Goal: Task Accomplishment & Management: Complete application form

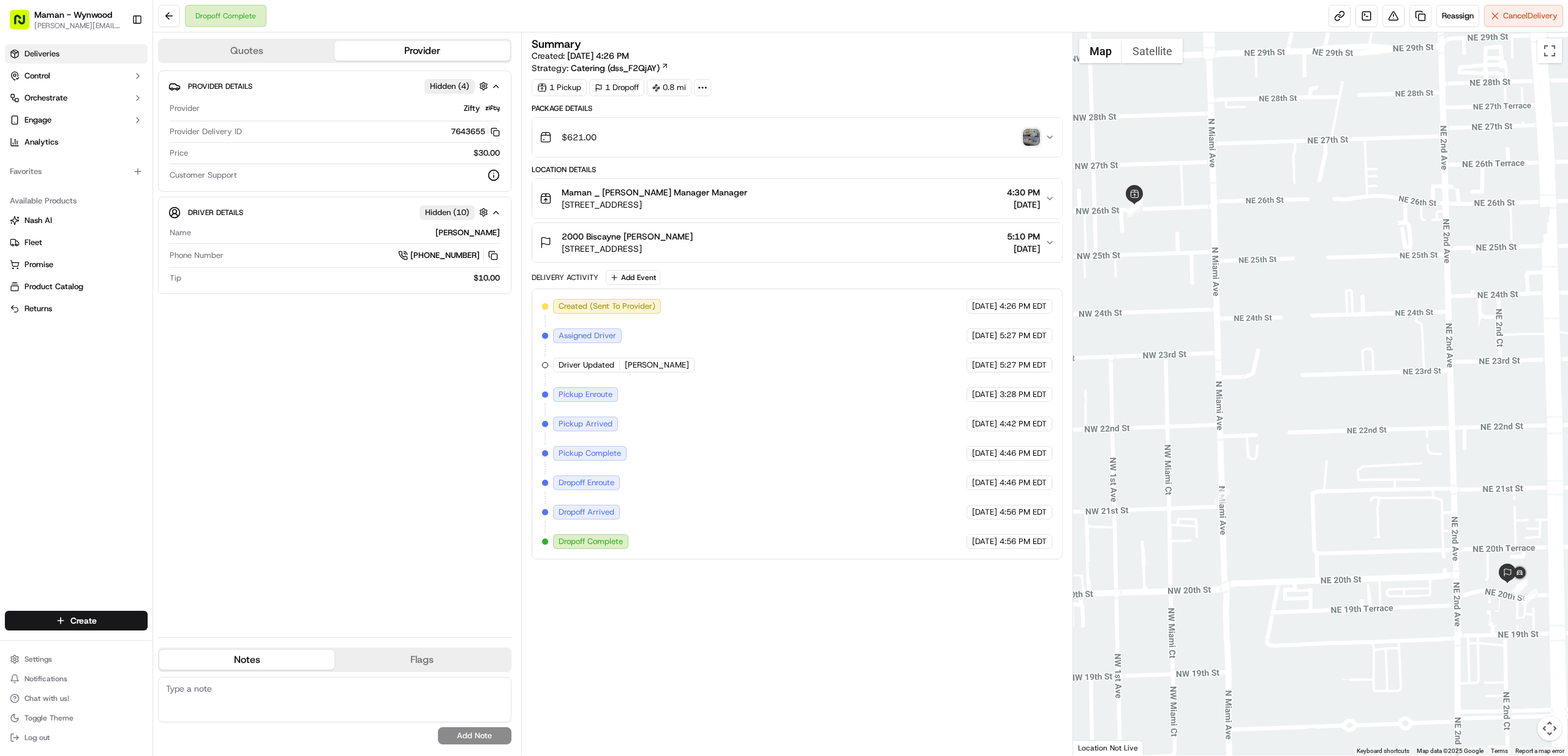
click at [35, 61] on link "Deliveries" at bounding box center [76, 54] width 142 height 20
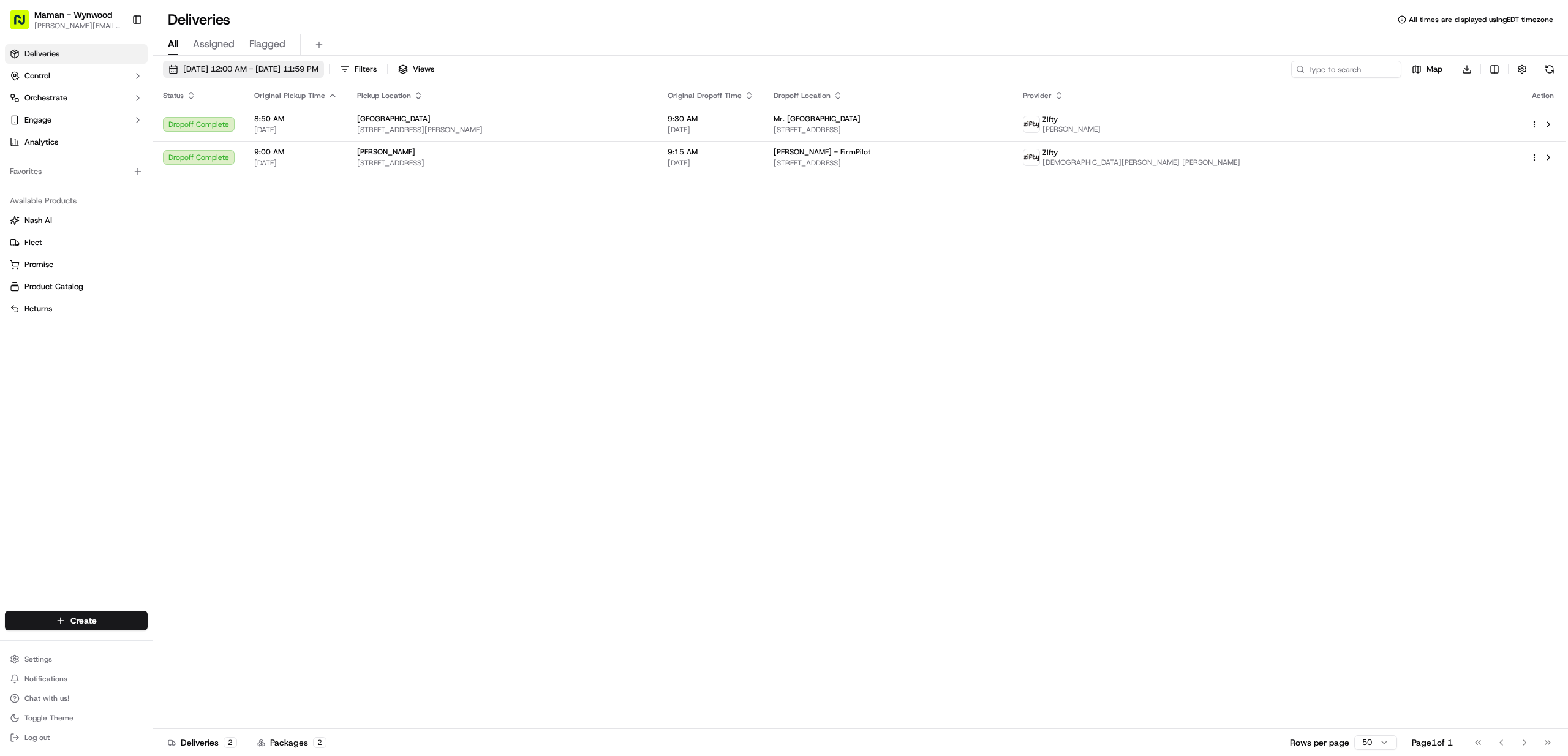
click at [259, 67] on span "[DATE] 12:00 AM - [DATE] 11:59 PM" at bounding box center [251, 69] width 136 height 11
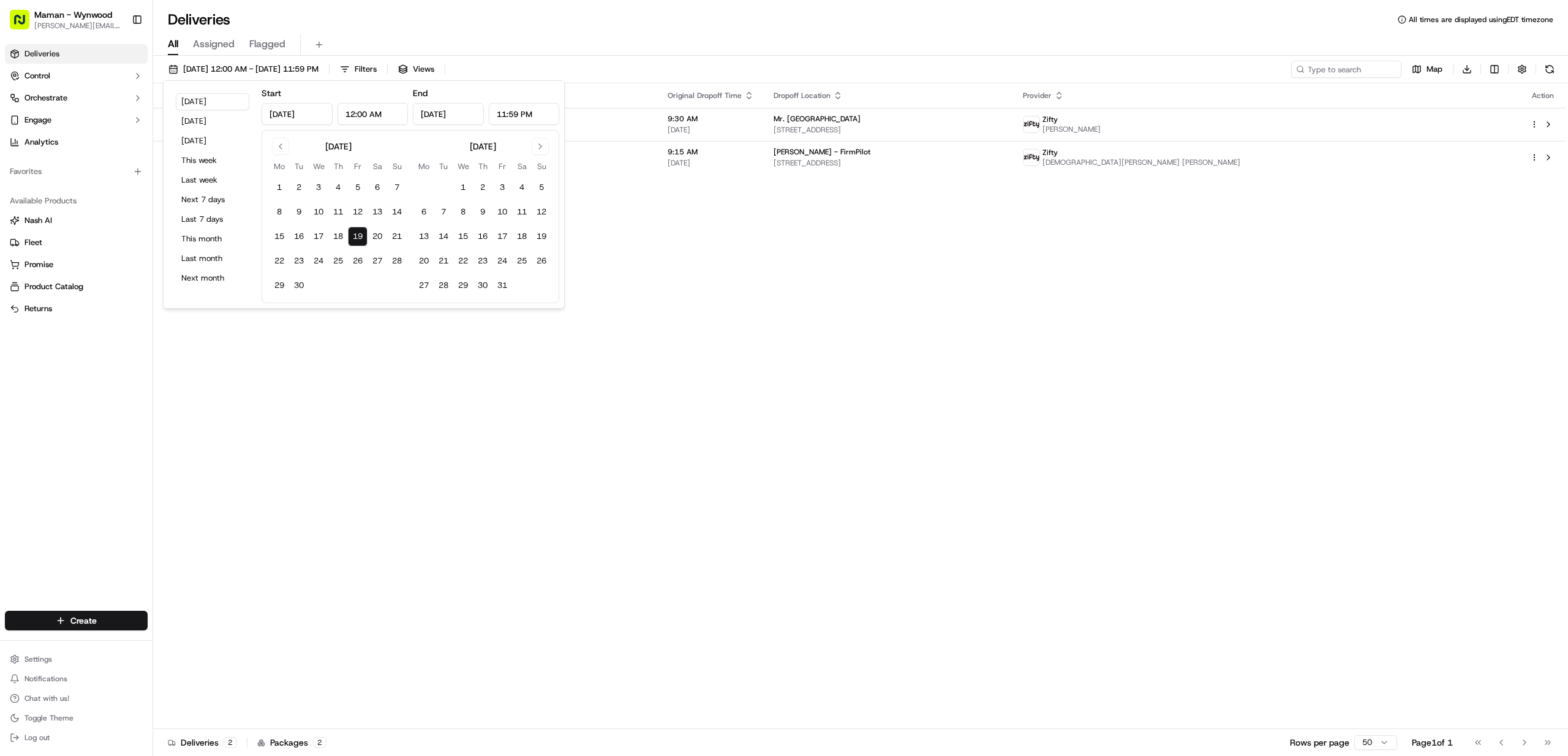
click at [71, 559] on div "Deliveries Control Orchestrate Engage Analytics Favorites Available Products Na…" at bounding box center [76, 320] width 152 height 562
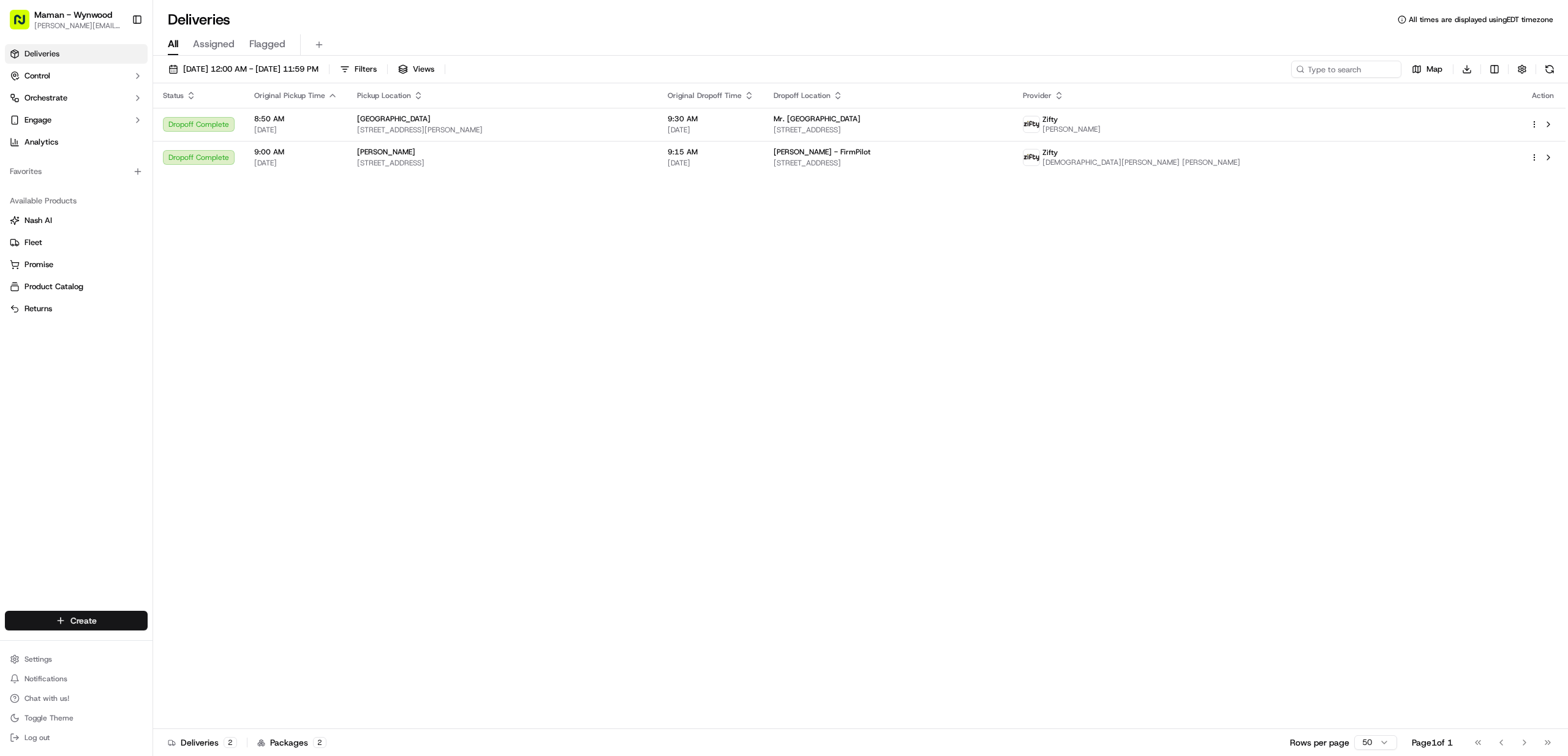
click at [77, 620] on html "Maman - Wynwood charlotte@mamannyc.com Toggle Sidebar Deliveries Control Orches…" at bounding box center [784, 378] width 1568 height 756
click at [181, 641] on link "Delivery" at bounding box center [221, 643] width 136 height 22
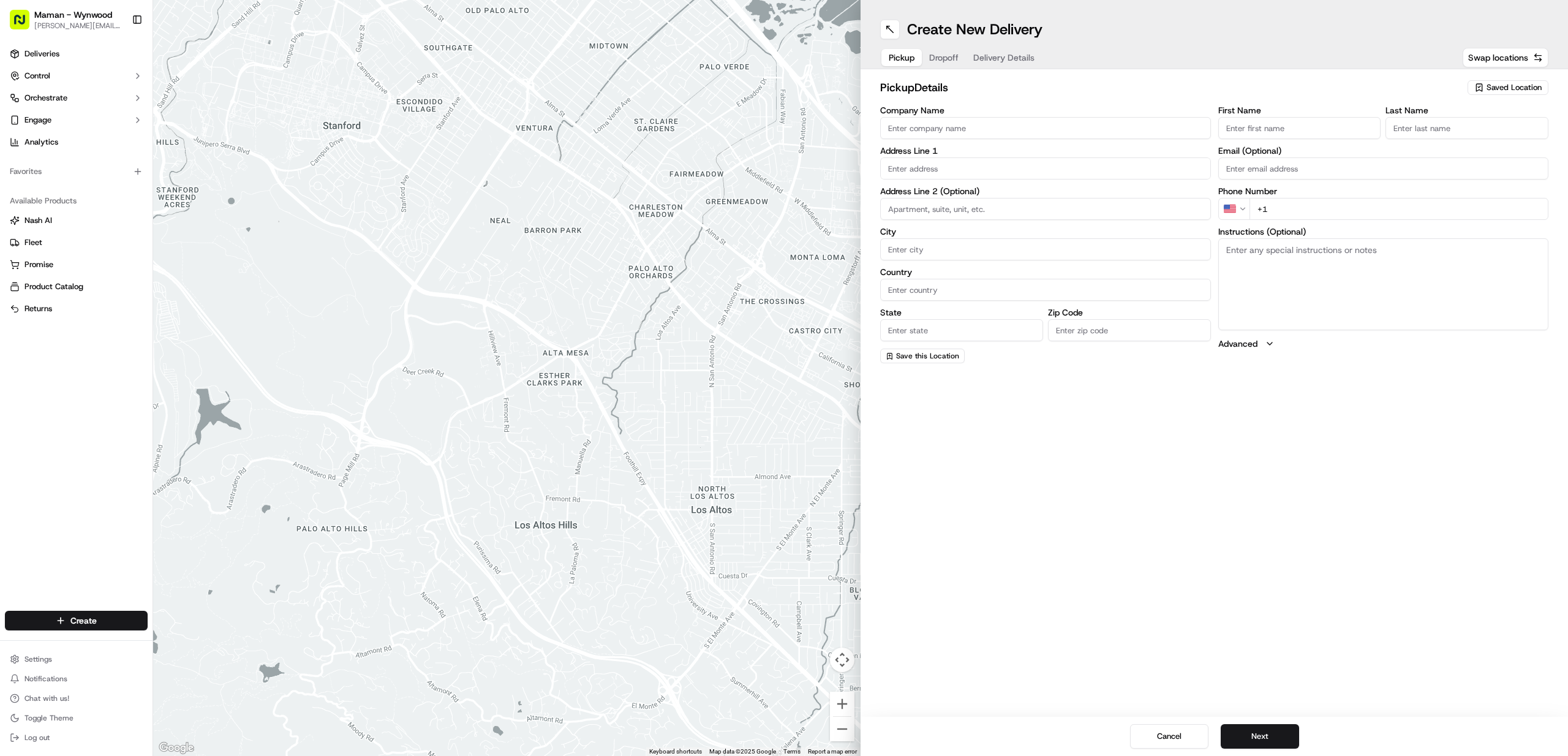
click at [917, 124] on input "Company Name" at bounding box center [1046, 127] width 331 height 22
type input "Maman Brickell"
click at [1285, 132] on input "First Name" at bounding box center [1300, 127] width 163 height 22
type input "Sergio"
click at [1416, 125] on input "Last Name" at bounding box center [1467, 127] width 163 height 22
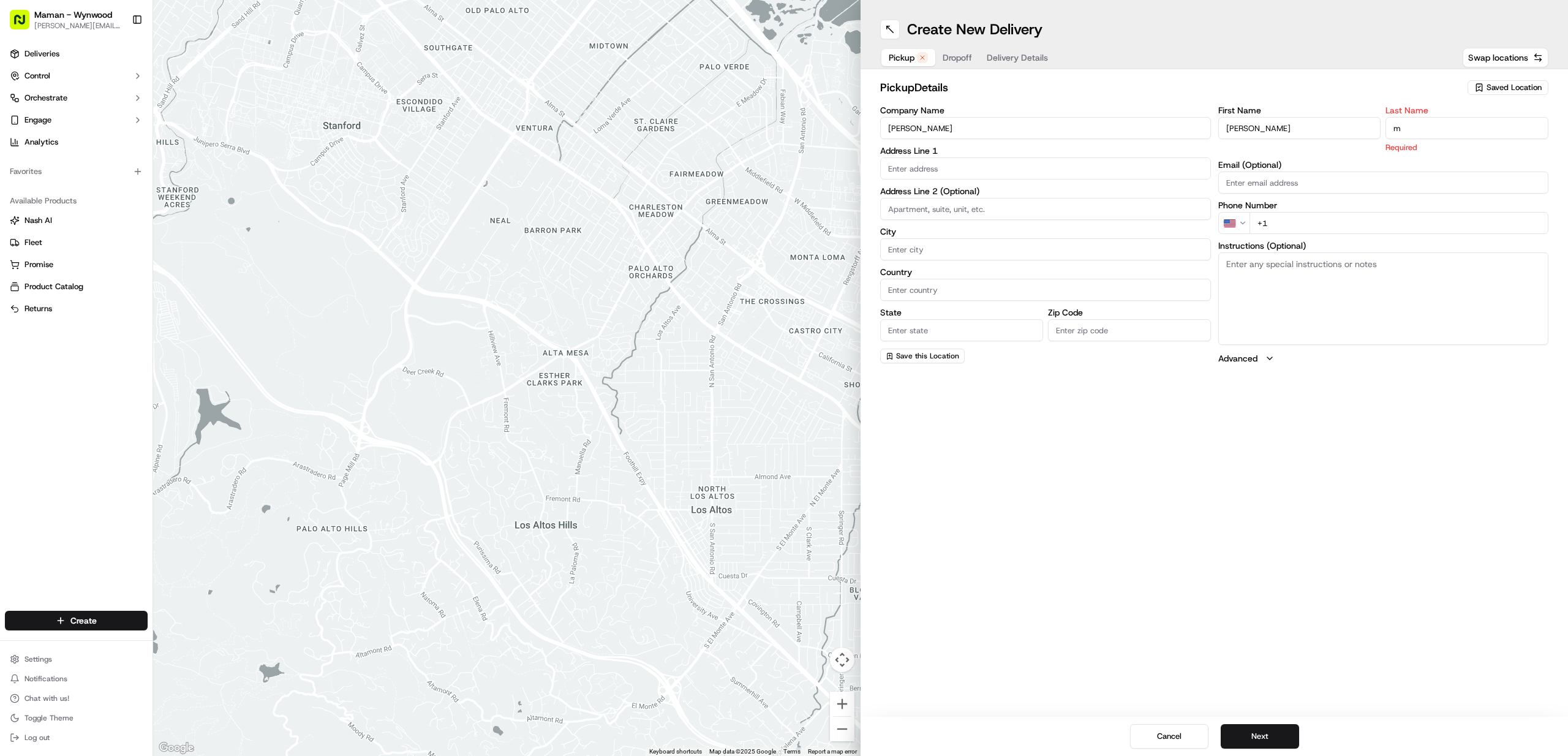
type input "Manna"
click at [1328, 225] on div "First Name Sergio Last Name Manna Email (Optional) Phone Number US +1 Instructi…" at bounding box center [1383, 234] width 331 height 257
type input "[PHONE_NUMBER]"
click at [997, 176] on input "text" at bounding box center [1046, 168] width 331 height 22
paste input "maman, 98 Southeast 8th Street, 830 Brickell Plaza, Miami, FL 33131"
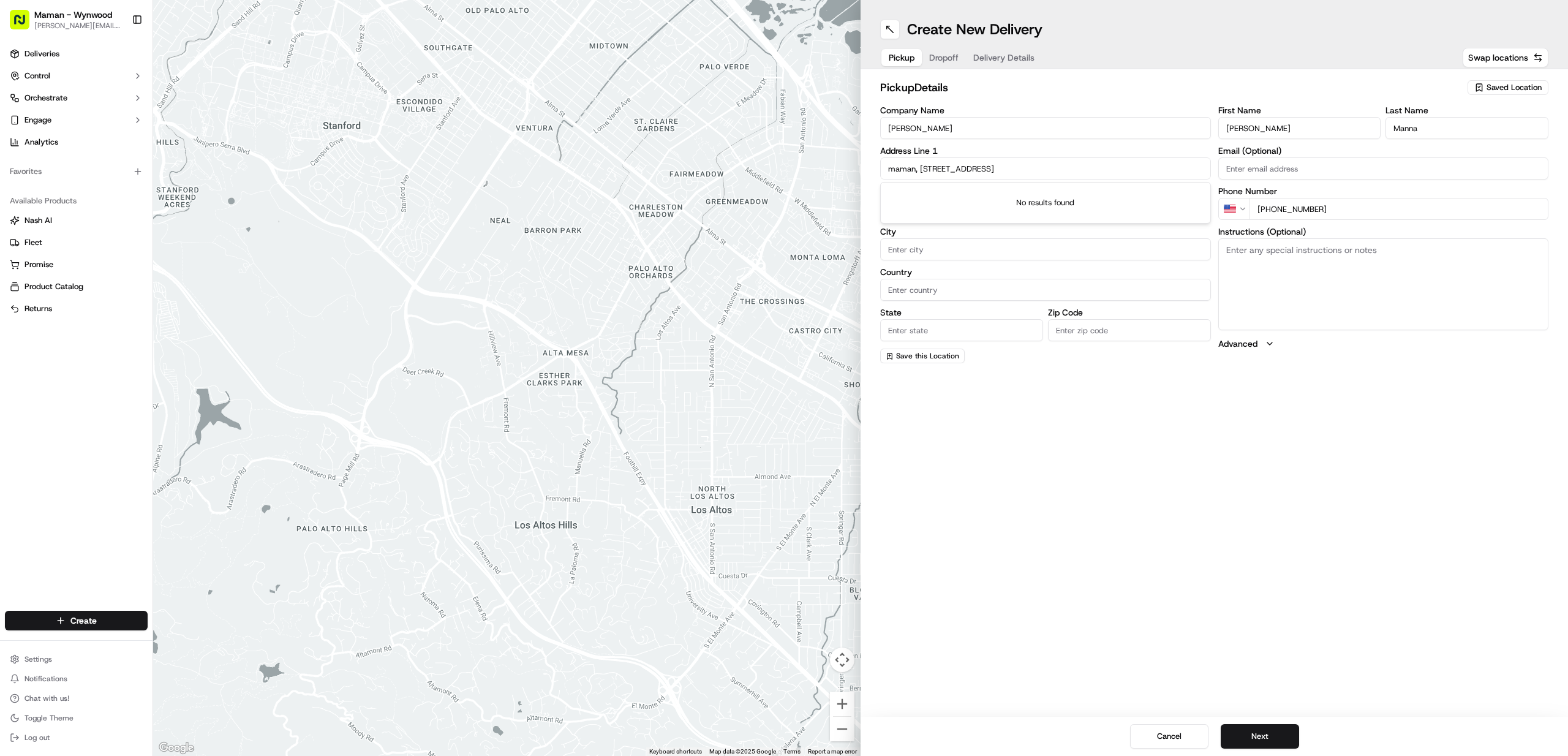
drag, startPoint x: 921, startPoint y: 167, endPoint x: 848, endPoint y: 167, distance: 73.0
click at [848, 167] on div "← Move left → Move right ↑ Move up ↓ Move down + Zoom in - Zoom out Home Jump l…" at bounding box center [860, 378] width 1415 height 756
click at [1014, 193] on div "98 Southeast 8th Street, Downtown Miami, Miami, FL 33131" at bounding box center [1046, 194] width 325 height 18
type input "98 SE 8th St, Miami, FL 33131, USA"
type input "[GEOGRAPHIC_DATA]"
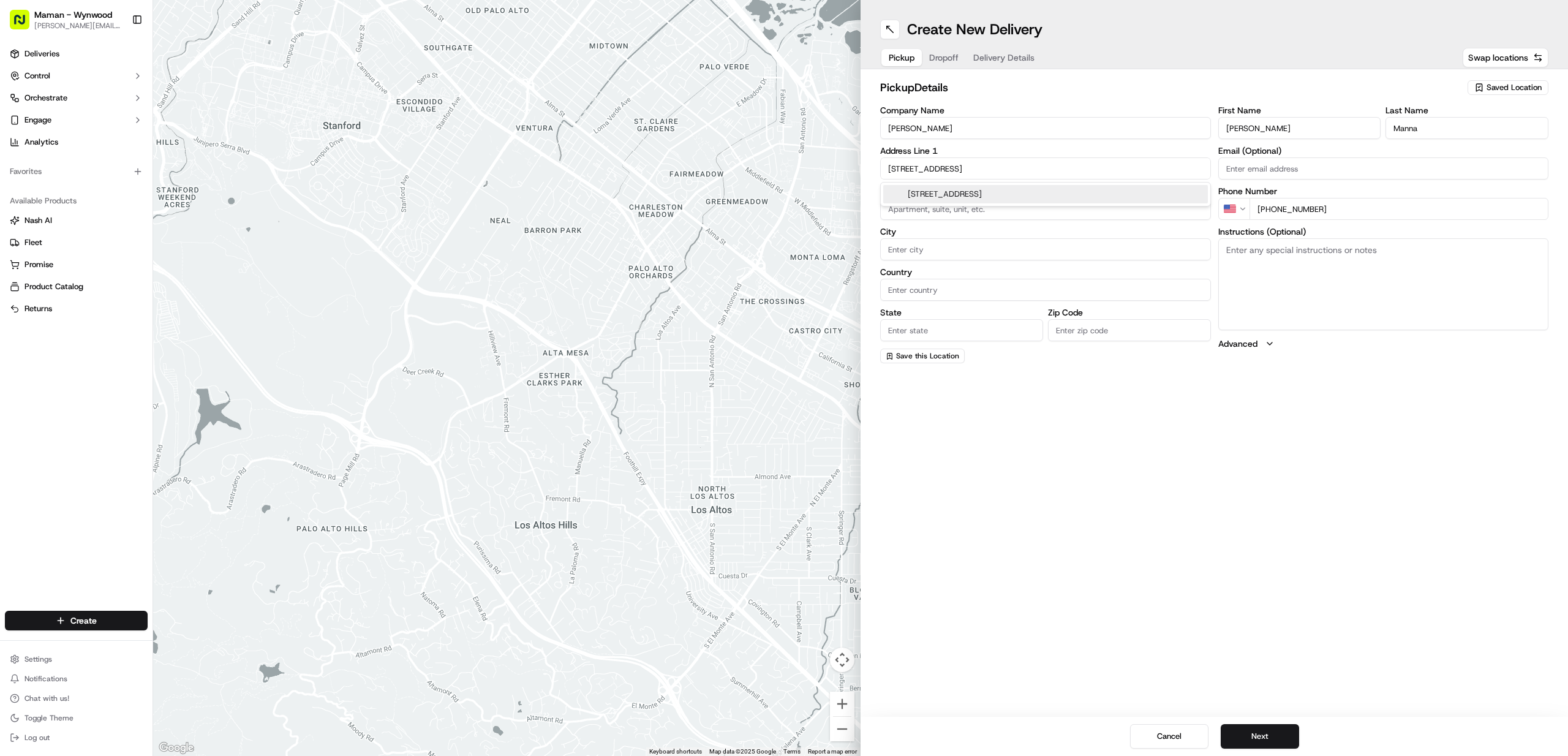
type input "[GEOGRAPHIC_DATA]"
type input "FL"
type input "33131"
type input "98 Southeast 8th Street"
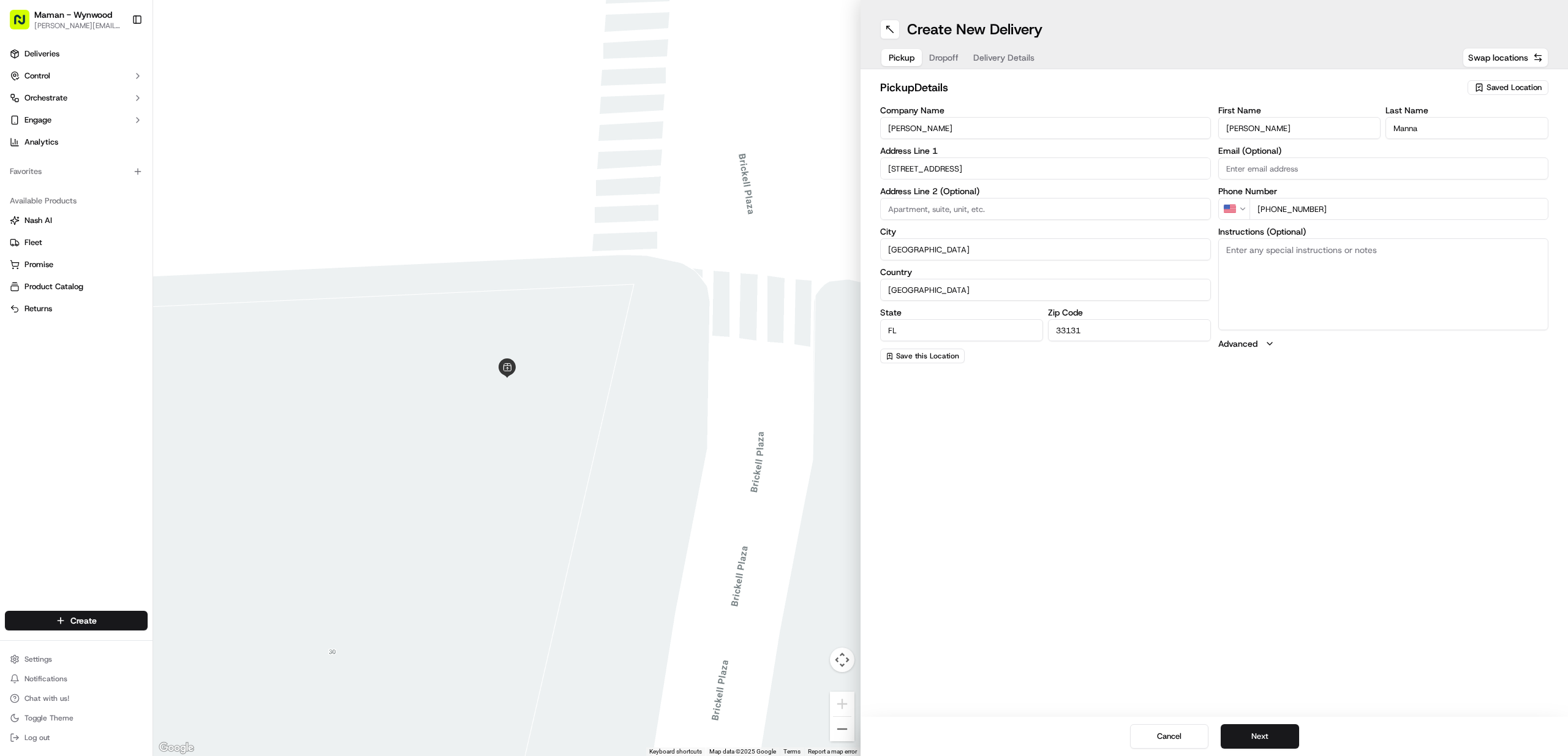
click at [1018, 406] on div "Create New Delivery Pickup Dropoff Delivery Details Swap locations pickup Detai…" at bounding box center [1214, 378] width 708 height 756
click at [1265, 742] on button "Next" at bounding box center [1260, 736] width 78 height 25
click at [923, 133] on input "Company Name" at bounding box center [1046, 127] width 331 height 22
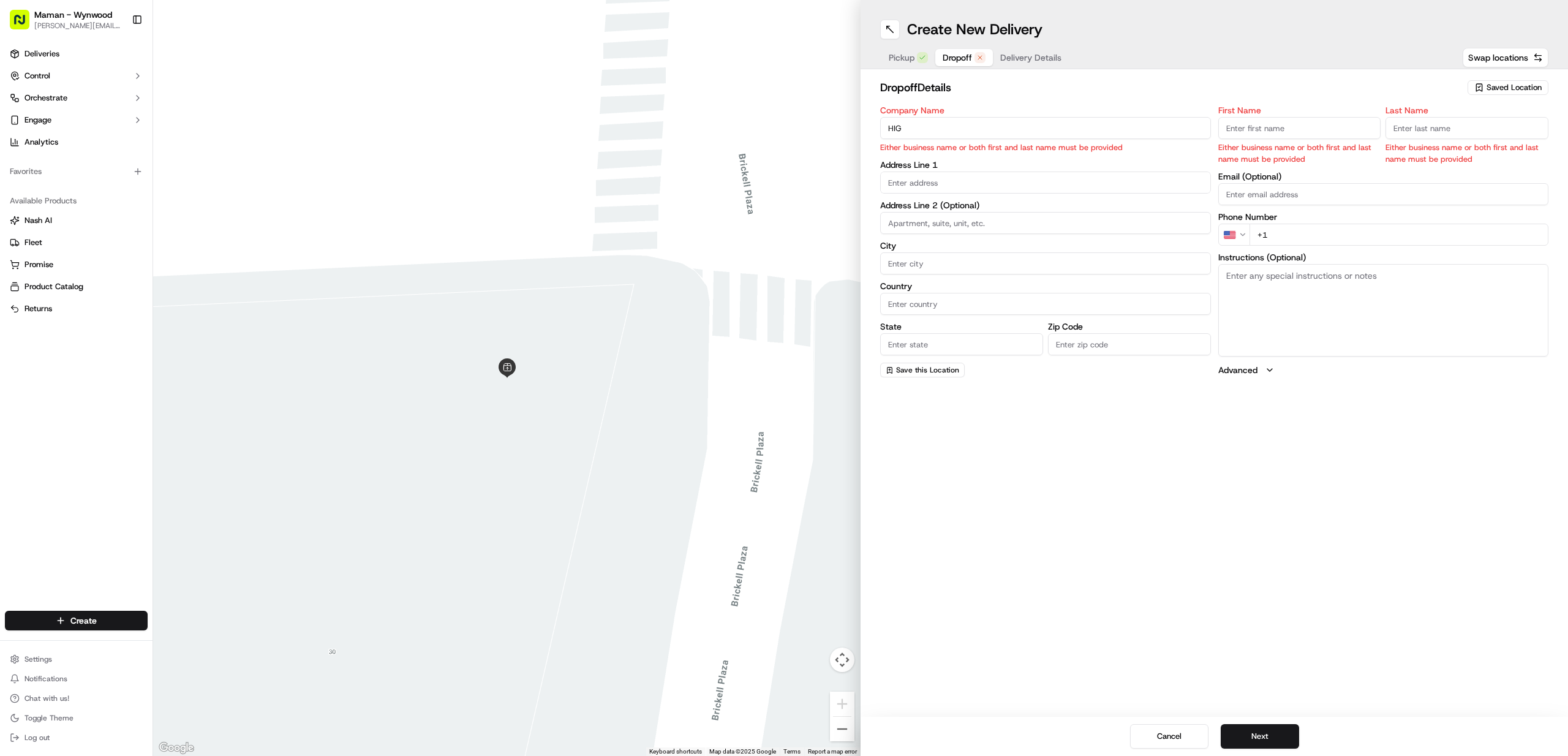
type input "HIG"
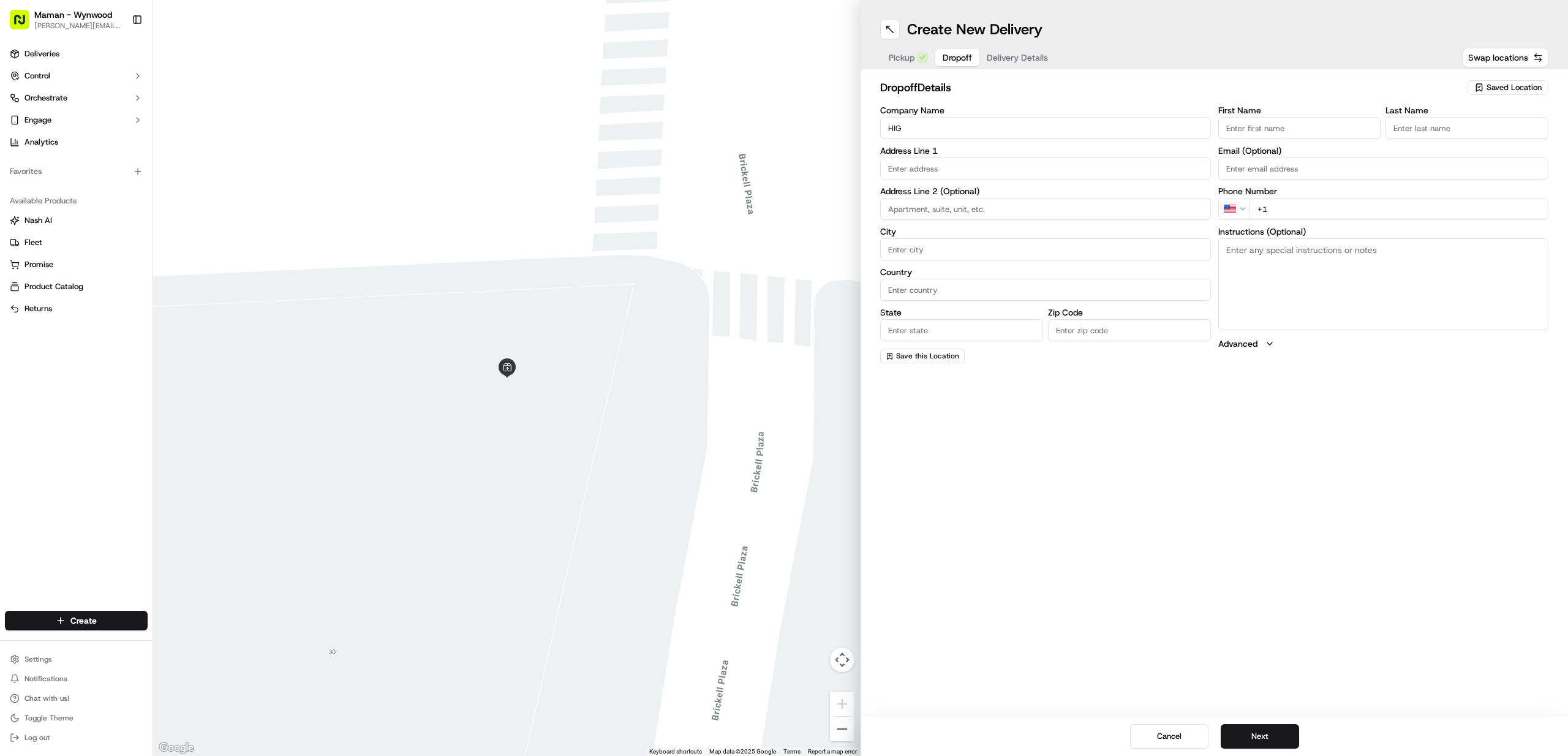
click at [1266, 129] on input "First Name" at bounding box center [1300, 127] width 163 height 22
paste input "Samantha Weinberg"
click at [1284, 130] on input "Samantha Weinberg" at bounding box center [1300, 127] width 163 height 22
type input "Samantha"
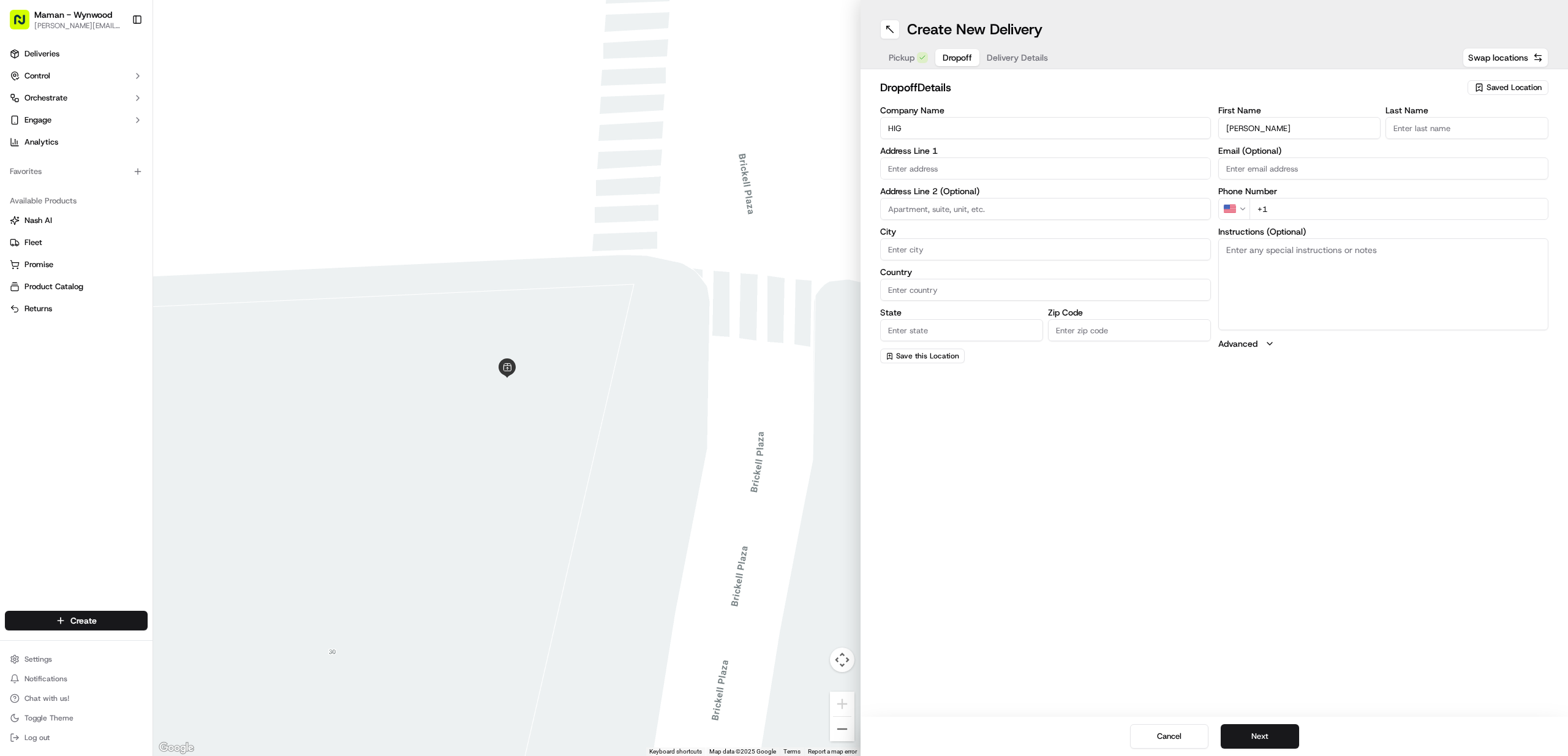
click at [1445, 127] on input "Last Name" at bounding box center [1467, 127] width 163 height 22
paste input "Weinberg"
type input "Weinberg"
click at [1283, 213] on input "+1" at bounding box center [1399, 208] width 299 height 22
paste input "908 415 6344"
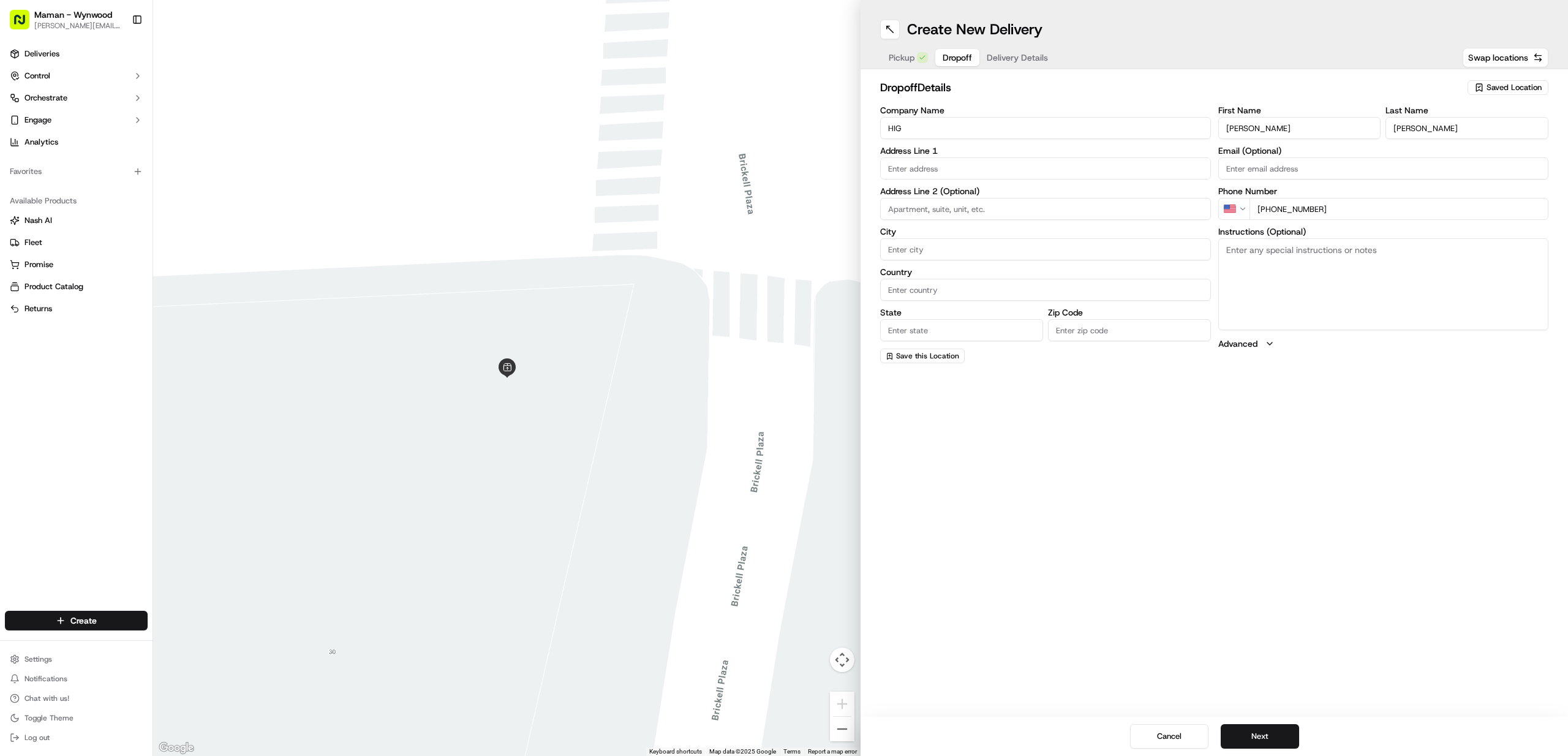
type input "+1 908 415 6344"
click at [920, 167] on input "text" at bounding box center [1046, 168] width 331 height 22
paste input "1450 Brickell Ave Miami, FL 33131"
click at [945, 194] on div "1450 Brickell Ave, Miami, FL 33131" at bounding box center [1046, 194] width 325 height 18
type input "1450 Brickell Ave, Miami, FL 33131, USA"
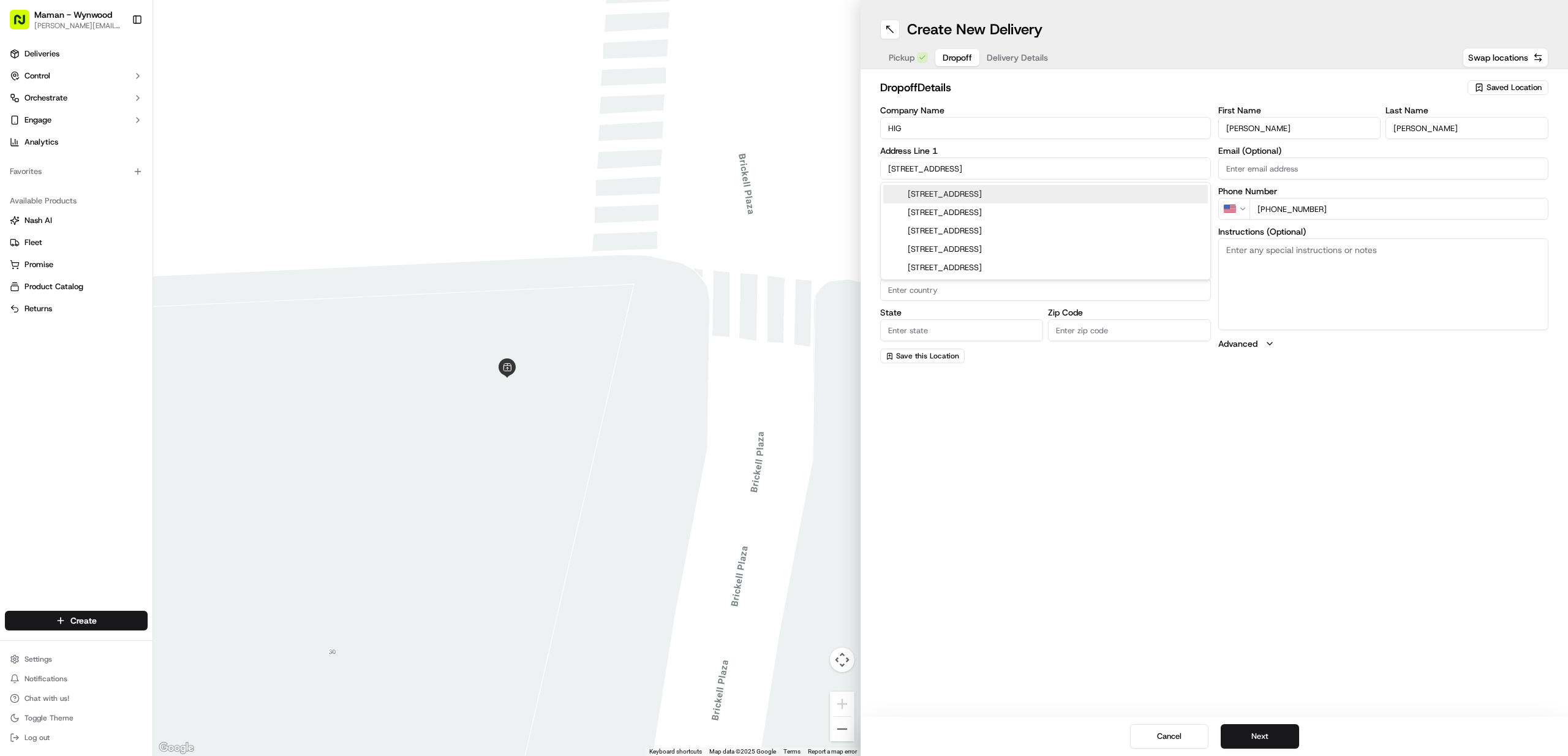
type input "[GEOGRAPHIC_DATA]"
type input "FL"
type input "33131"
type input "1450 Brickell Avenue"
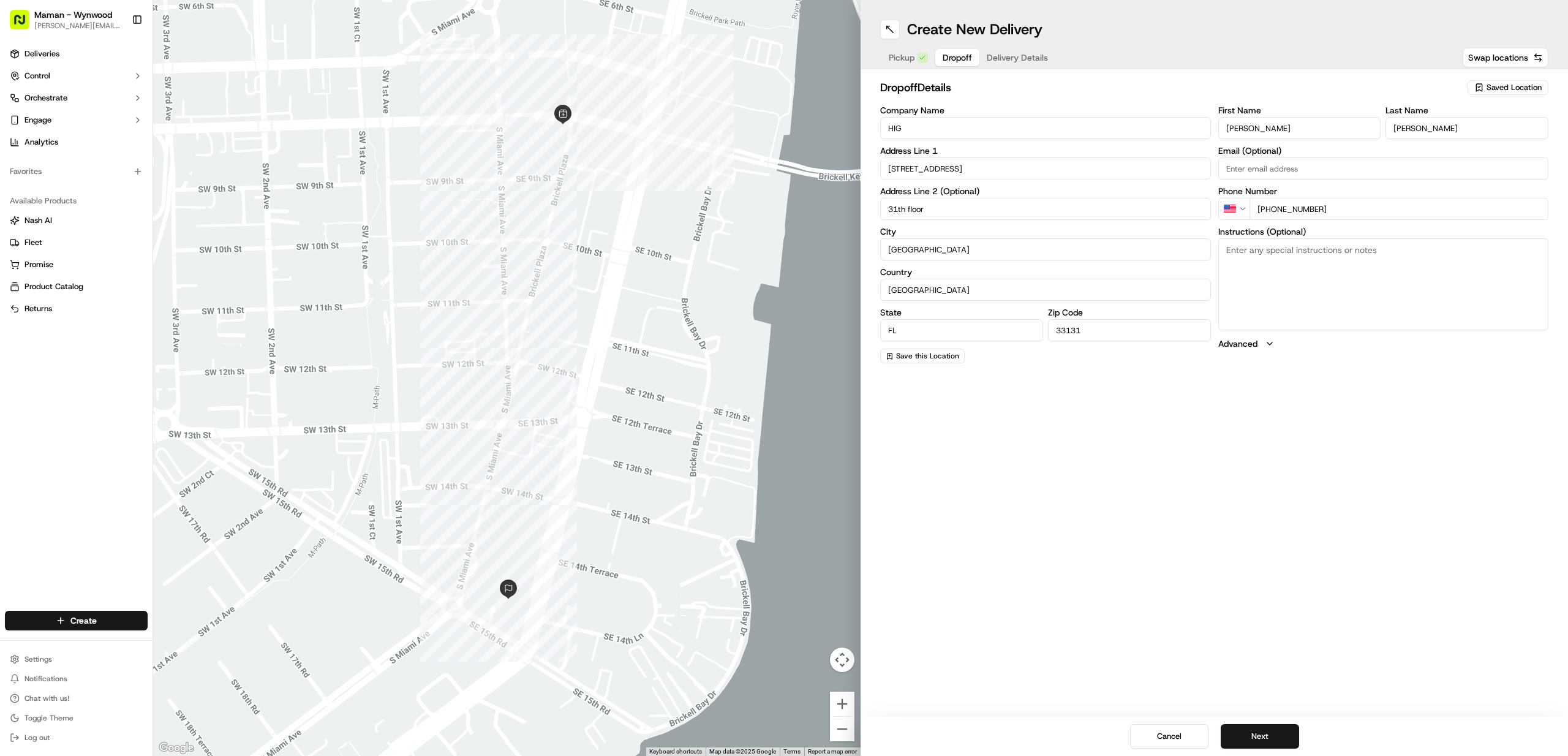
type input "31th floor"
click at [993, 194] on div "Address Line 2 (Optional) 31th floor" at bounding box center [1046, 204] width 331 height 33
click at [1305, 270] on textarea "Instructions (Optional)" at bounding box center [1383, 284] width 331 height 92
click at [1364, 250] on textarea "Please contact Samantha if any troubke finfing" at bounding box center [1383, 284] width 331 height 92
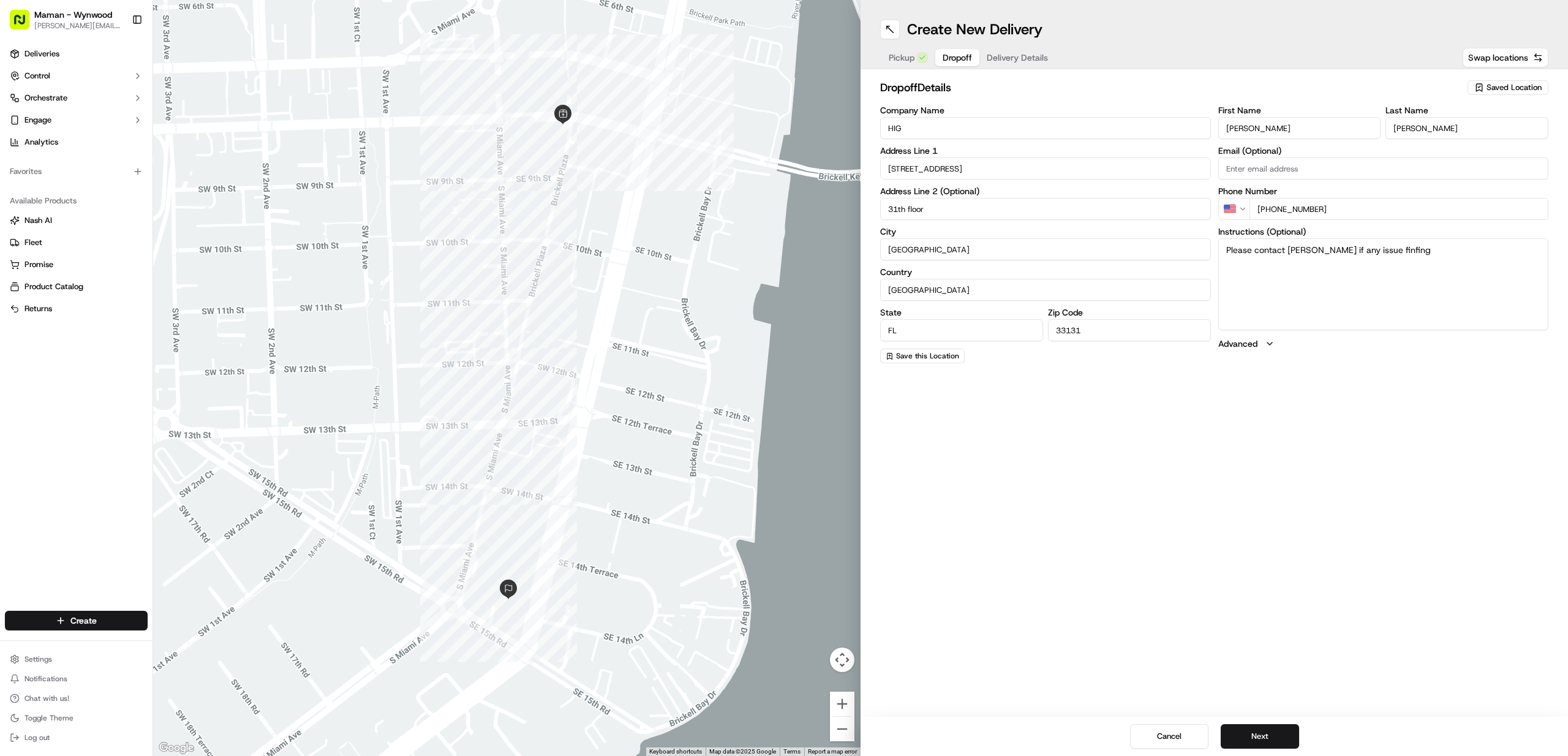
click at [1404, 246] on textarea "Please contact Samantha if any issue finfing" at bounding box center [1383, 284] width 331 height 92
drag, startPoint x: 1309, startPoint y: 211, endPoint x: 1334, endPoint y: 211, distance: 25.0
click at [1334, 211] on input "+1 908 415 6344" at bounding box center [1399, 208] width 299 height 22
click at [1308, 268] on textarea "Please contact Samantha if any issue finding the location. Samantha:" at bounding box center [1383, 284] width 331 height 92
paste textarea "908 415 6344"
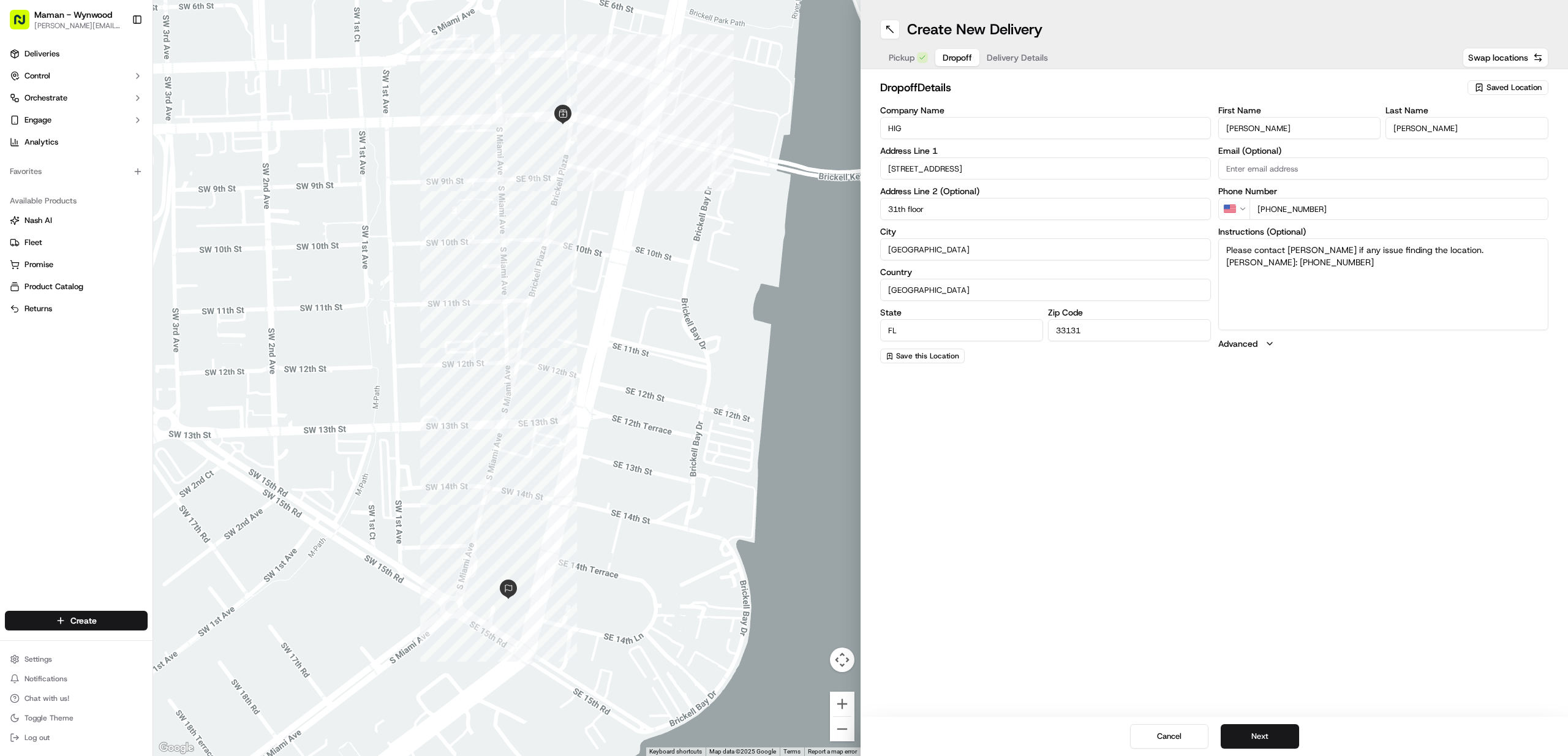
type textarea "Please contact Samantha if any issue finding the location. Samantha: 908 415 63…"
click at [1254, 742] on button "Next" at bounding box center [1260, 736] width 78 height 25
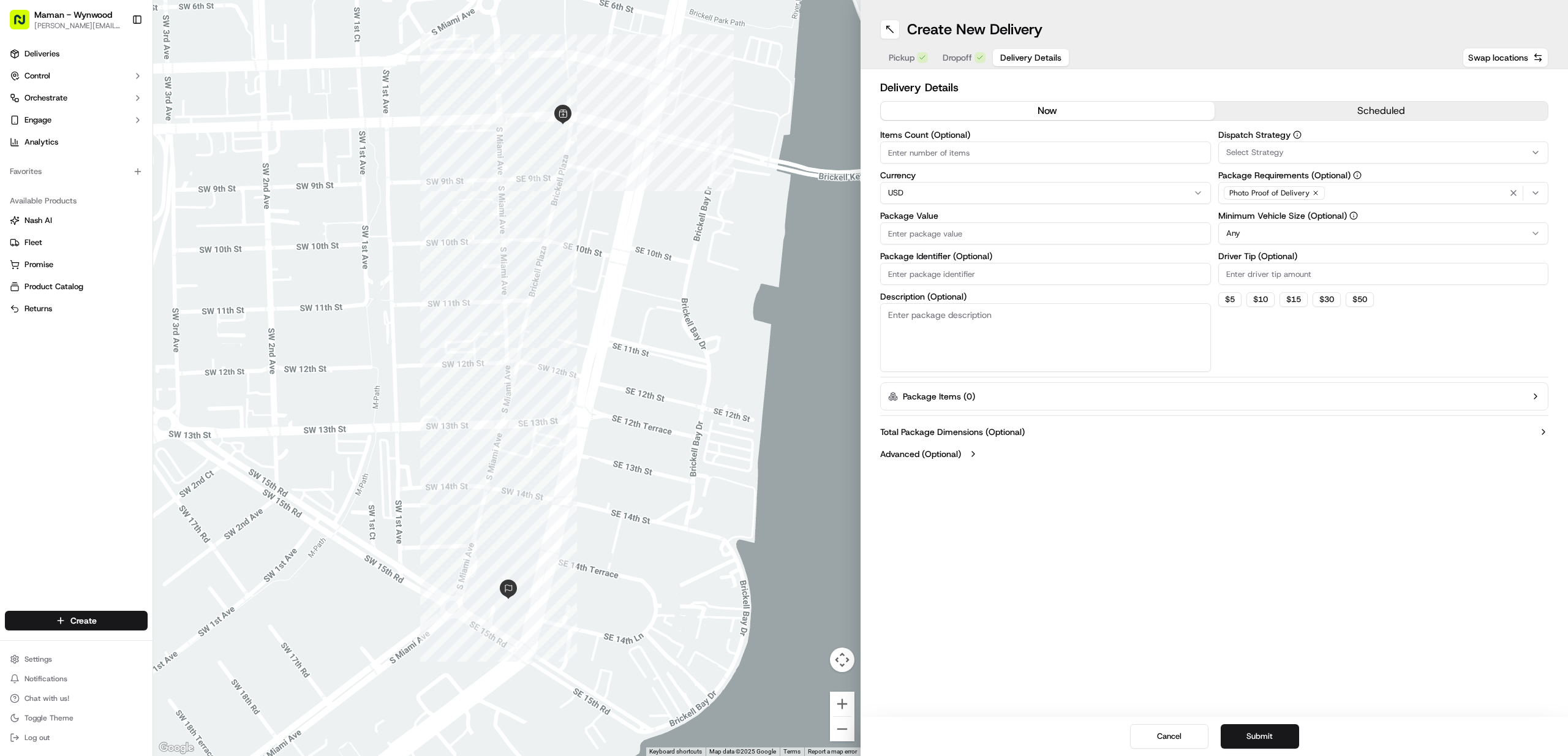
click at [1288, 129] on div "Delivery Details now scheduled Items Count (Optional) Currency USD Package Valu…" at bounding box center [1214, 272] width 669 height 386
click at [1288, 113] on button "scheduled" at bounding box center [1381, 111] width 334 height 18
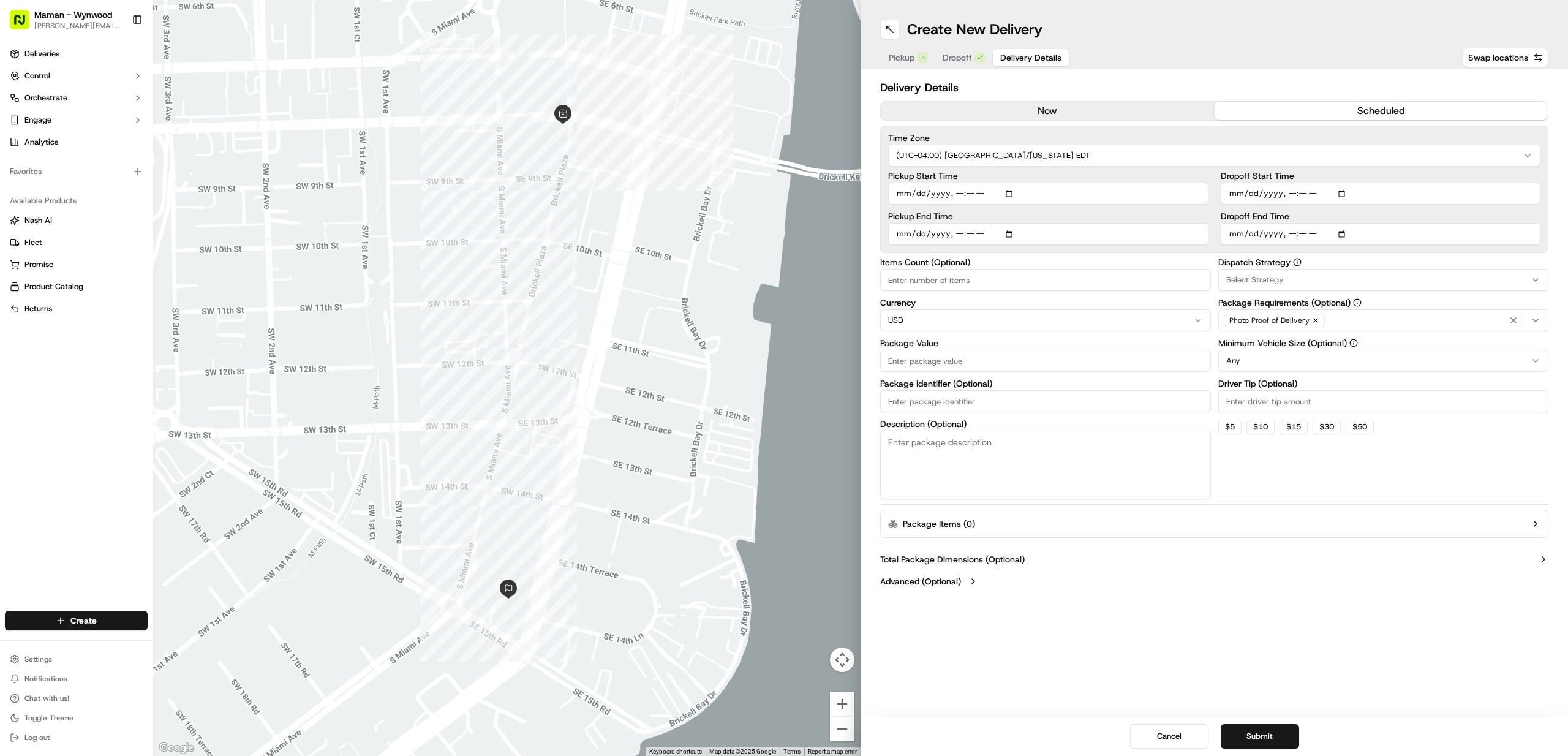
click at [1015, 195] on input "Pickup Start Time" at bounding box center [1048, 193] width 320 height 22
type input "2025-09-24T07:45"
click at [1125, 175] on label "Pickup Start Time" at bounding box center [1048, 176] width 320 height 8
click at [1125, 182] on input "Pickup Start Time" at bounding box center [1048, 193] width 320 height 22
click at [1013, 234] on input "Pickup End Time" at bounding box center [1048, 234] width 320 height 22
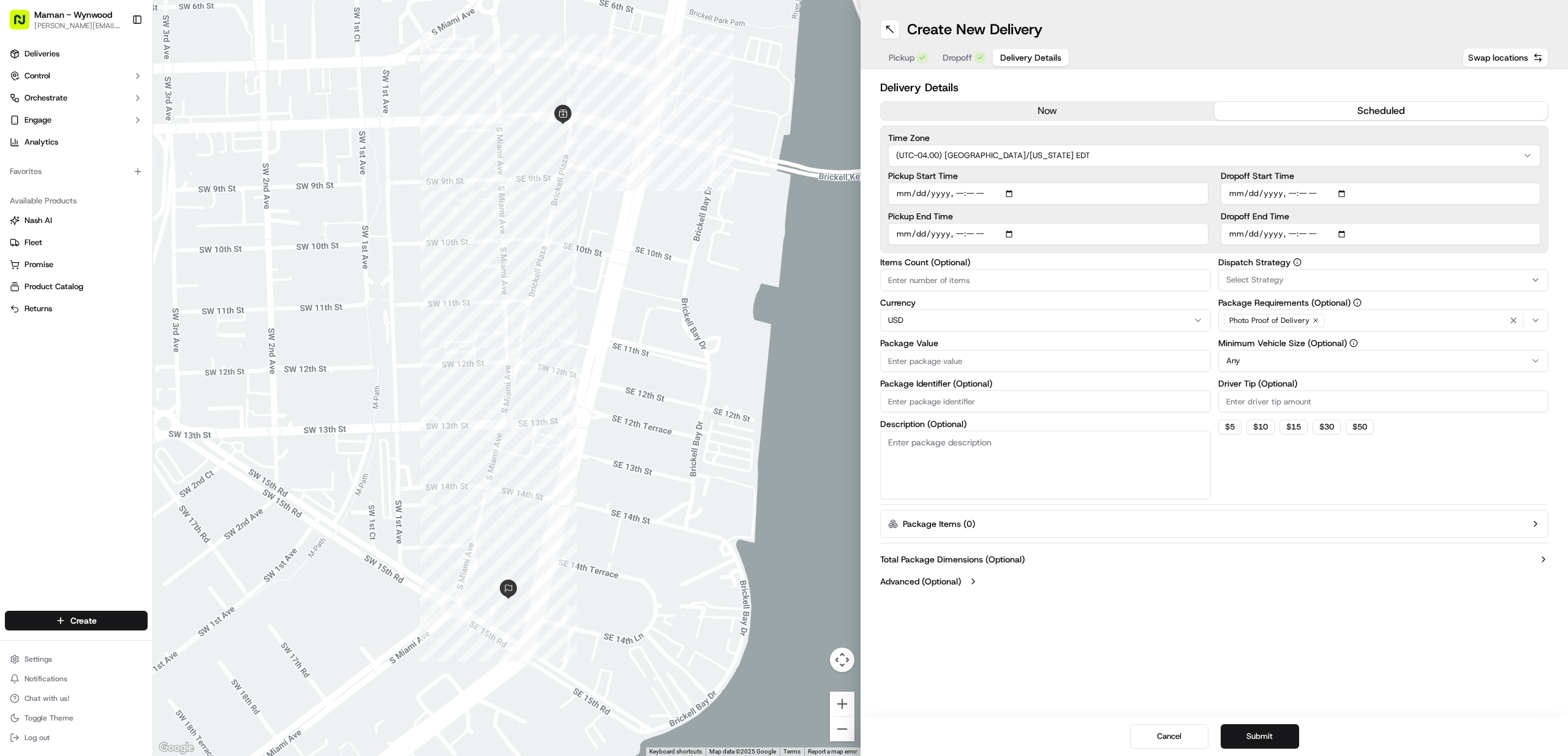
type input "2025-09-24T07:50"
click at [1342, 194] on input "Dropoff Start Time" at bounding box center [1380, 193] width 320 height 22
type input "2025-09-24T07:55"
click at [1480, 210] on div "Dropoff Start Time Dropoff End Time" at bounding box center [1380, 209] width 320 height 74
click at [1349, 234] on input "Dropoff End Time" at bounding box center [1380, 234] width 320 height 22
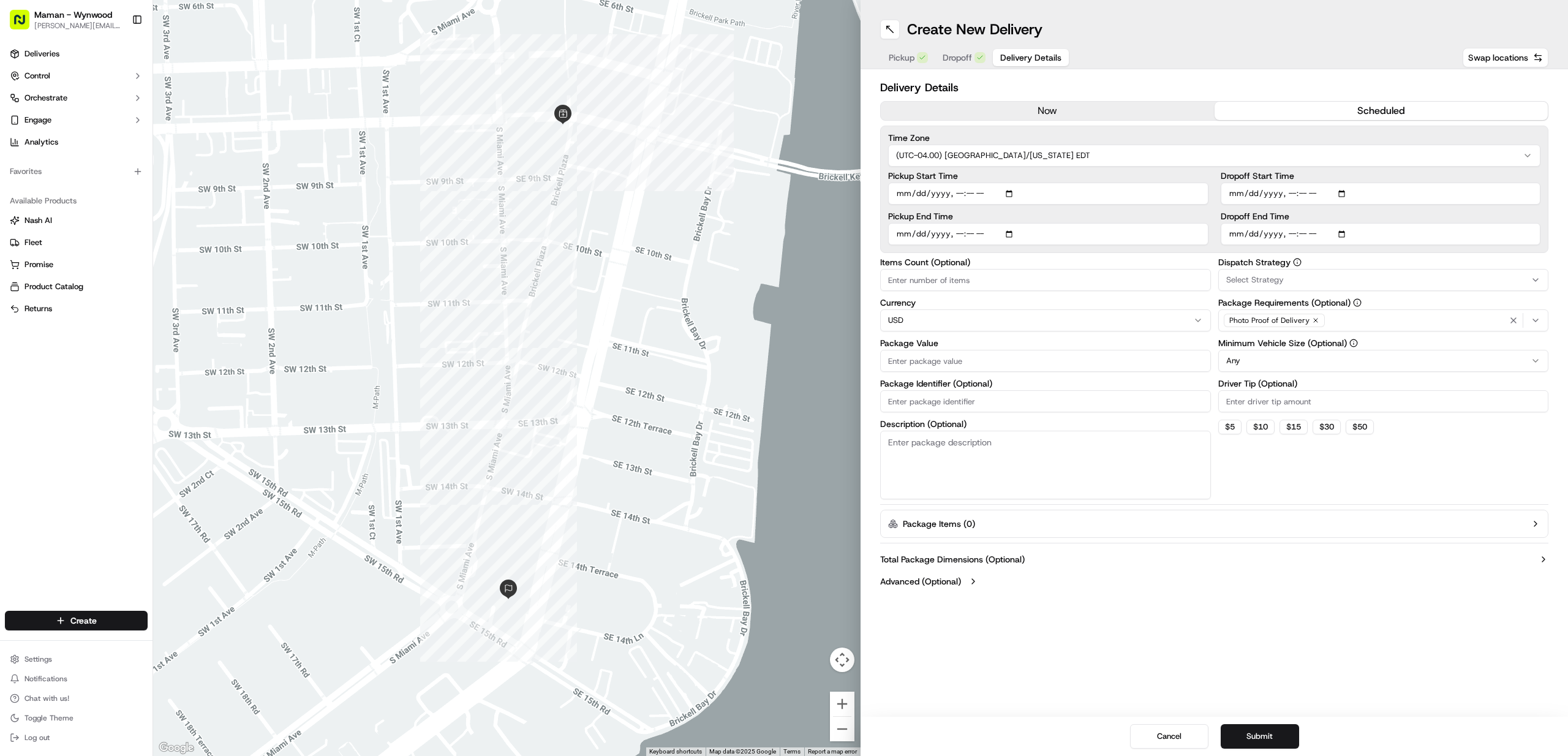
type input "2025-09-24T08:00"
click at [1384, 223] on input "Dropoff End Time" at bounding box center [1380, 234] width 320 height 22
click at [1261, 279] on span "Select Strategy" at bounding box center [1255, 280] width 57 height 11
click at [1254, 344] on span "Catering" at bounding box center [1314, 347] width 151 height 11
click at [1022, 283] on html "Maman - Wynwood charlotte@mamannyc.com Toggle Sidebar Deliveries Control Orches…" at bounding box center [784, 378] width 1568 height 756
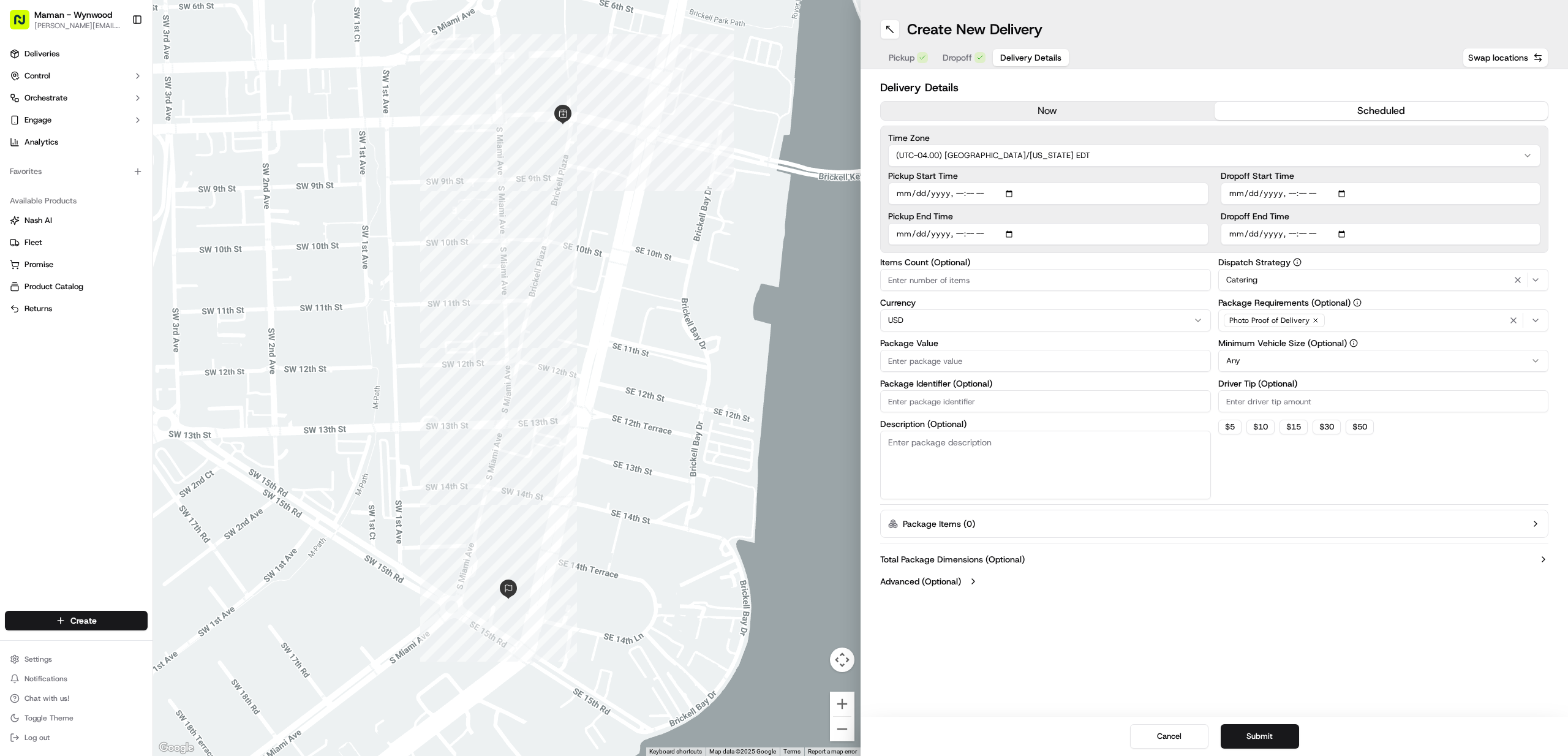
click at [1022, 278] on input "Items Count (Optional)" at bounding box center [1046, 280] width 331 height 22
drag, startPoint x: 917, startPoint y: 283, endPoint x: 838, endPoint y: 283, distance: 79.0
click at [838, 283] on div "← Move left → Move right ↑ Move up ↓ Move down + Zoom in - Zoom out Home Jump l…" at bounding box center [860, 378] width 1415 height 756
type input "4"
click at [1233, 428] on button "$ 5" at bounding box center [1230, 427] width 23 height 15
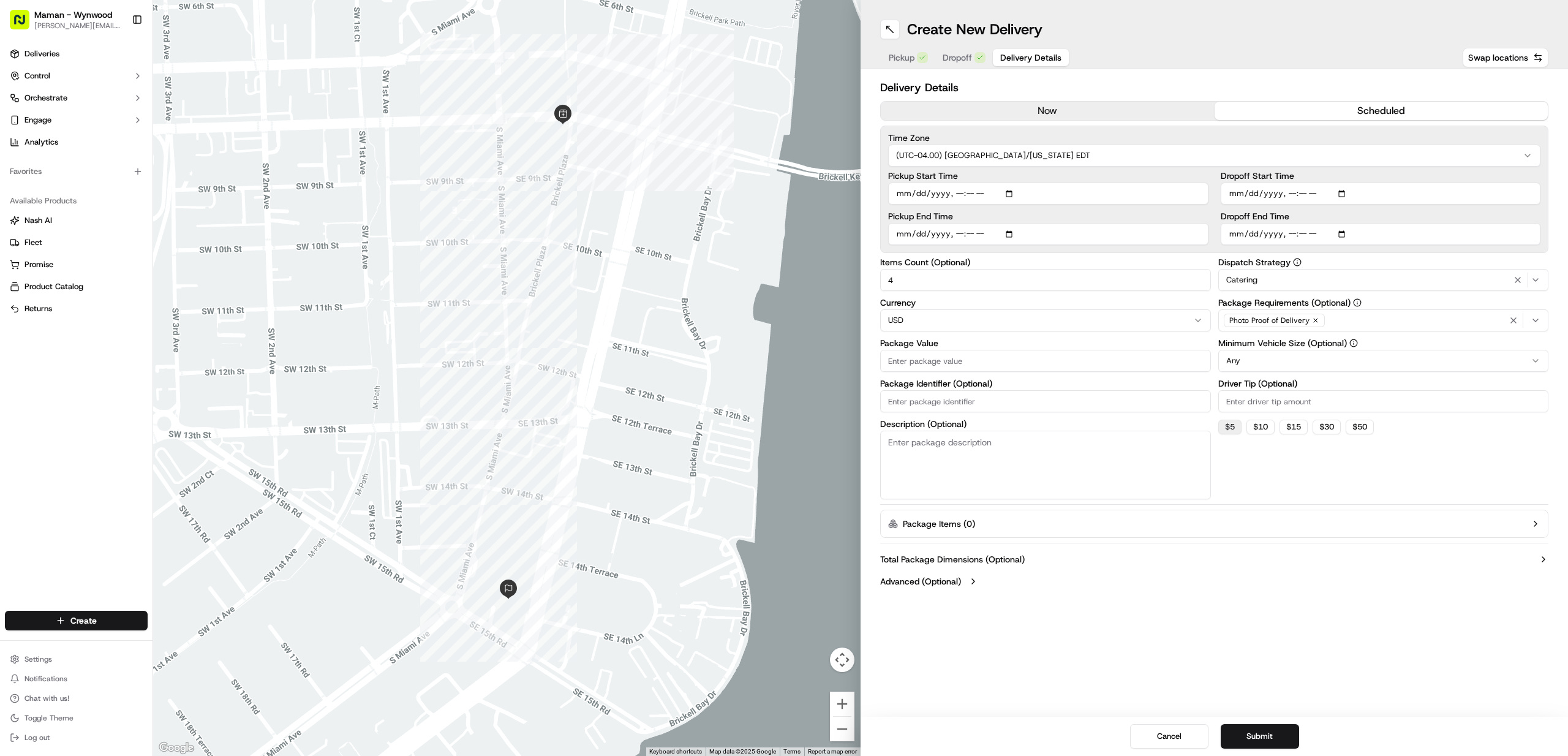
type input "5"
drag, startPoint x: 1269, startPoint y: 734, endPoint x: 1018, endPoint y: 608, distance: 280.9
click at [1018, 608] on div "Create New Delivery Pickup Dropoff Delivery Details Swap locations Delivery Det…" at bounding box center [1214, 378] width 708 height 756
click at [973, 185] on input "Pickup Start Time" at bounding box center [1048, 193] width 320 height 22
click at [973, 191] on input "Pickup Start Time" at bounding box center [1048, 193] width 320 height 22
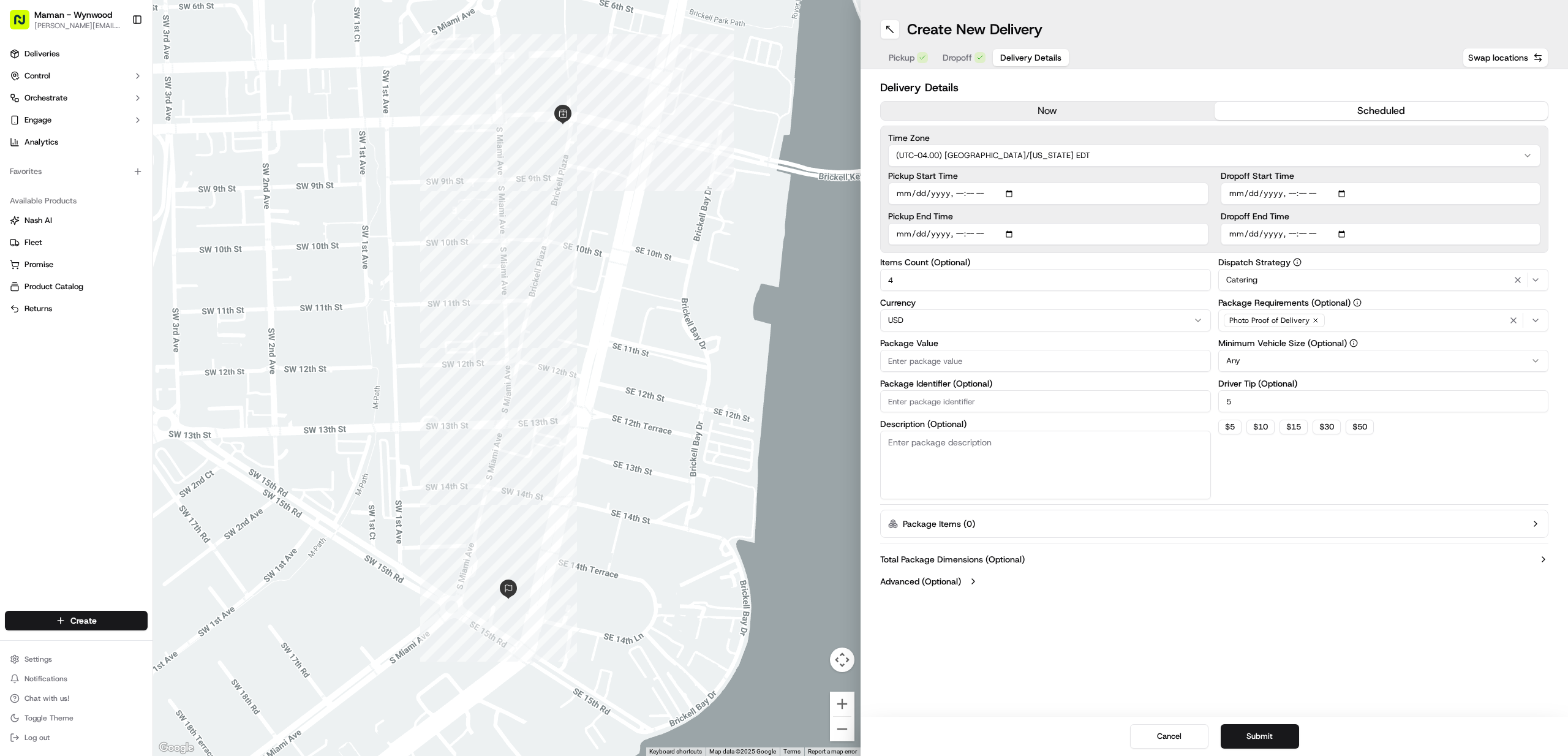
type input "2025-09-24T07:40"
click at [969, 230] on input "Pickup End Time" at bounding box center [1048, 234] width 320 height 22
type input "2025-09-24T07:45"
click at [1165, 208] on div "Pickup Start Time Pickup End Time" at bounding box center [1048, 209] width 320 height 74
click at [1263, 733] on button "Submit" at bounding box center [1260, 736] width 78 height 25
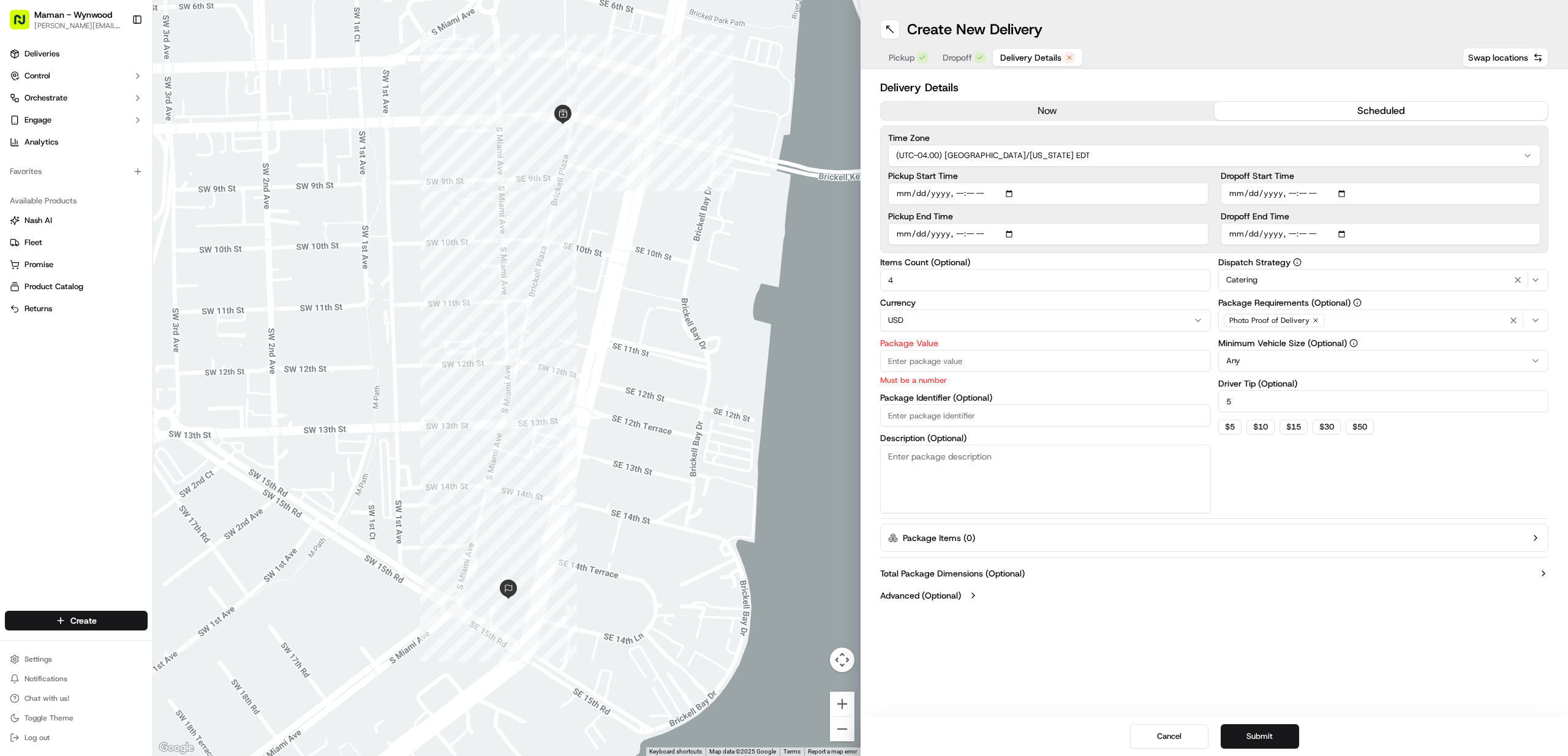
click at [933, 360] on input "Package Value" at bounding box center [1046, 360] width 331 height 22
type input "3"
type input "2"
type input "3"
type input "250"
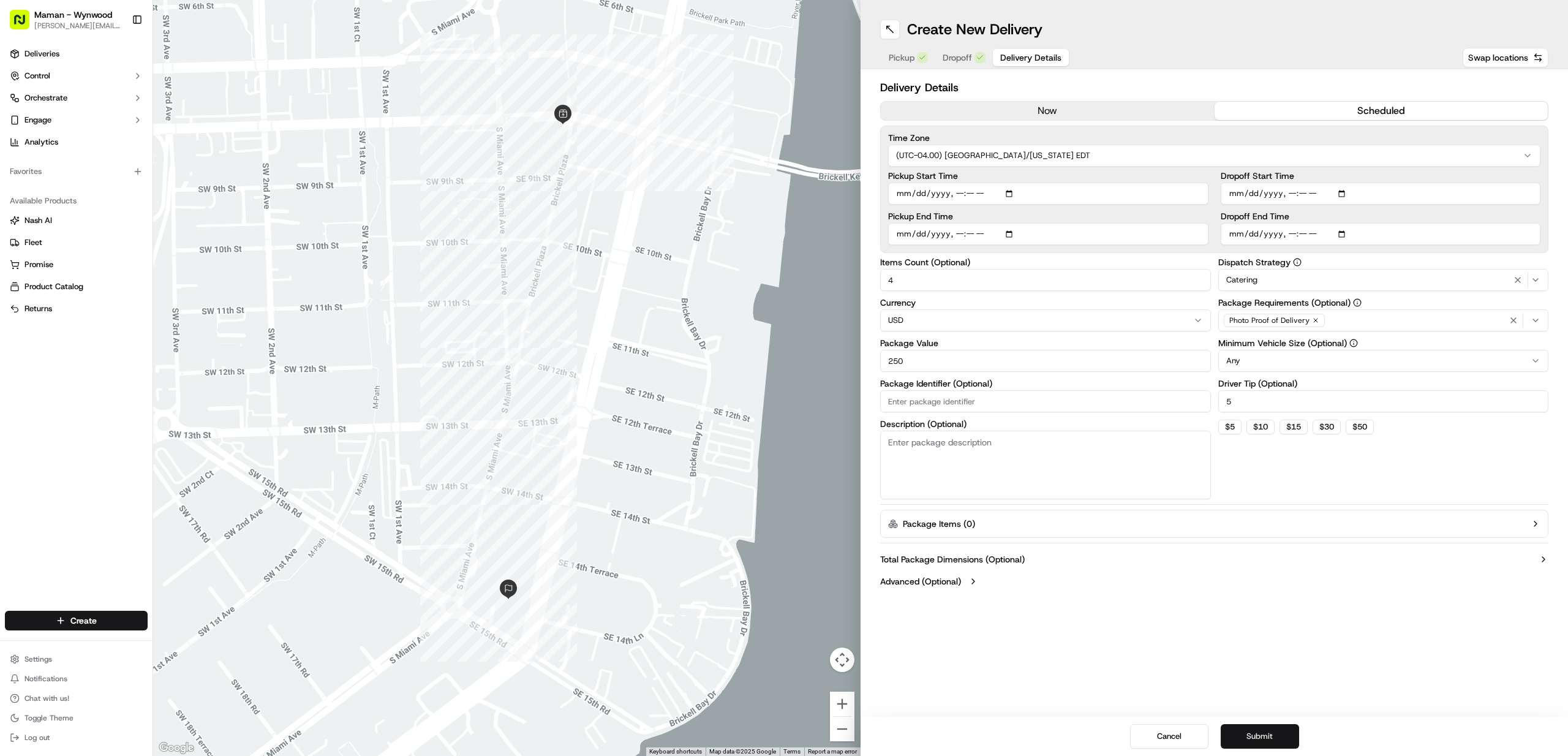
click at [1281, 739] on button "Submit" at bounding box center [1260, 736] width 78 height 25
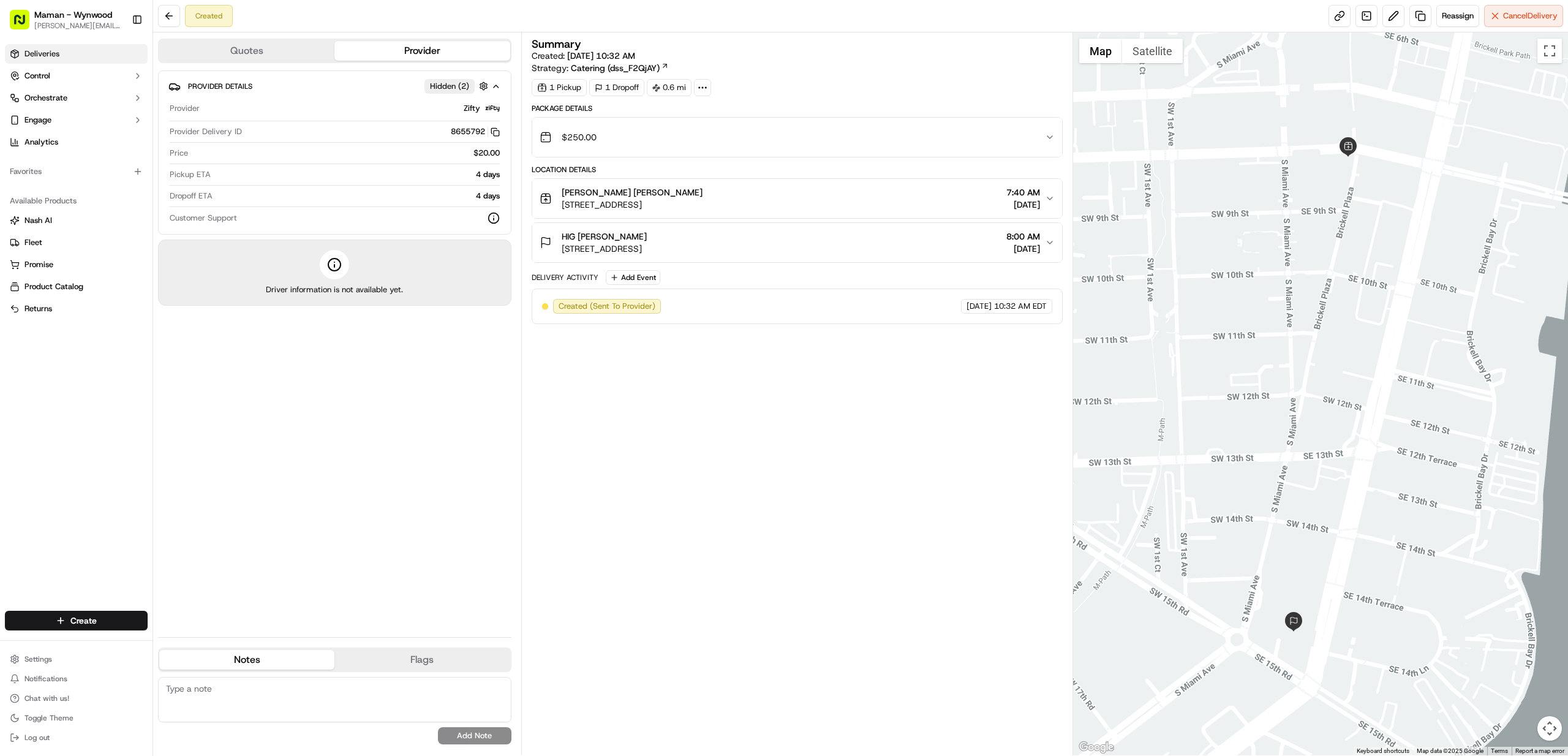
click at [49, 58] on span "Deliveries" at bounding box center [42, 54] width 35 height 11
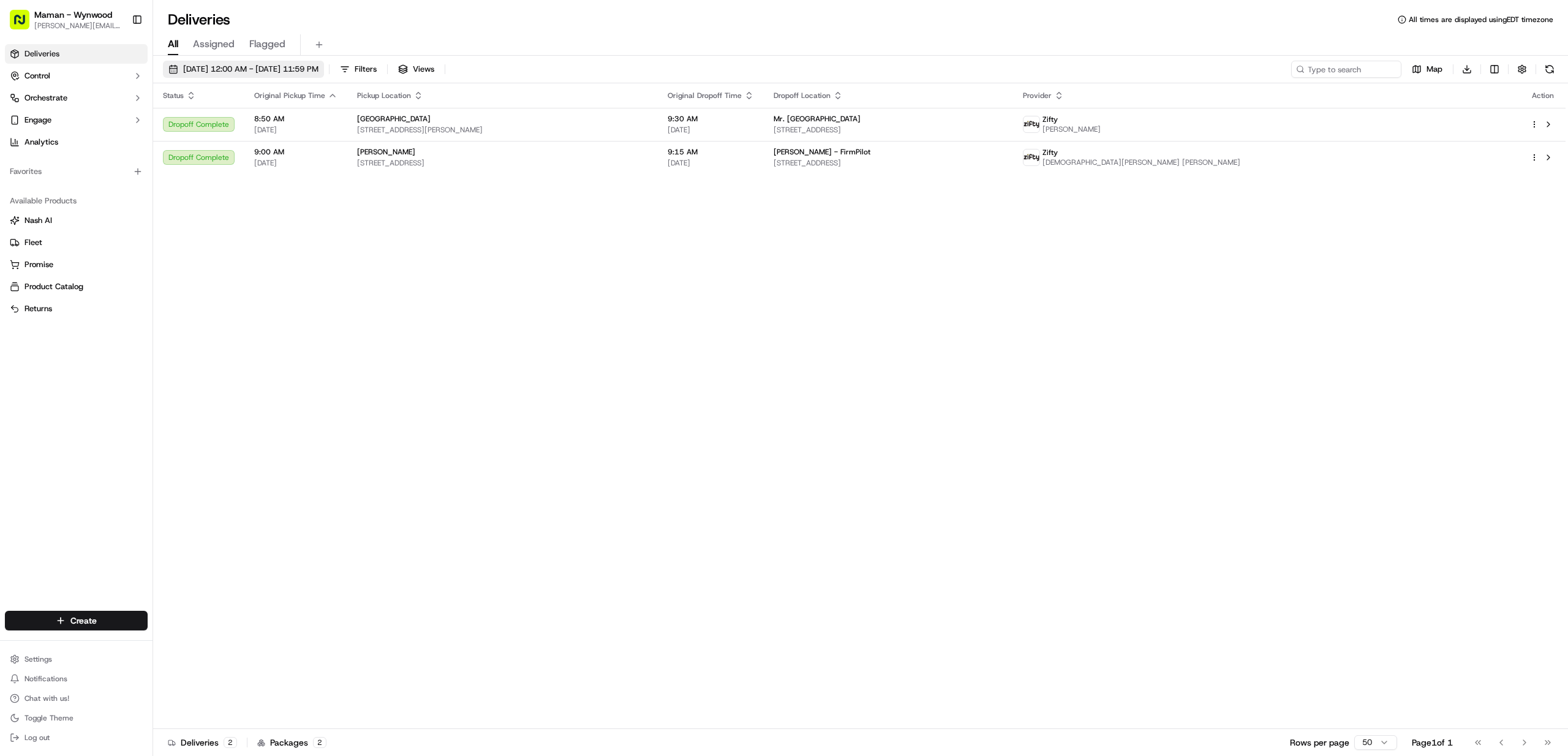
click at [292, 74] on span "[DATE] 12:00 AM - [DATE] 11:59 PM" at bounding box center [251, 69] width 136 height 11
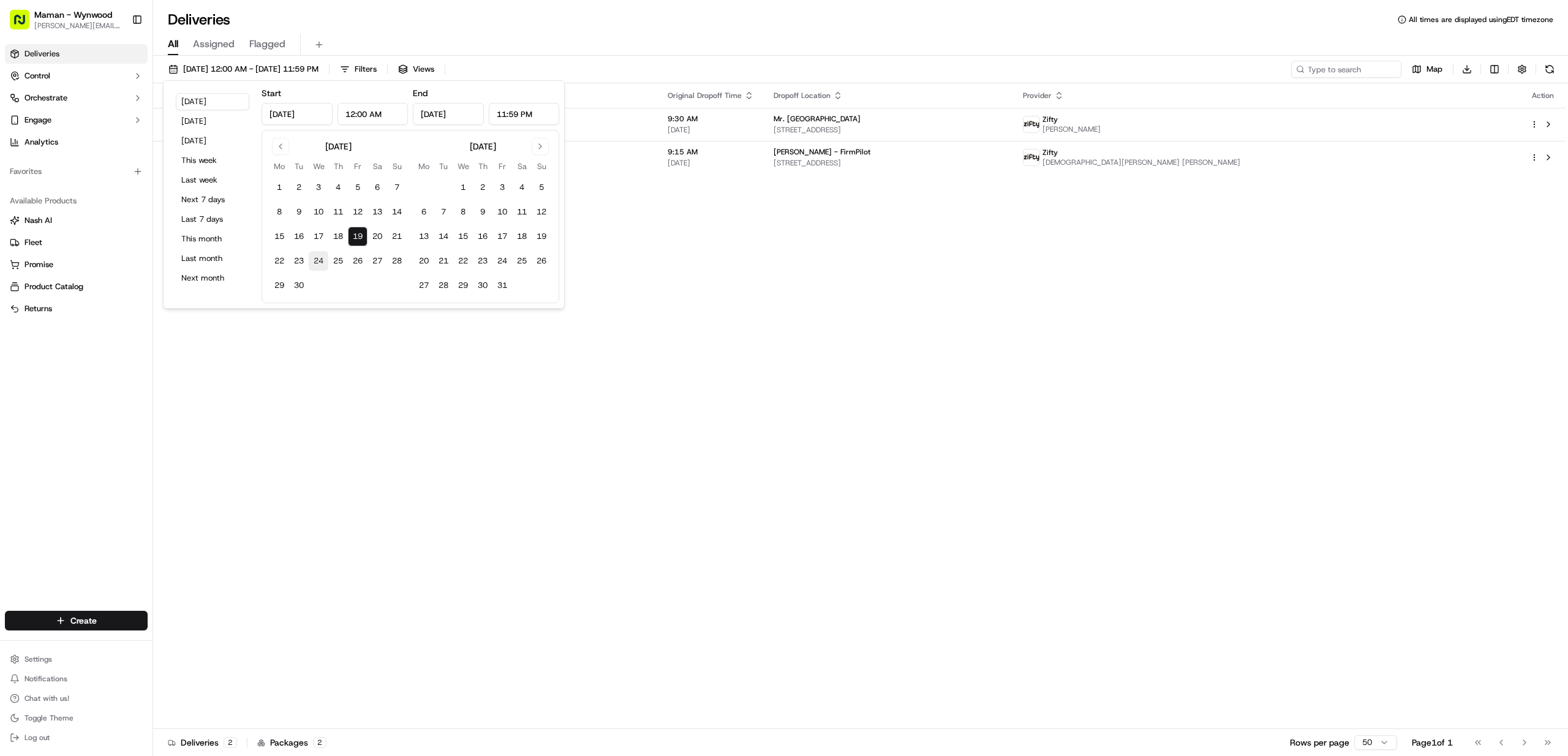
click at [317, 261] on button "24" at bounding box center [319, 261] width 20 height 20
type input "Sep 24, 2025"
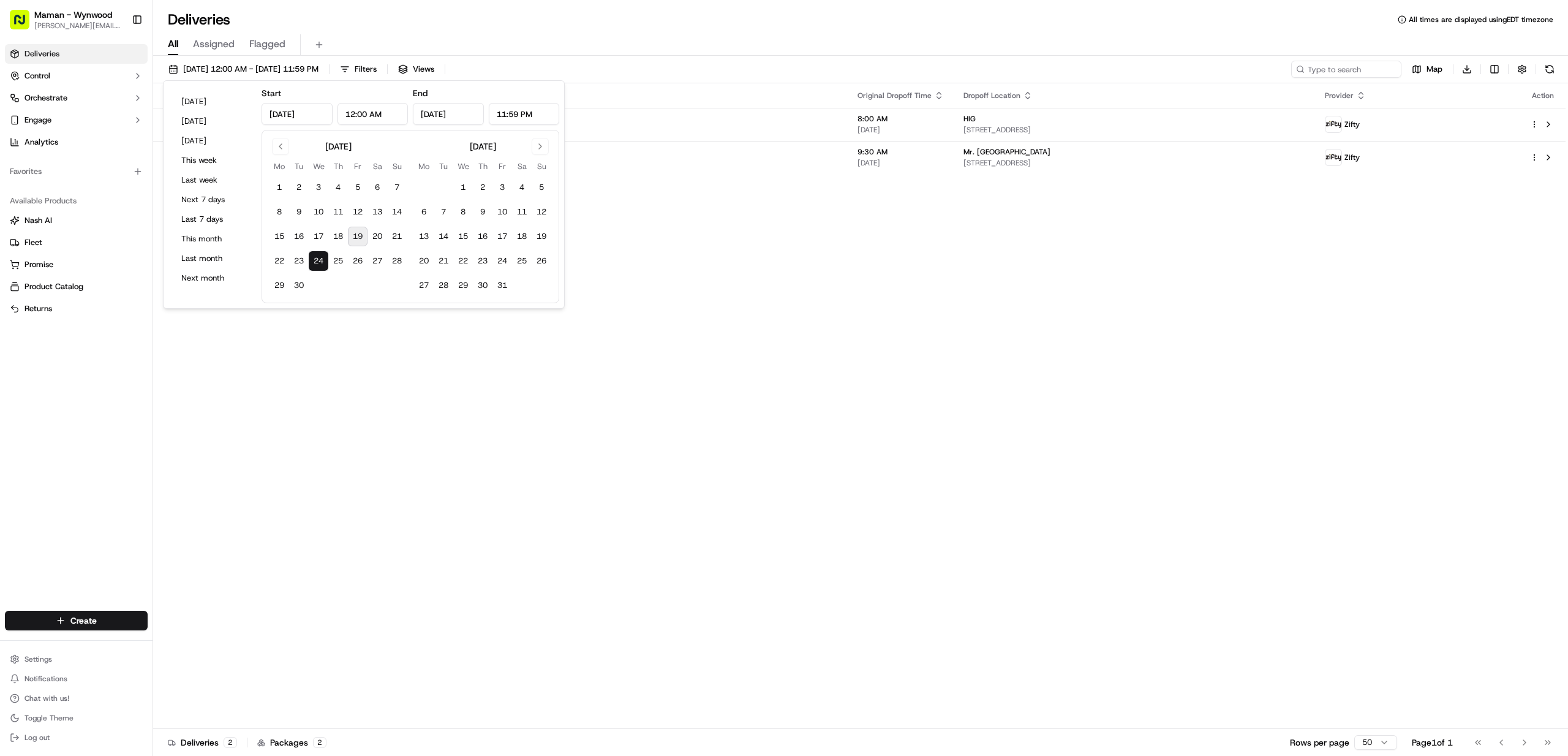
click at [317, 261] on button "24" at bounding box center [319, 261] width 20 height 20
click at [635, 249] on div "Status Original Pickup Time Pickup Location Original Dropoff Time Dropoff Locat…" at bounding box center [859, 406] width 1413 height 645
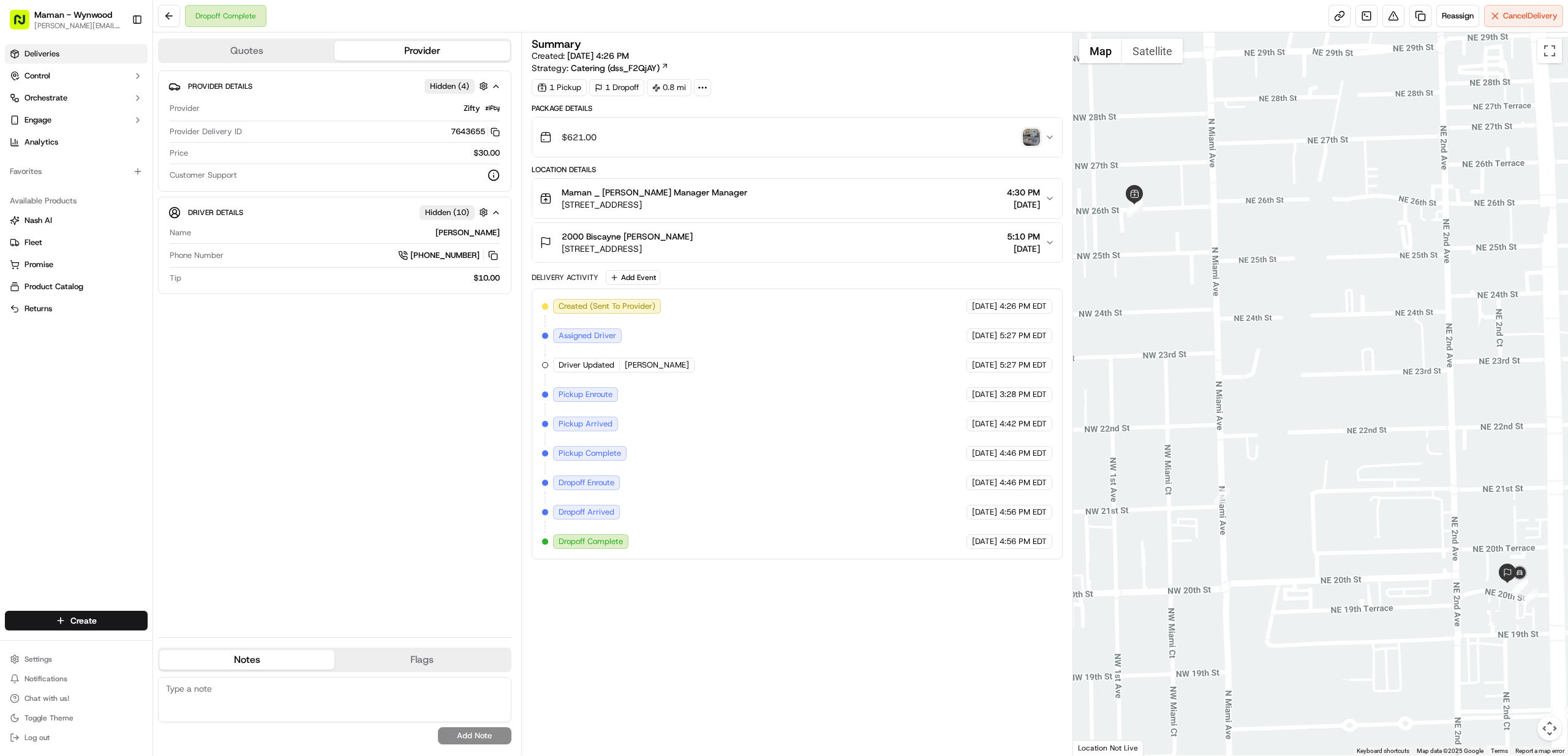
click at [35, 62] on link "Deliveries" at bounding box center [76, 54] width 142 height 20
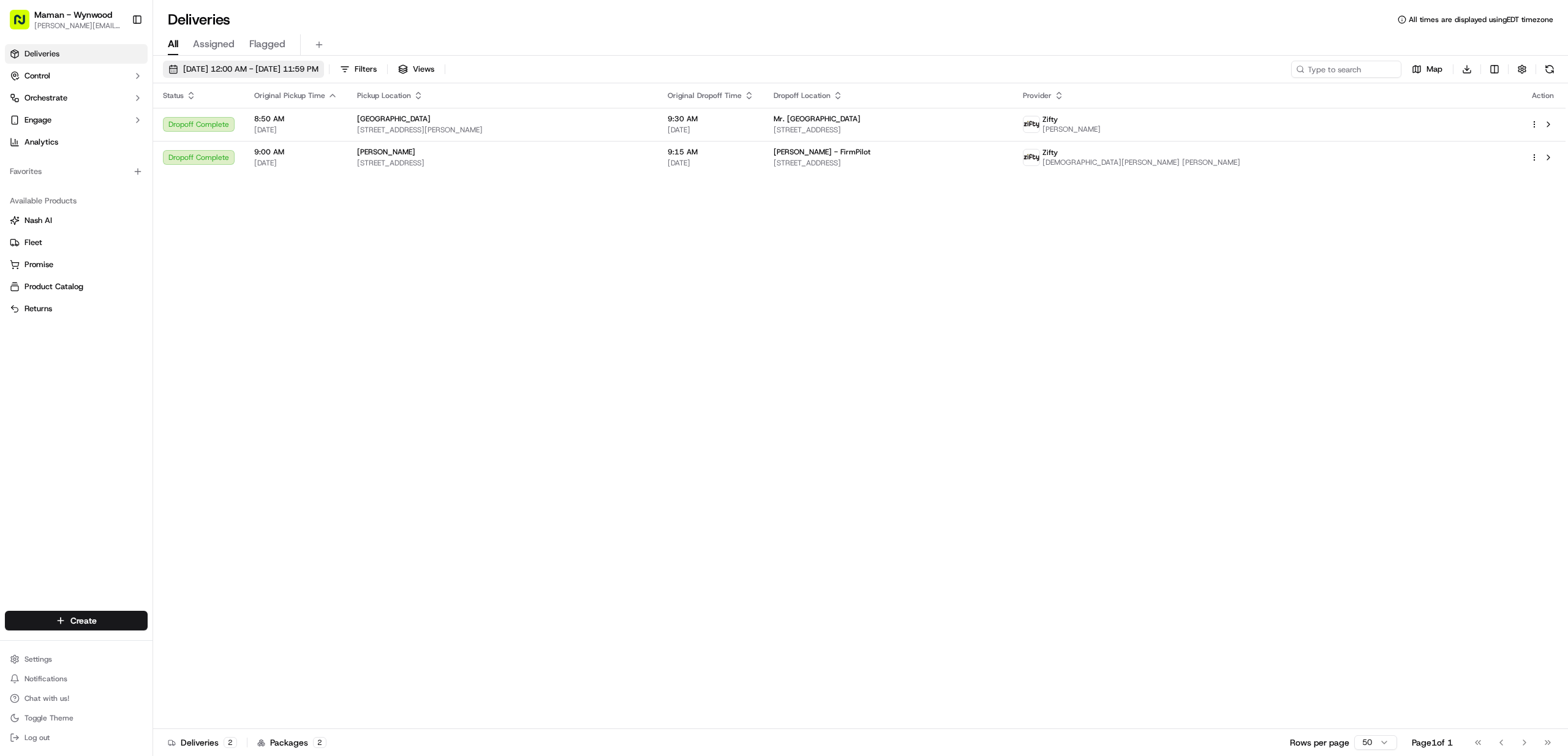
click at [216, 66] on span "[DATE] 12:00 AM - [DATE] 11:59 PM" at bounding box center [251, 69] width 136 height 11
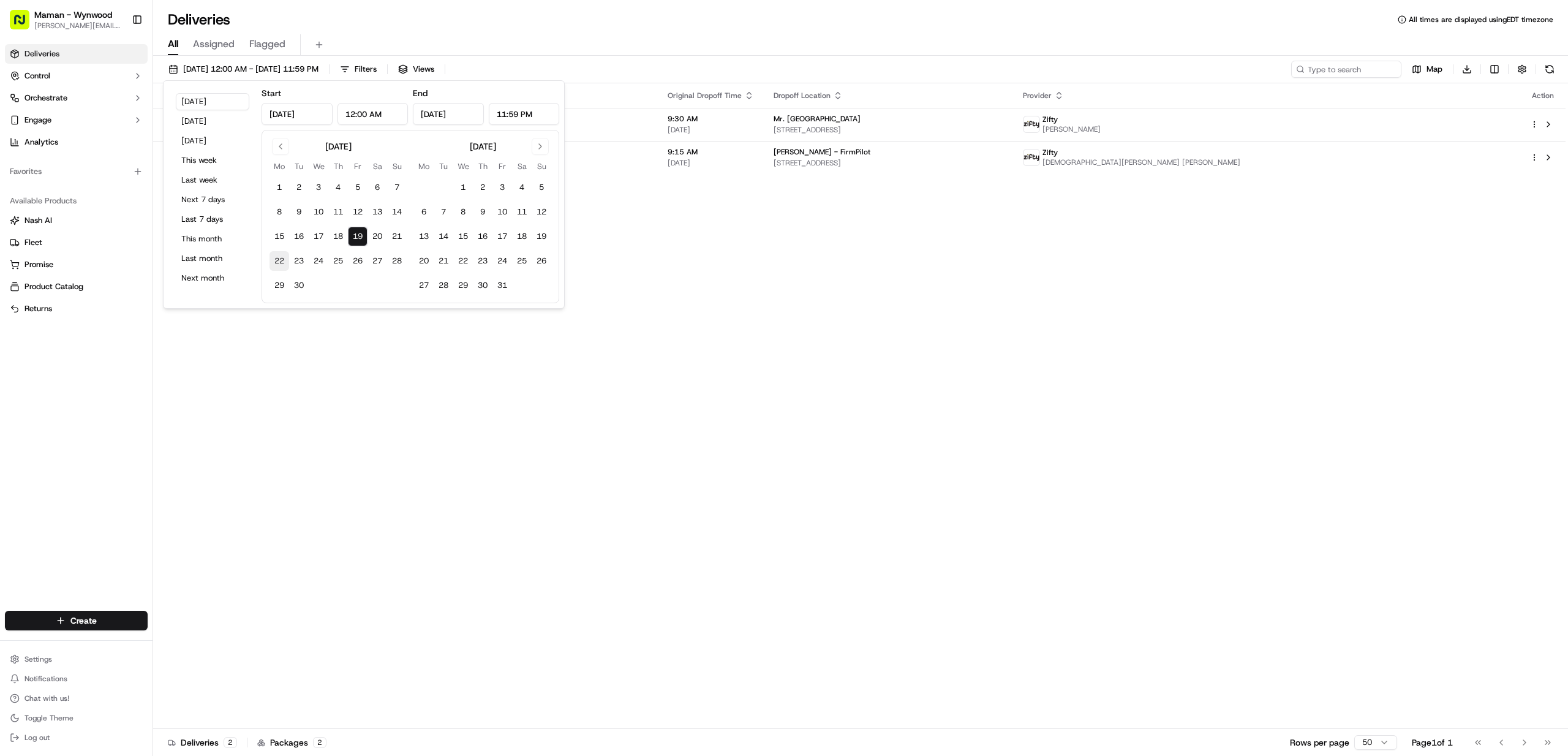
click at [283, 260] on button "22" at bounding box center [280, 261] width 20 height 20
type input "[DATE]"
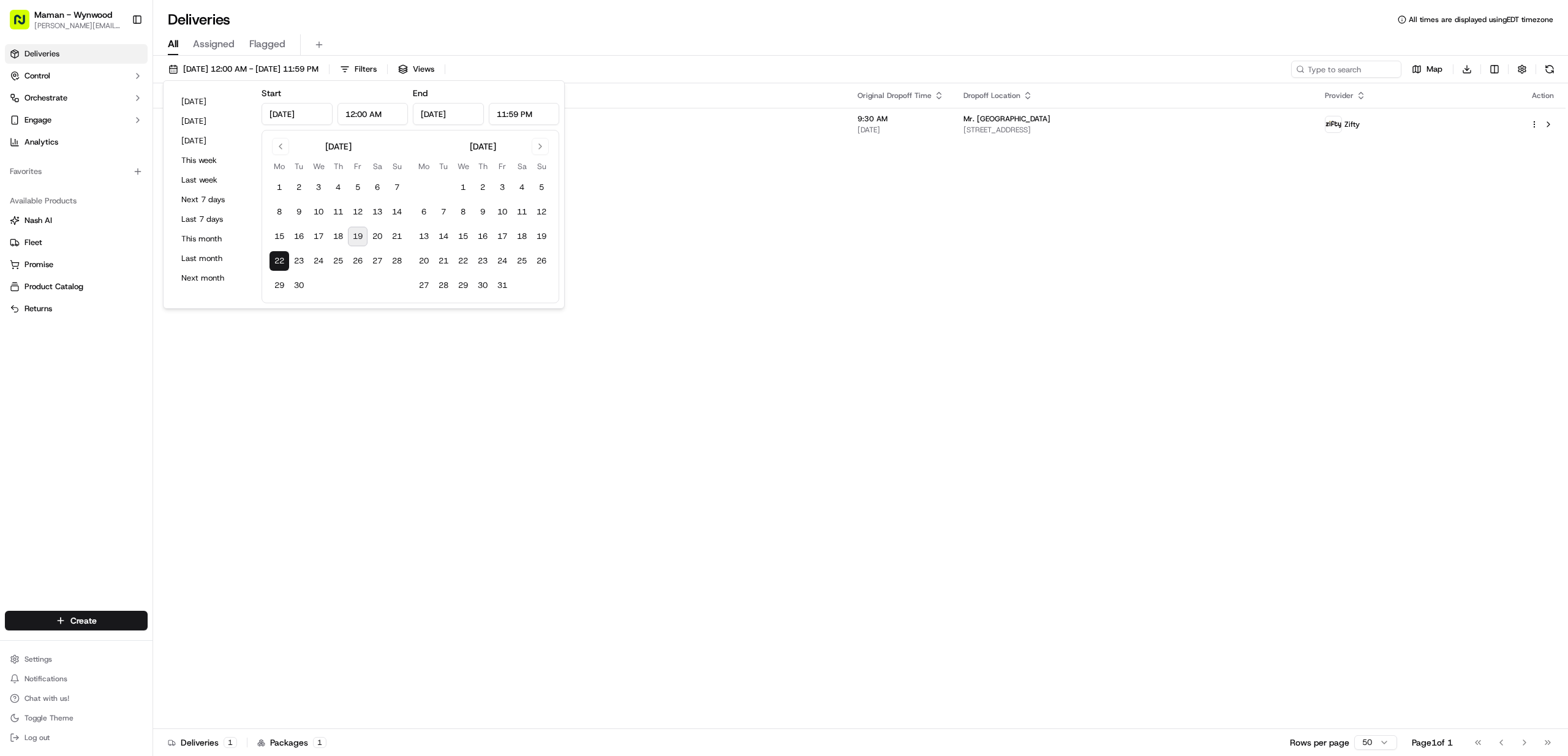
click at [283, 260] on button "22" at bounding box center [280, 261] width 20 height 20
click at [730, 268] on div "Status Original Pickup Time Pickup Location Original Dropoff Time Dropoff Locat…" at bounding box center [859, 406] width 1413 height 645
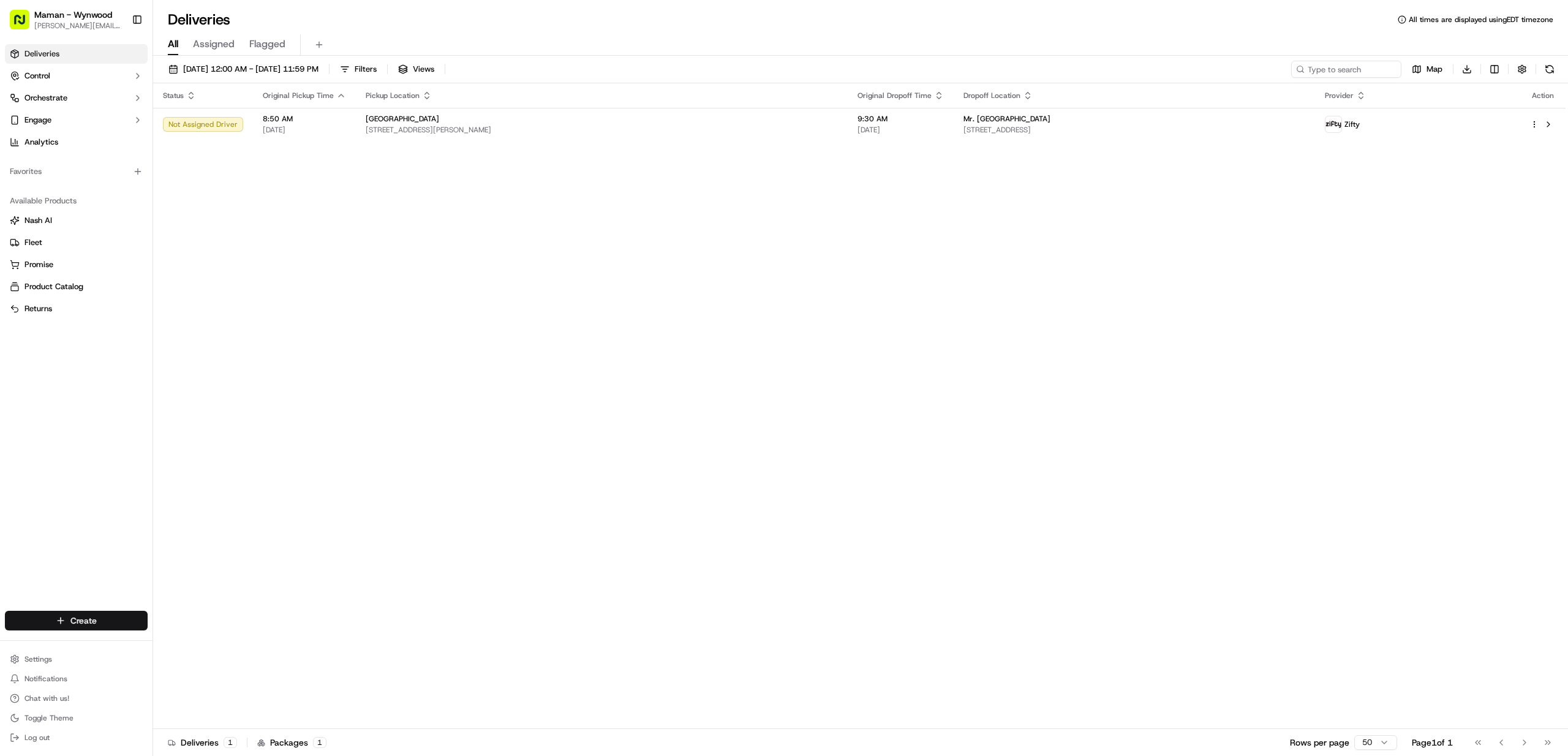
click at [78, 624] on html "Maman - Wynwood [EMAIL_ADDRESS][DOMAIN_NAME] Toggle Sidebar Deliveries Control …" at bounding box center [784, 378] width 1568 height 756
click at [193, 637] on link "Delivery" at bounding box center [221, 643] width 136 height 22
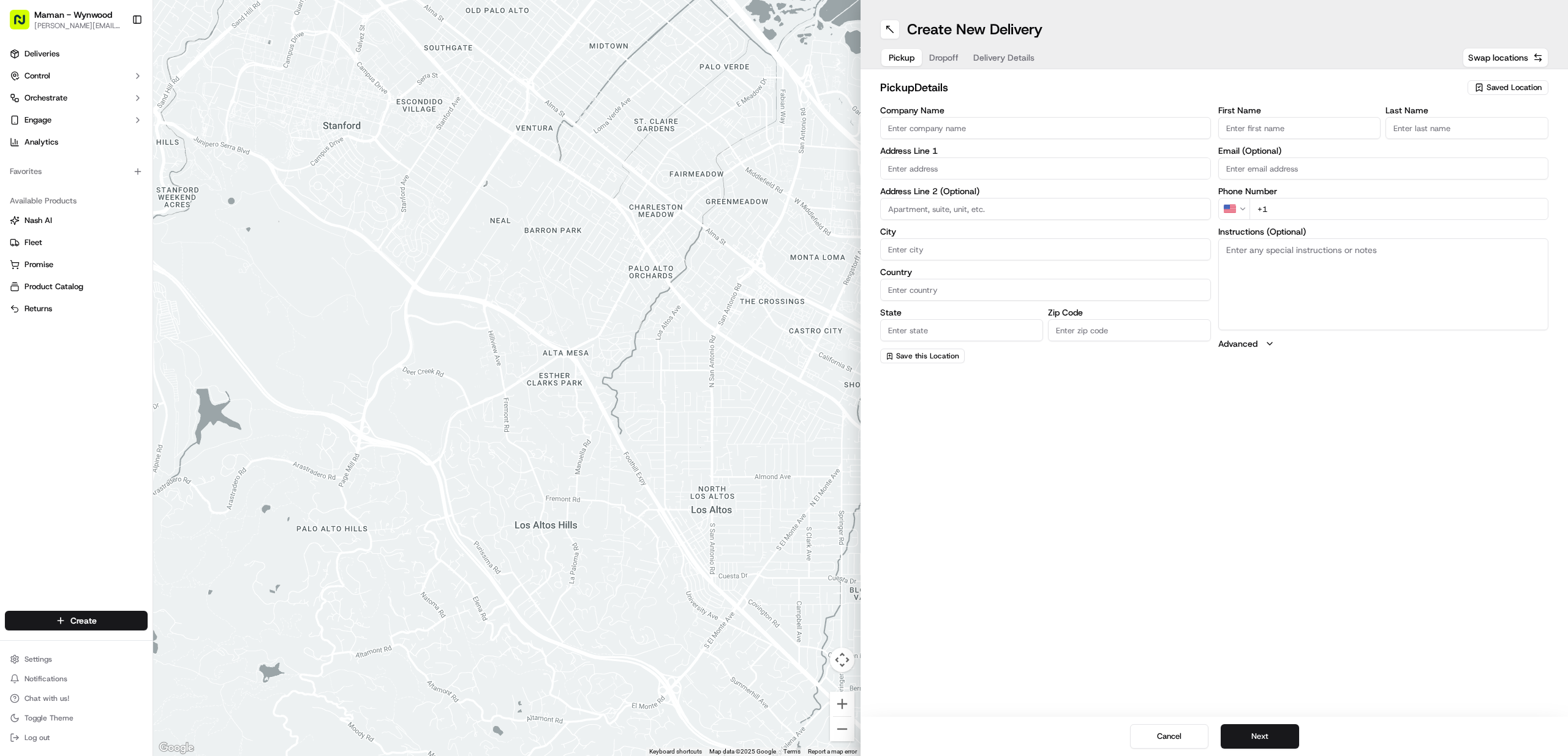
click at [929, 130] on input "Company Name" at bounding box center [1046, 127] width 331 height 22
type input "maman aventura"
click at [972, 172] on input "text" at bounding box center [1046, 168] width 331 height 22
paste input "[STREET_ADDRESS]"
click at [956, 194] on div "[STREET_ADDRESS]" at bounding box center [1046, 194] width 325 height 18
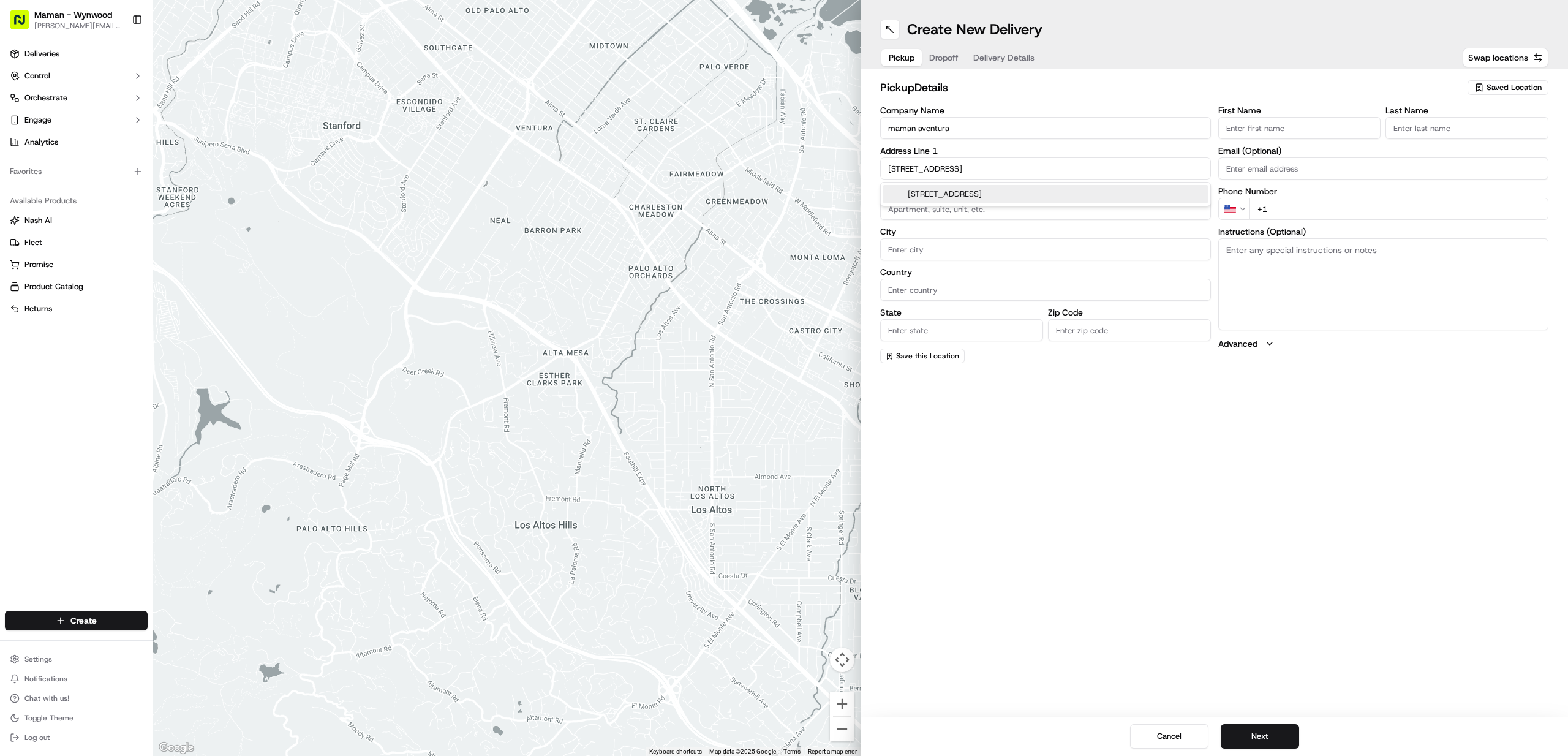
type input "[STREET_ADDRESS]"
type input "[GEOGRAPHIC_DATA]"
type input "FL"
type input "33180"
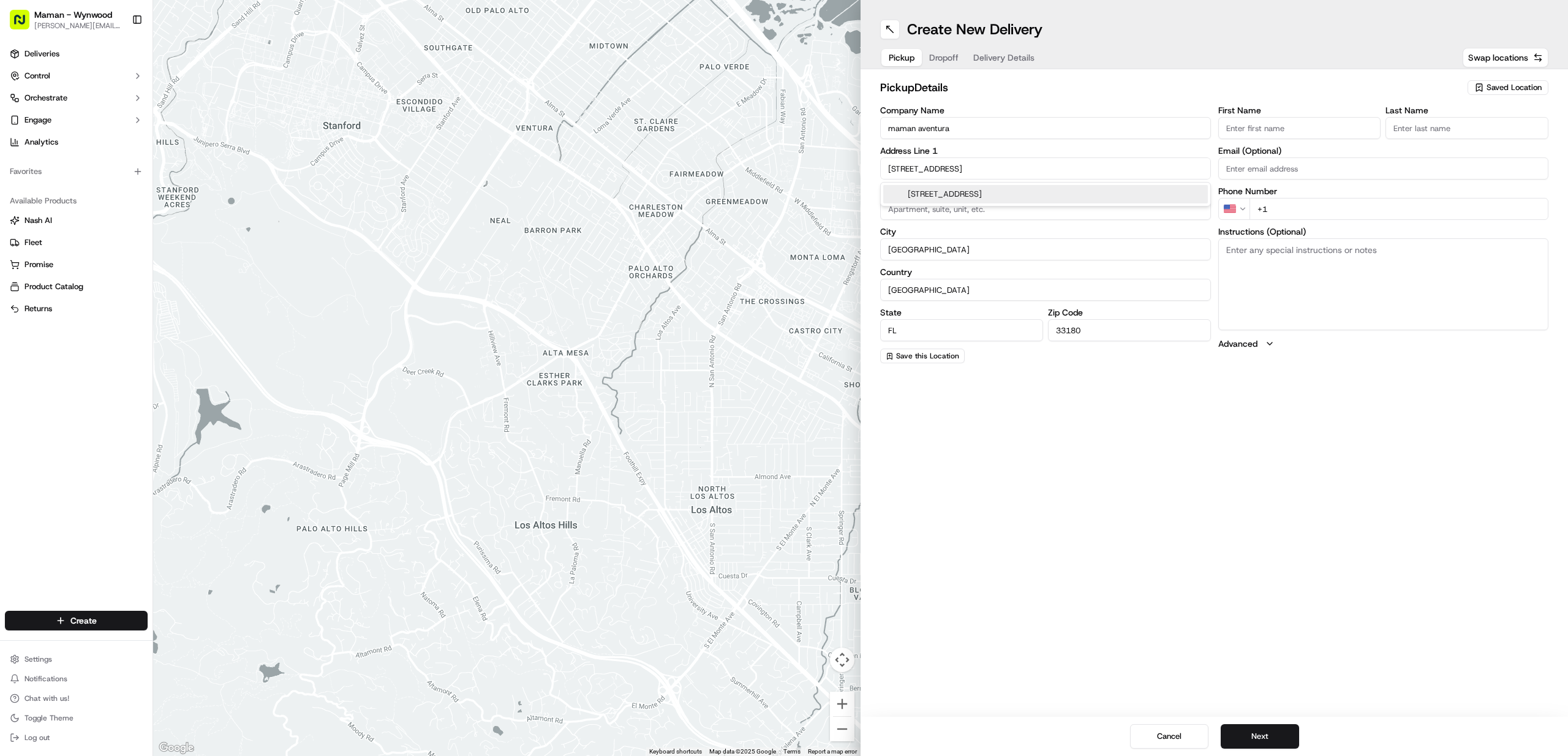
type input "[STREET_ADDRESS]"
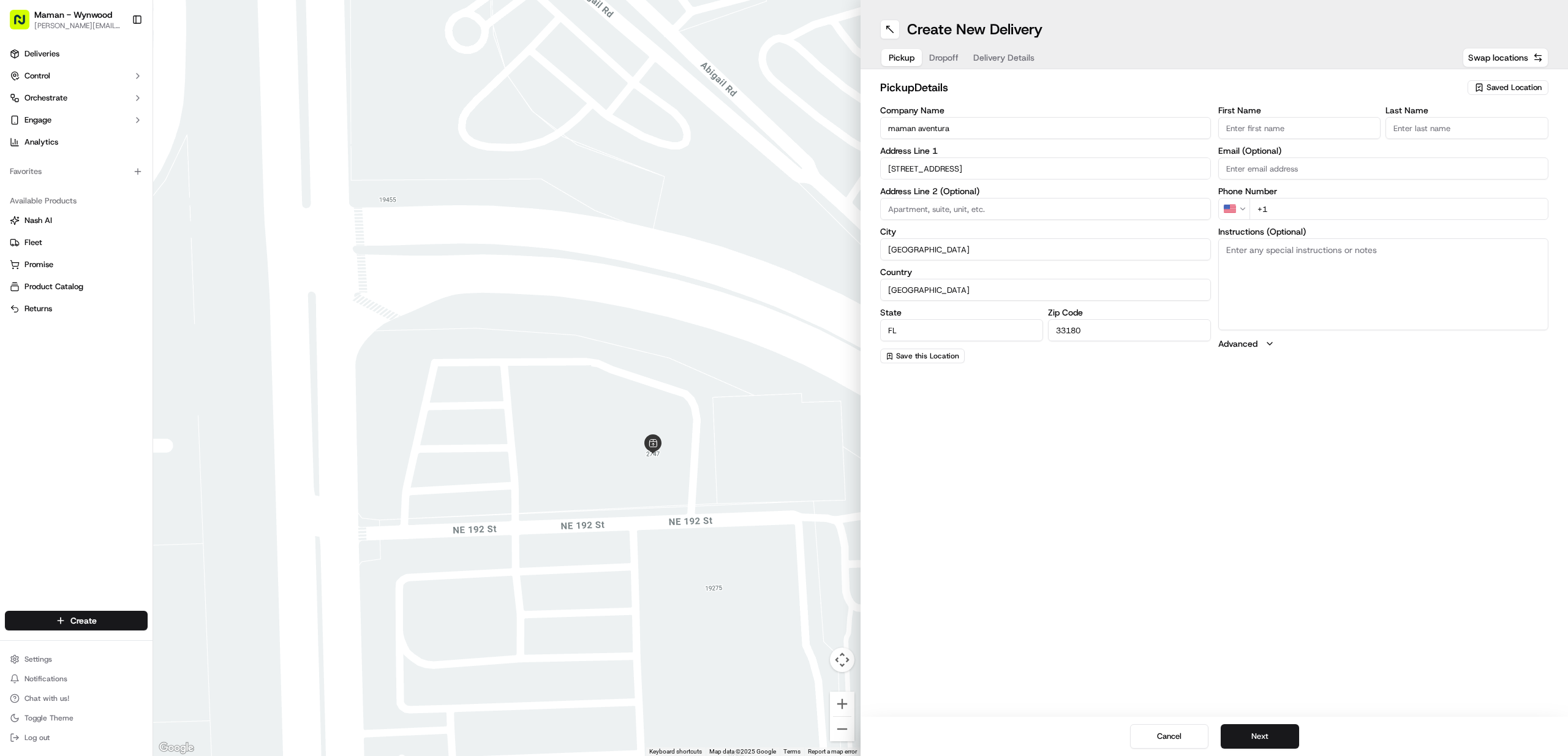
click at [1281, 121] on input "First Name" at bounding box center [1300, 127] width 163 height 22
type input "[PERSON_NAME]"
click at [1446, 118] on input "Last Name" at bounding box center [1467, 127] width 163 height 22
type input "[PERSON_NAME]"
click at [1296, 221] on div "First Name [PERSON_NAME] Last Name [PERSON_NAME] Required Email (Optional) Phon…" at bounding box center [1383, 235] width 331 height 259
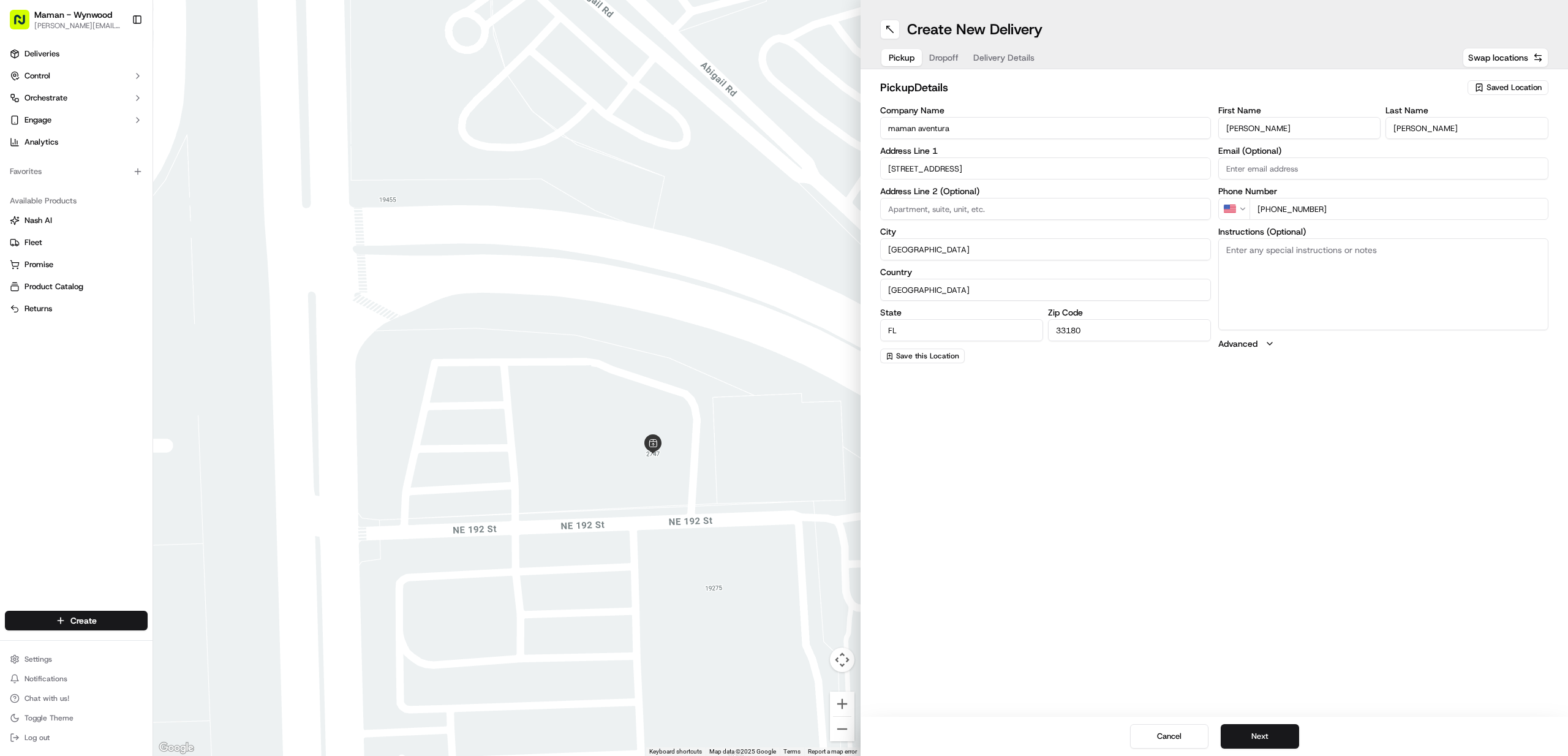
type input "[PHONE_NUMBER]"
click at [1259, 273] on textarea "Instructions (Optional)" at bounding box center [1383, 284] width 331 height 92
type textarea "P"
click at [1276, 732] on button "Next" at bounding box center [1260, 736] width 78 height 25
click at [933, 134] on input "Company Name" at bounding box center [1046, 127] width 331 height 22
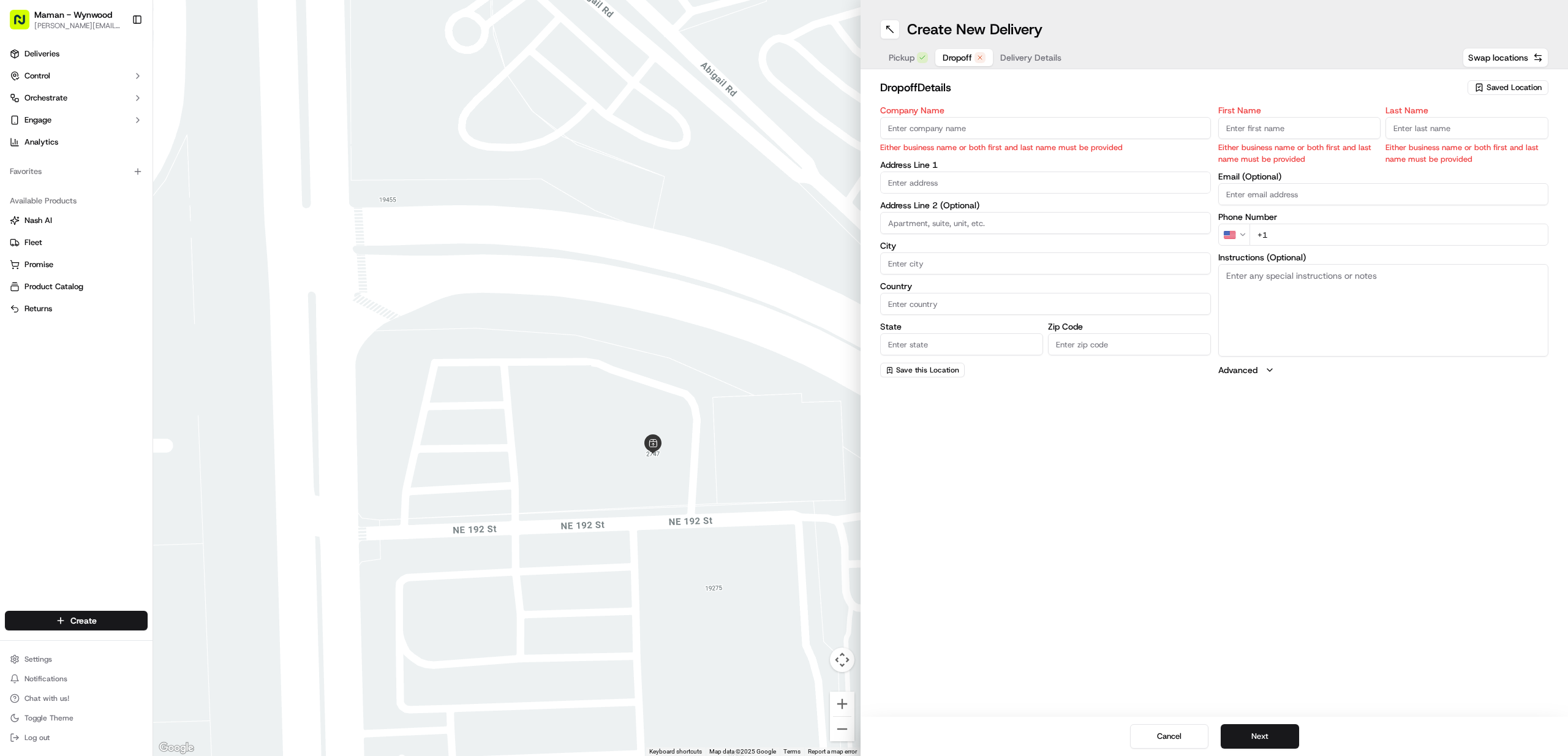
paste input "[PERSON_NAME]"
type input "[PERSON_NAME]"
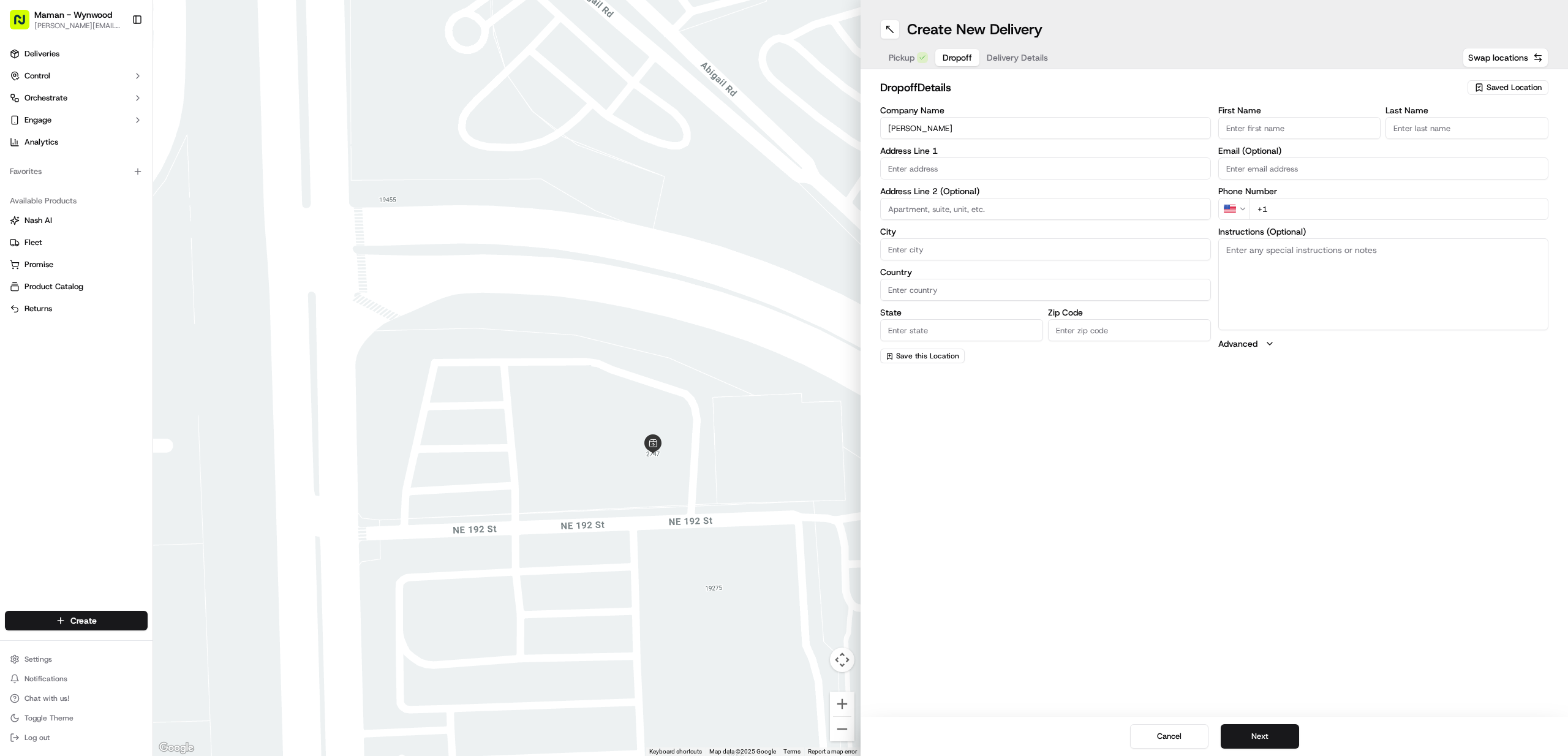
click at [1281, 134] on input "First Name" at bounding box center [1300, 127] width 163 height 22
type input "Charlotte"
click at [1480, 125] on input "Last Name" at bounding box center [1467, 127] width 163 height 22
type input "Defaut"
click at [1227, 149] on div "First Name [PERSON_NAME] Last Name Defaut Required Email (Optional) Phone Numbe…" at bounding box center [1383, 235] width 331 height 259
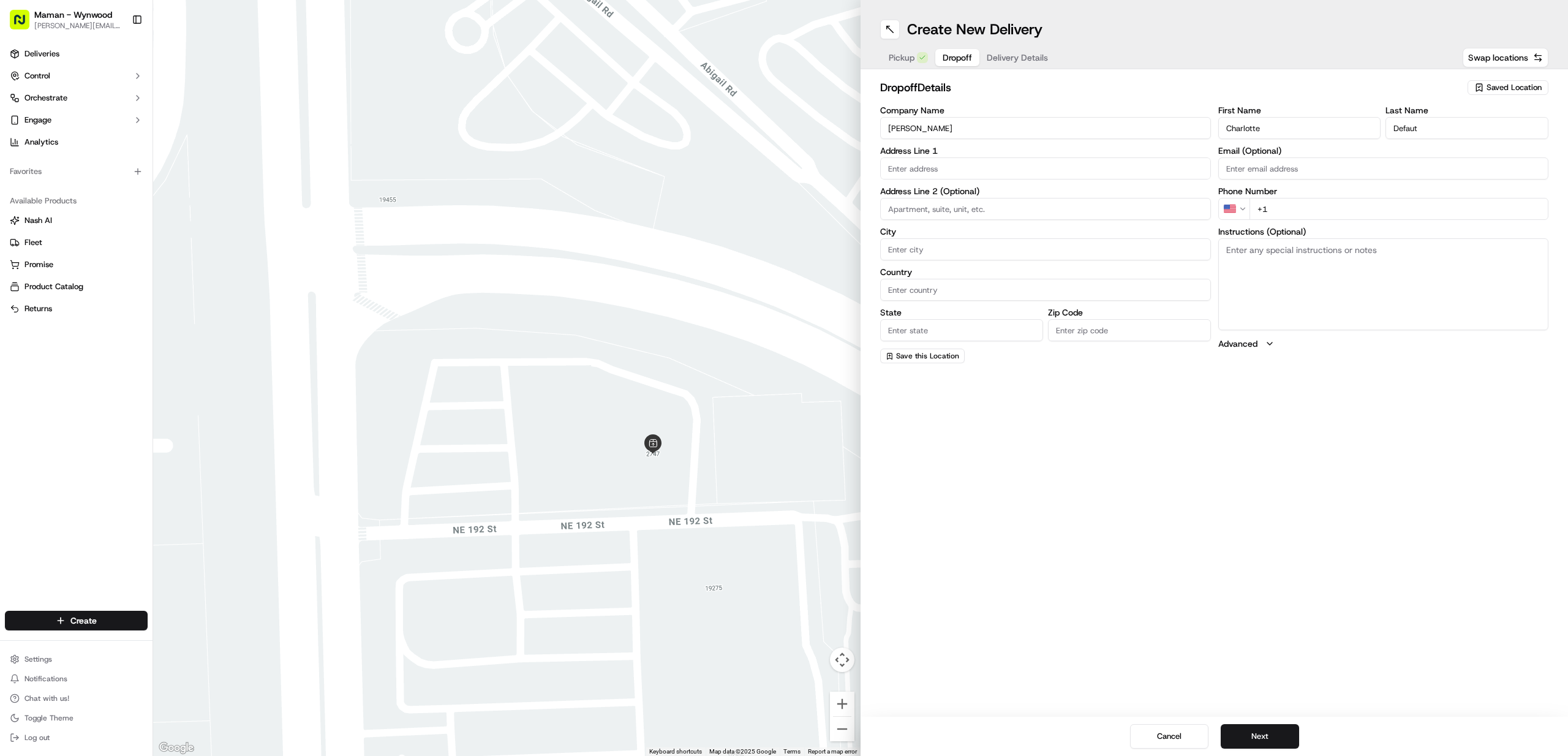
click at [917, 171] on input "text" at bounding box center [1046, 168] width 331 height 22
paste input "[STREET_ADDRESS]"
click at [966, 195] on div "[STREET_ADDRESS]" at bounding box center [1046, 194] width 325 height 18
type input "[STREET_ADDRESS]"
type input "Hollywood"
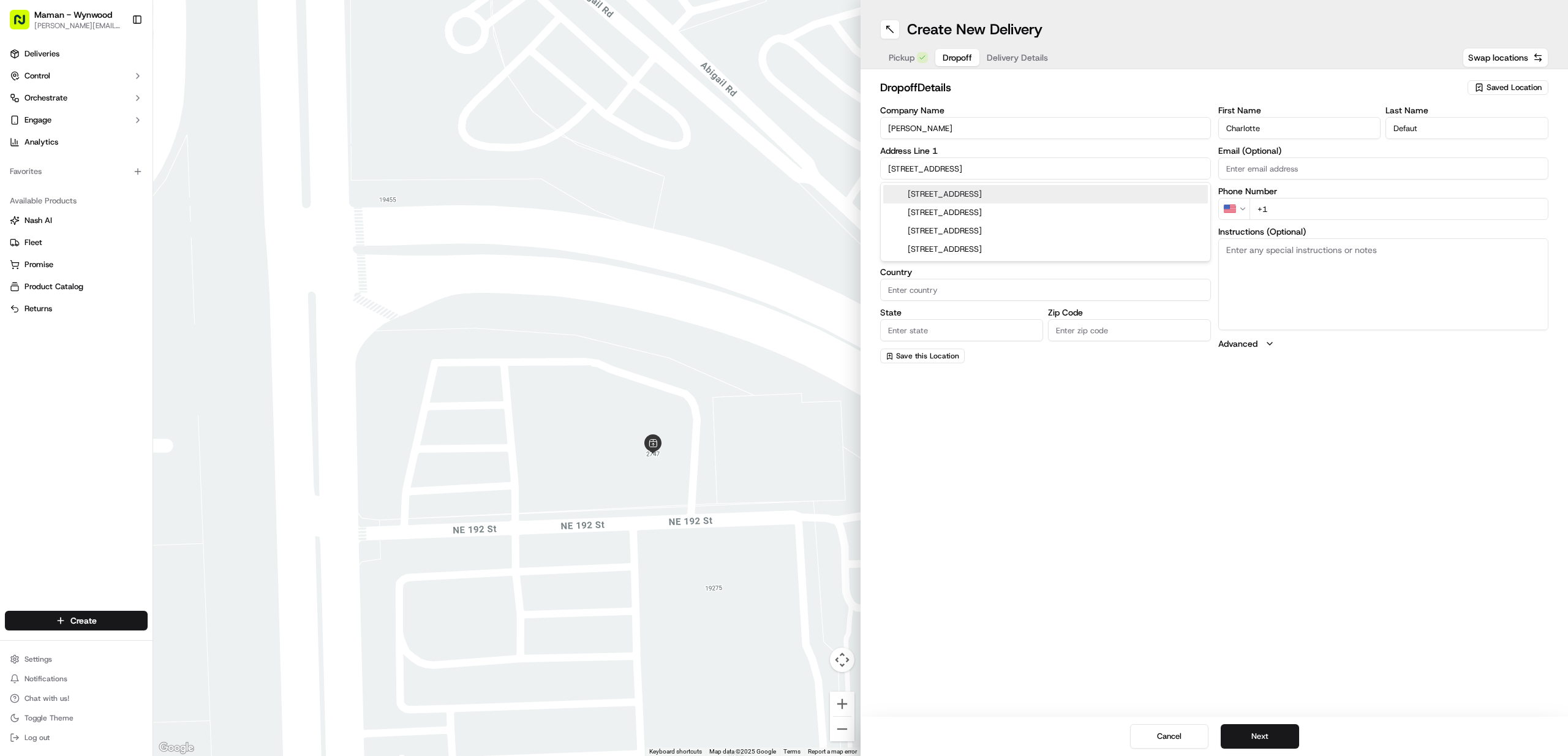
type input "[GEOGRAPHIC_DATA]"
type input "FL"
type input "33020"
type input "[STREET_ADDRESS]"
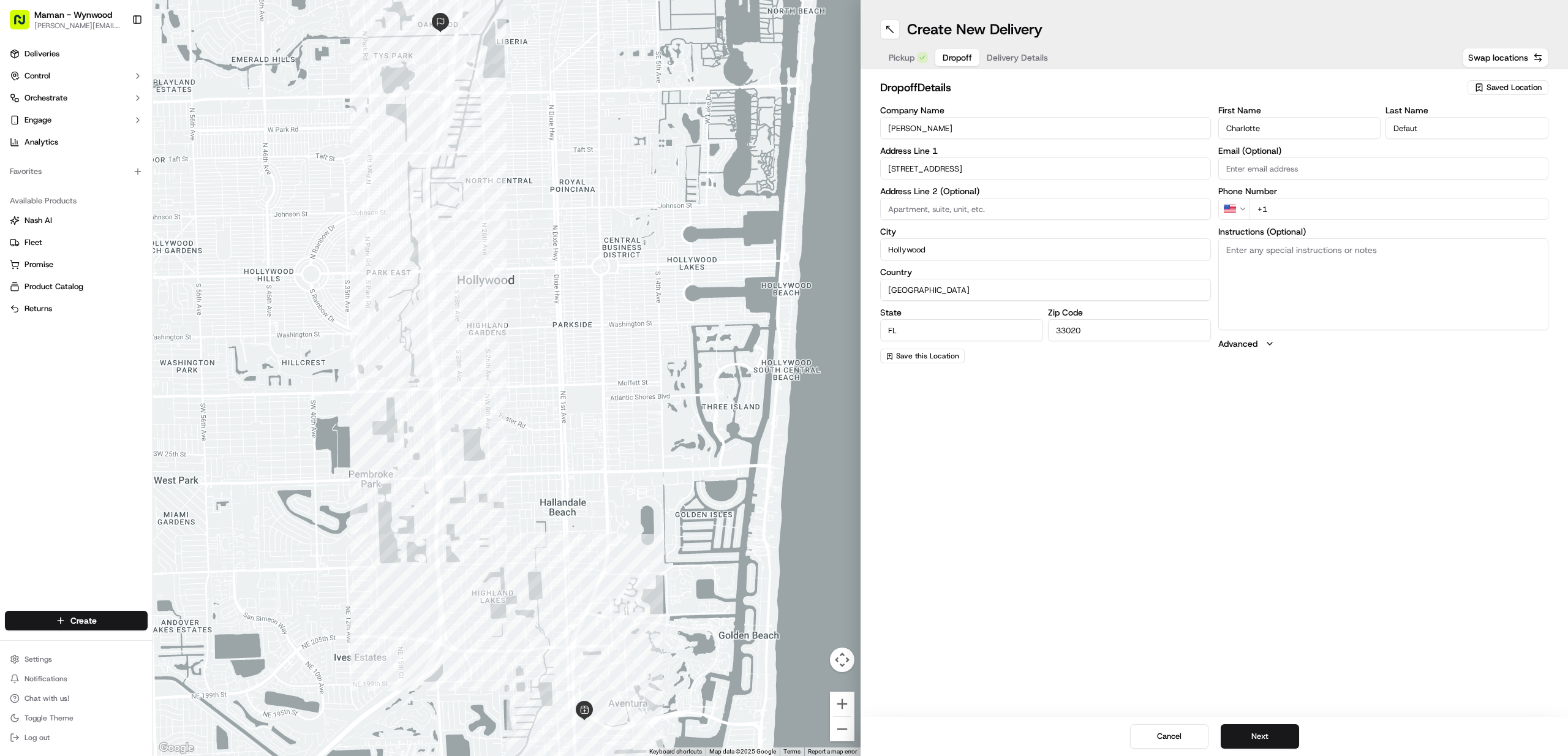
click at [1281, 207] on input "+1" at bounding box center [1399, 208] width 299 height 22
type input "[PHONE_NUMBER]"
click at [1306, 228] on label "Instructions (Optional)" at bounding box center [1383, 231] width 331 height 8
click at [1306, 238] on textarea "Instructions (Optional)" at bounding box center [1383, 284] width 331 height 92
click at [1297, 266] on textarea "Instructions (Optional)" at bounding box center [1383, 284] width 331 height 92
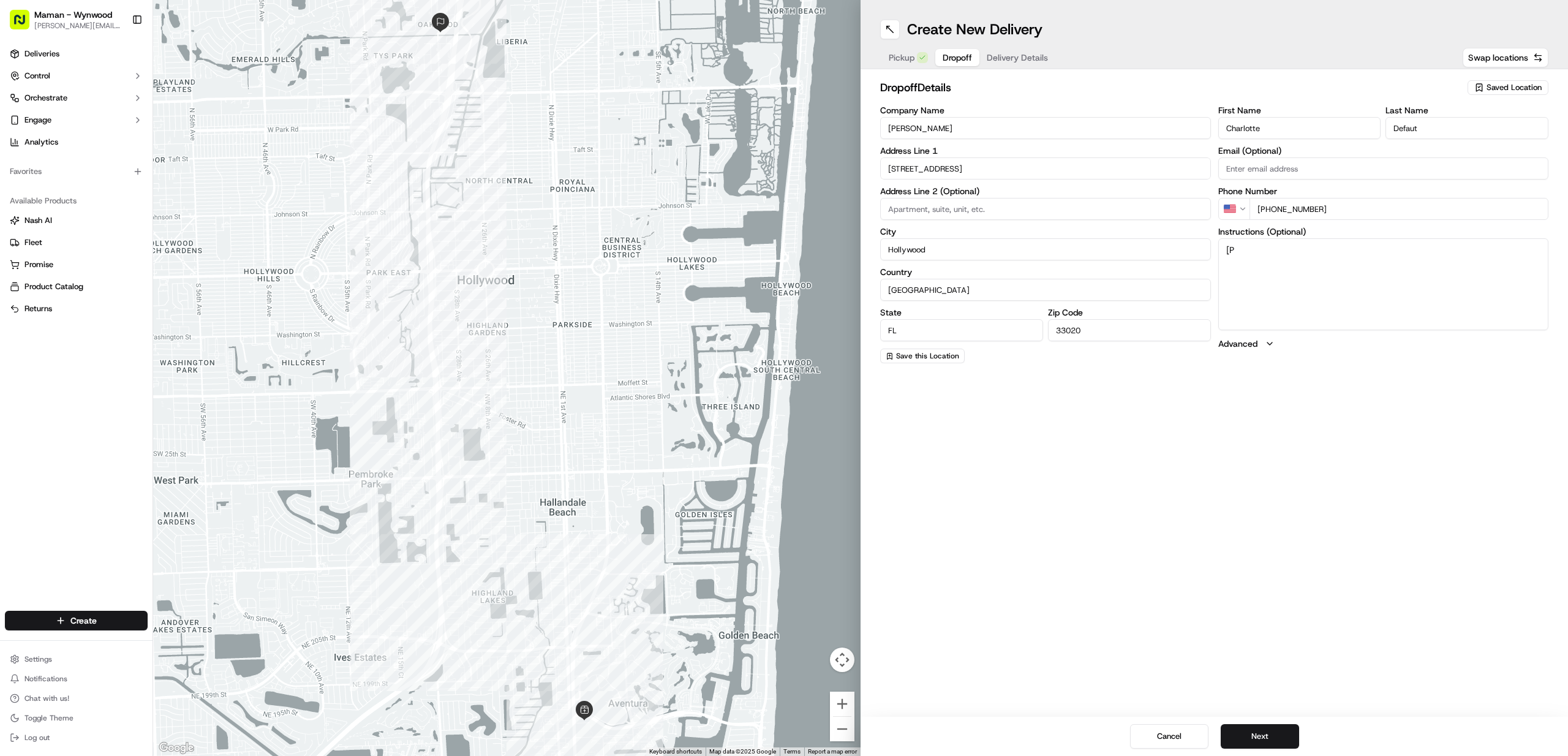
type textarea "["
click at [1305, 248] on textarea "Please enter the building and ask for Charlotte or call [PHONE_NUMBER]" at bounding box center [1383, 284] width 331 height 92
type textarea "Please enter the store and ask for [PERSON_NAME] or call [PHONE_NUMBER]"
click at [1242, 725] on button "Next" at bounding box center [1260, 736] width 78 height 25
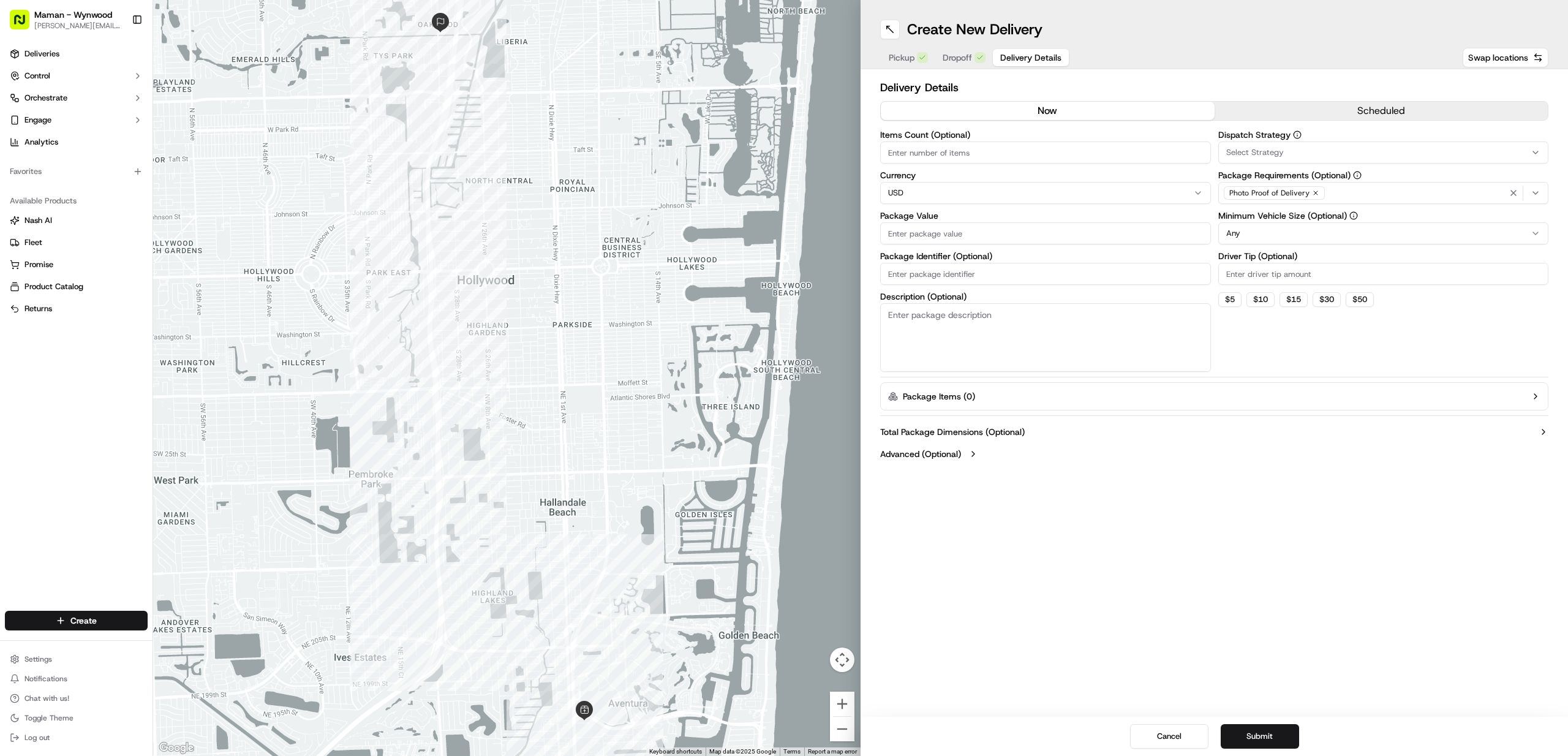
click at [1276, 121] on div "now scheduled" at bounding box center [1214, 113] width 669 height 25
click at [1276, 111] on button "scheduled" at bounding box center [1381, 111] width 334 height 18
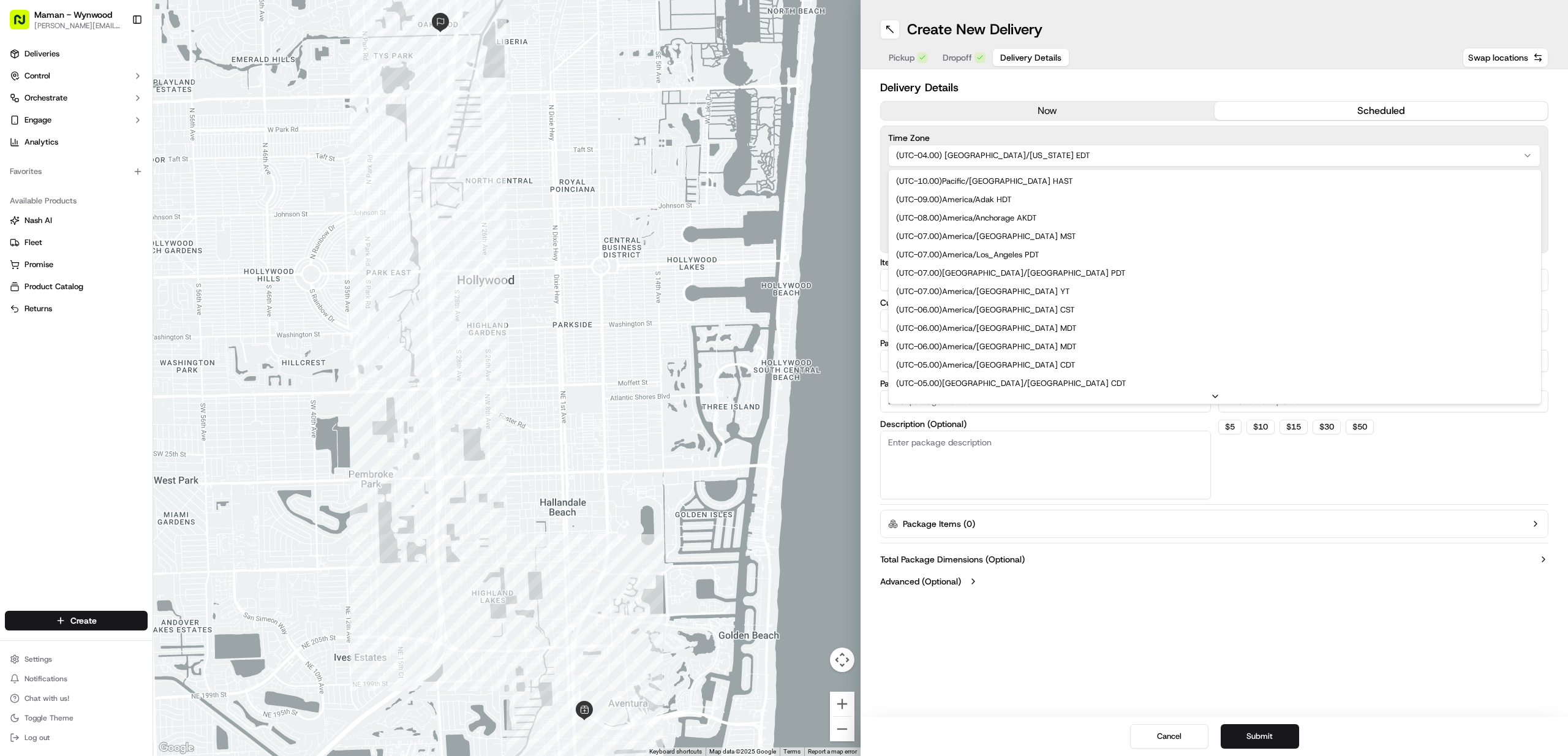
click at [1116, 144] on html "Maman - Wynwood [EMAIL_ADDRESS][DOMAIN_NAME] Toggle Sidebar Deliveries Control …" at bounding box center [784, 378] width 1568 height 756
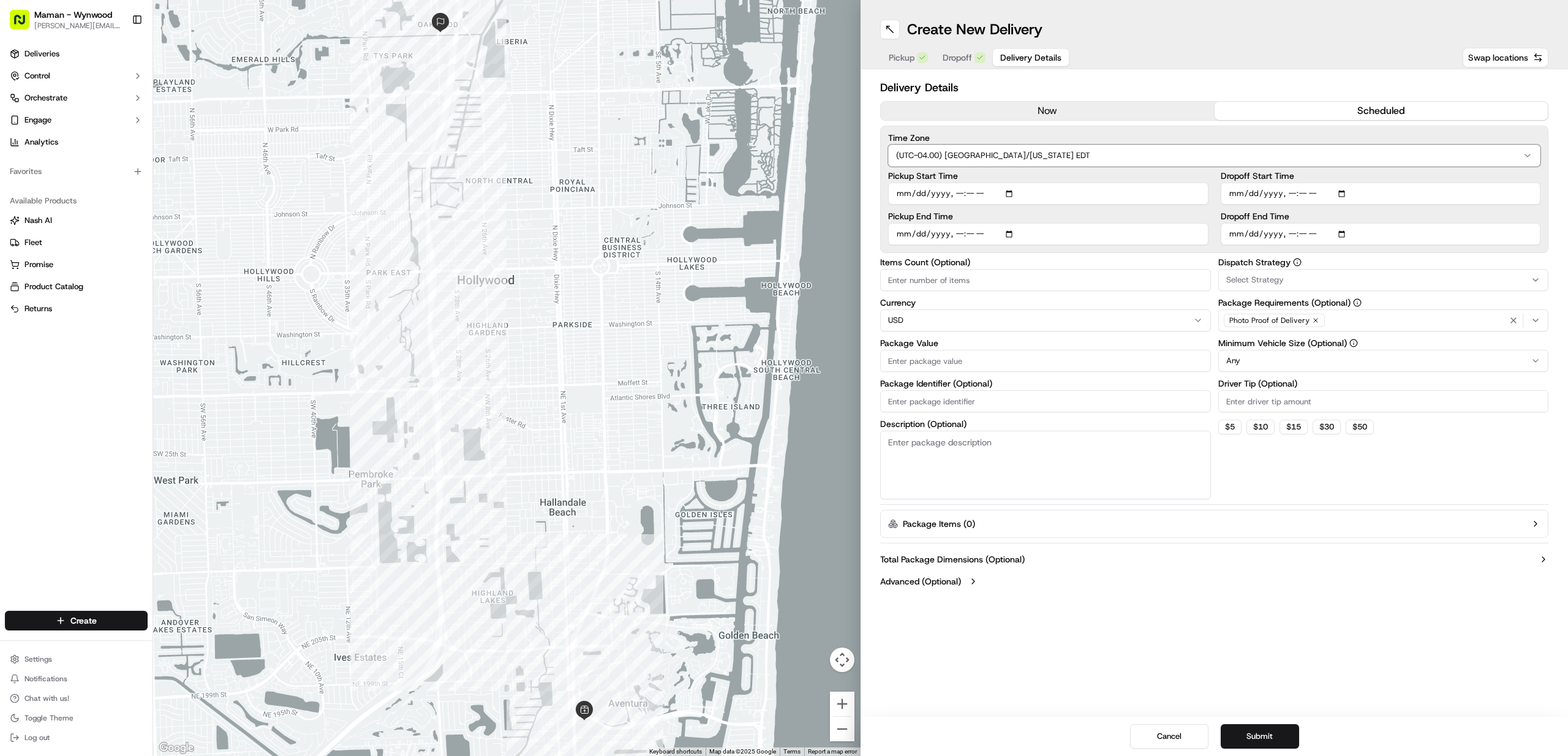
click at [1116, 144] on html "Maman - Wynwood [EMAIL_ADDRESS][DOMAIN_NAME] Toggle Sidebar Deliveries Control …" at bounding box center [784, 378] width 1568 height 756
click at [1011, 195] on input "Pickup Start Time" at bounding box center [1048, 193] width 320 height 22
type input "[DATE]T10:37"
click at [1022, 178] on label "Pickup Start Time" at bounding box center [1048, 176] width 320 height 8
click at [1022, 182] on input "Pickup Start Time" at bounding box center [1048, 193] width 320 height 22
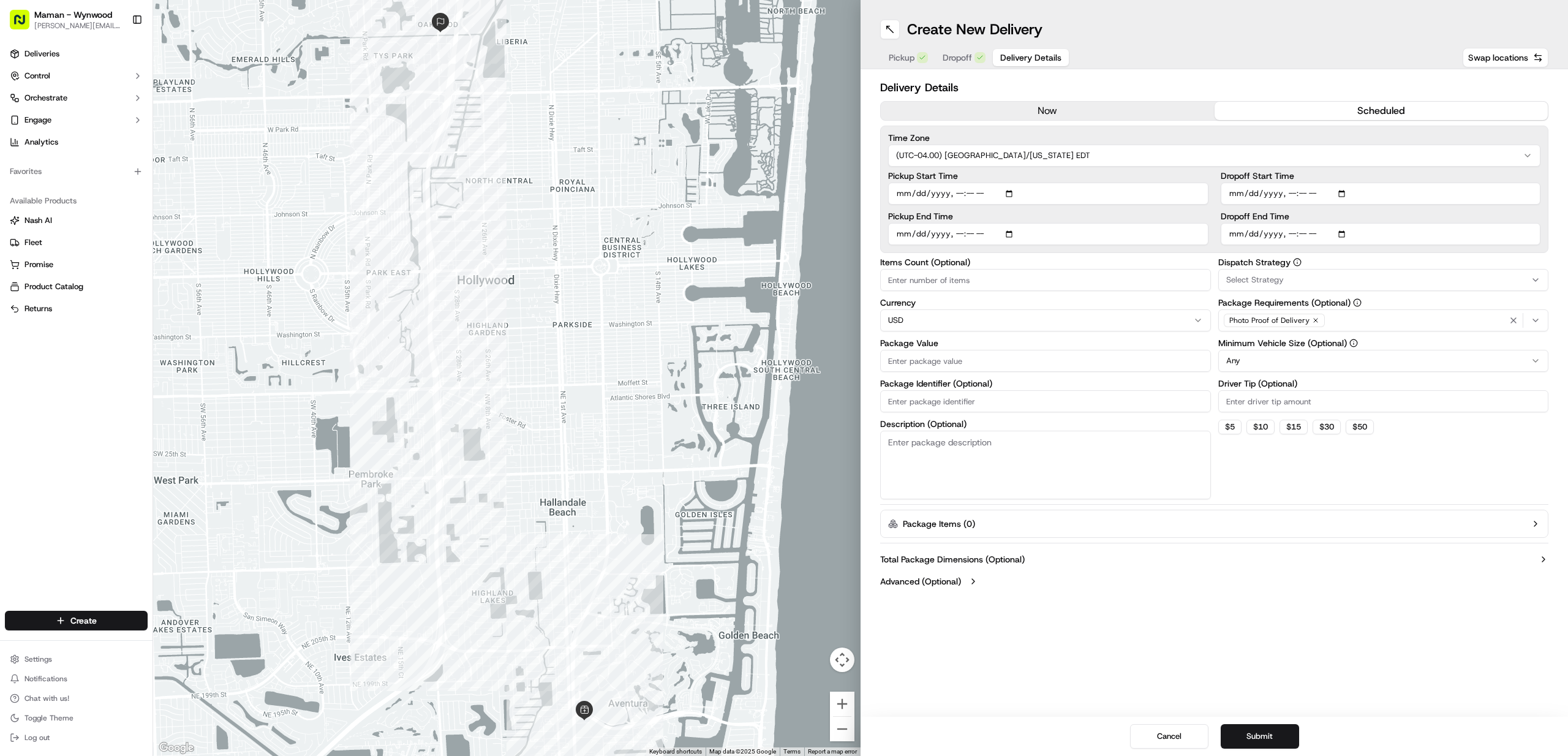
click at [960, 195] on input "Pickup Start Time" at bounding box center [1048, 193] width 320 height 22
type input "[DATE]T08:20"
click at [1015, 237] on input "Pickup End Time" at bounding box center [1048, 234] width 320 height 22
type input "[DATE]T10:38"
click at [958, 237] on input "Pickup End Time" at bounding box center [1048, 234] width 320 height 22
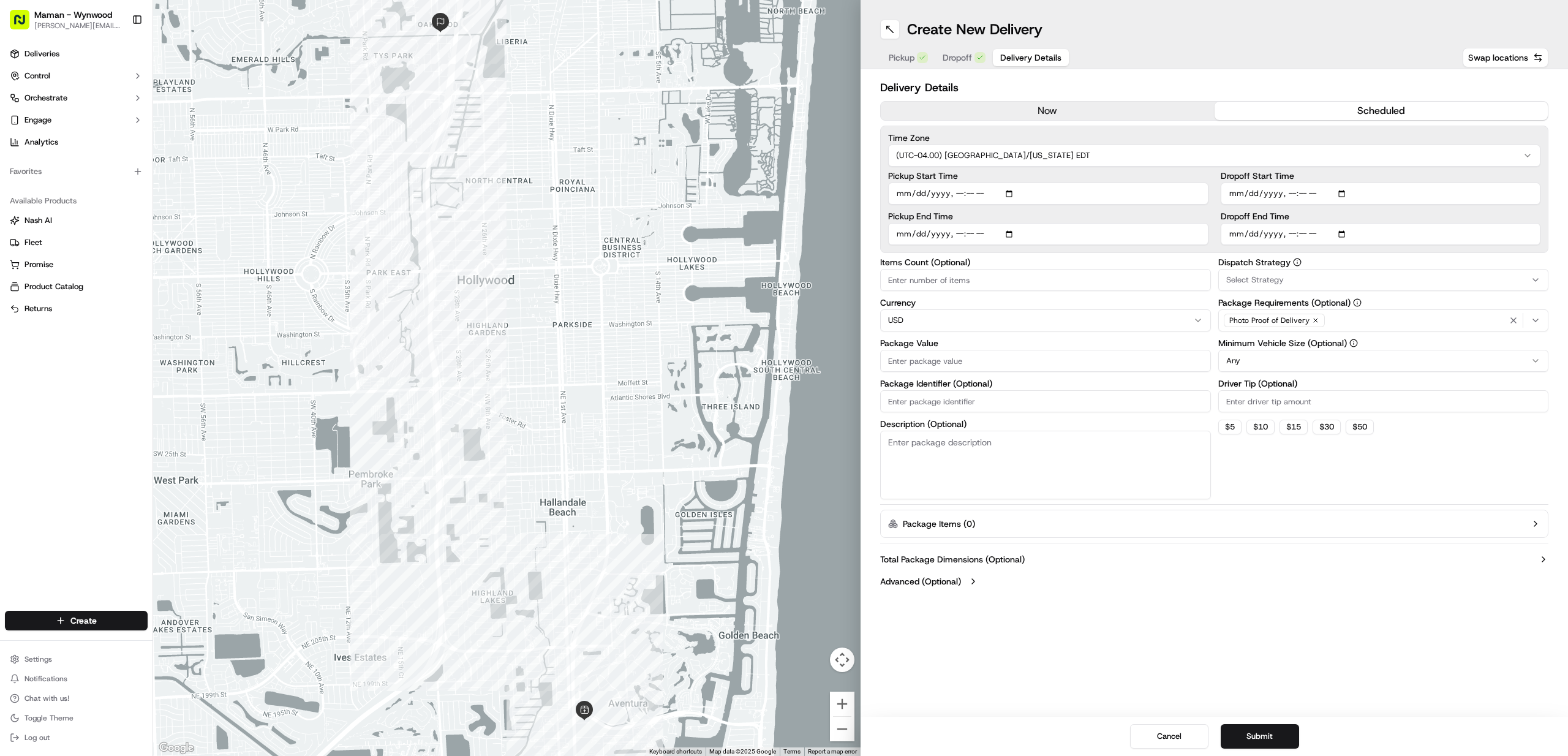
type input "[DATE]T08:03"
type input "[DATE]T08:25"
click at [1080, 231] on input "Pickup End Time" at bounding box center [1048, 234] width 320 height 22
click at [1349, 188] on input "Dropoff Start Time" at bounding box center [1380, 193] width 320 height 22
type input "[DATE]T10:38"
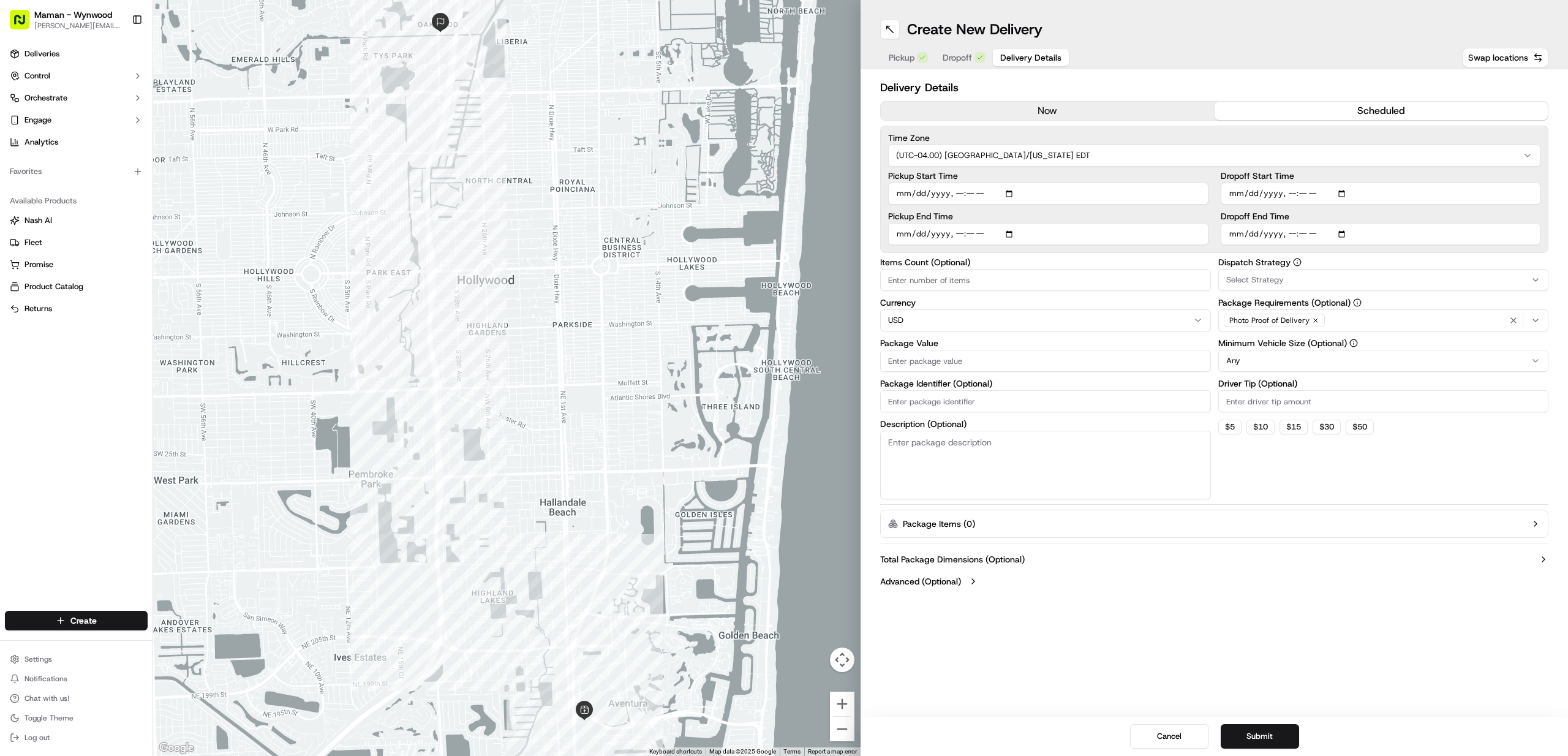
click at [1340, 169] on div "Time Zone (UTC-04.00) [GEOGRAPHIC_DATA]/[US_STATE] EDT Pickup Start Time Pickup…" at bounding box center [1214, 189] width 669 height 127
click at [1288, 193] on input "Dropoff Start Time" at bounding box center [1380, 193] width 320 height 22
type input "[DATE]T08:45"
click at [1291, 234] on input "Dropoff End Time" at bounding box center [1380, 234] width 320 height 22
click at [1348, 235] on input "Dropoff End Time" at bounding box center [1380, 234] width 320 height 22
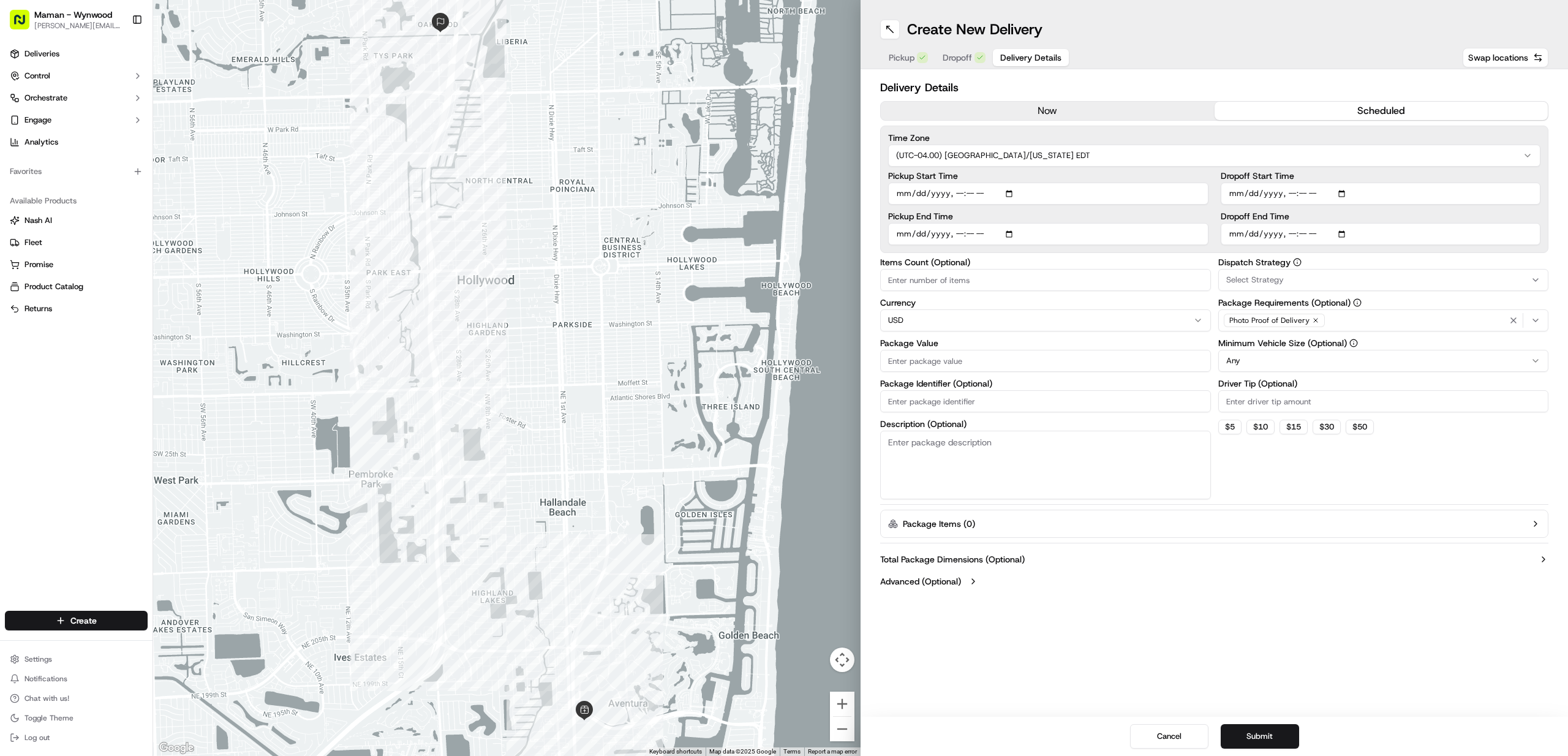
type input "[DATE]T10:38"
click at [1290, 234] on input "Dropoff End Time" at bounding box center [1380, 234] width 320 height 22
type input "[DATE]T08:50"
click at [1386, 207] on div "Dropoff Start Time Dropoff End Time" at bounding box center [1380, 209] width 320 height 74
click at [1236, 276] on span "Select Strategy" at bounding box center [1255, 280] width 57 height 11
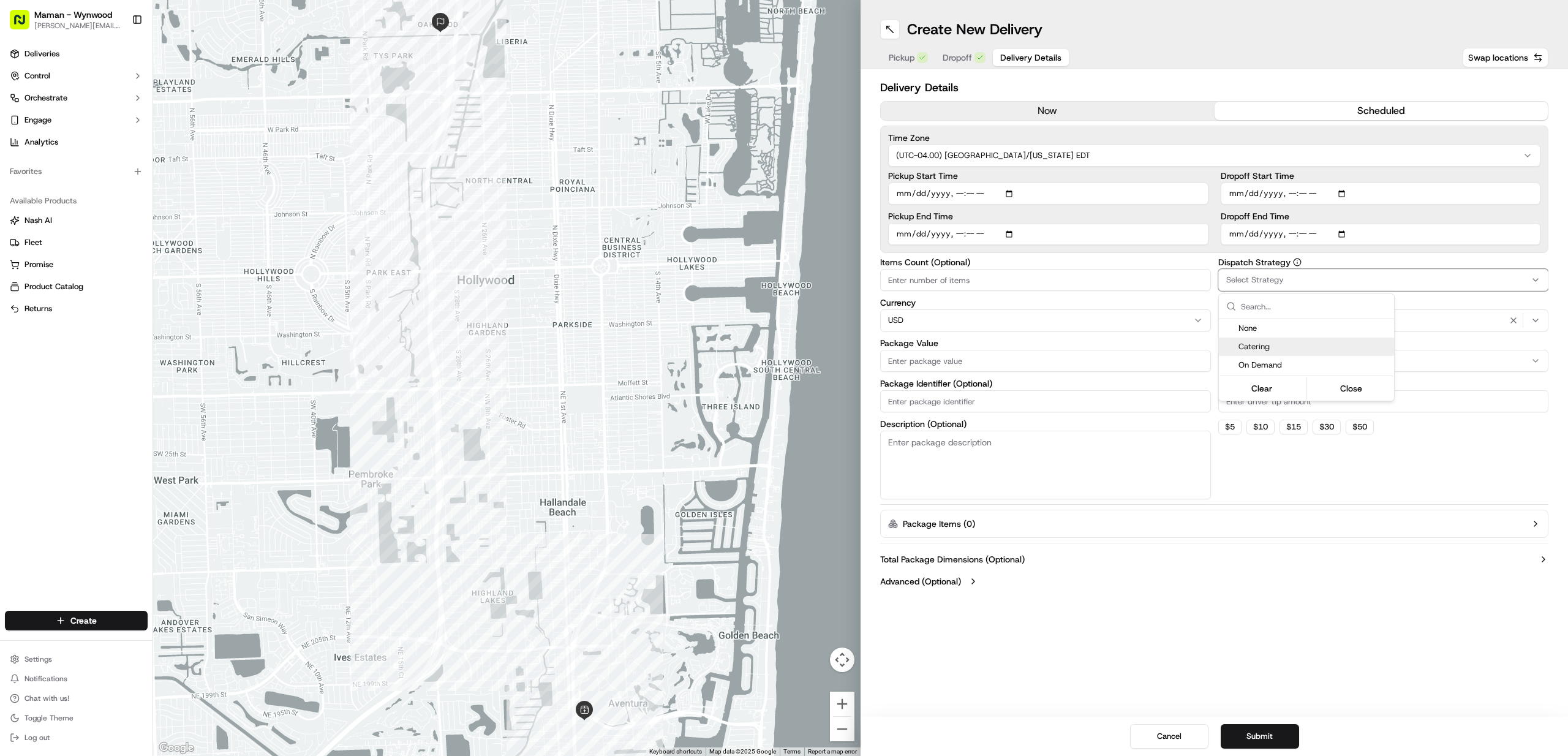
click at [1240, 341] on span "Catering" at bounding box center [1314, 347] width 151 height 11
click at [1214, 258] on html "Maman - Wynwood [EMAIL_ADDRESS][DOMAIN_NAME] Toggle Sidebar Deliveries Control …" at bounding box center [784, 378] width 1568 height 756
click at [918, 276] on input "Items Count (Optional)" at bounding box center [1046, 280] width 331 height 22
type input "2"
type input "1"
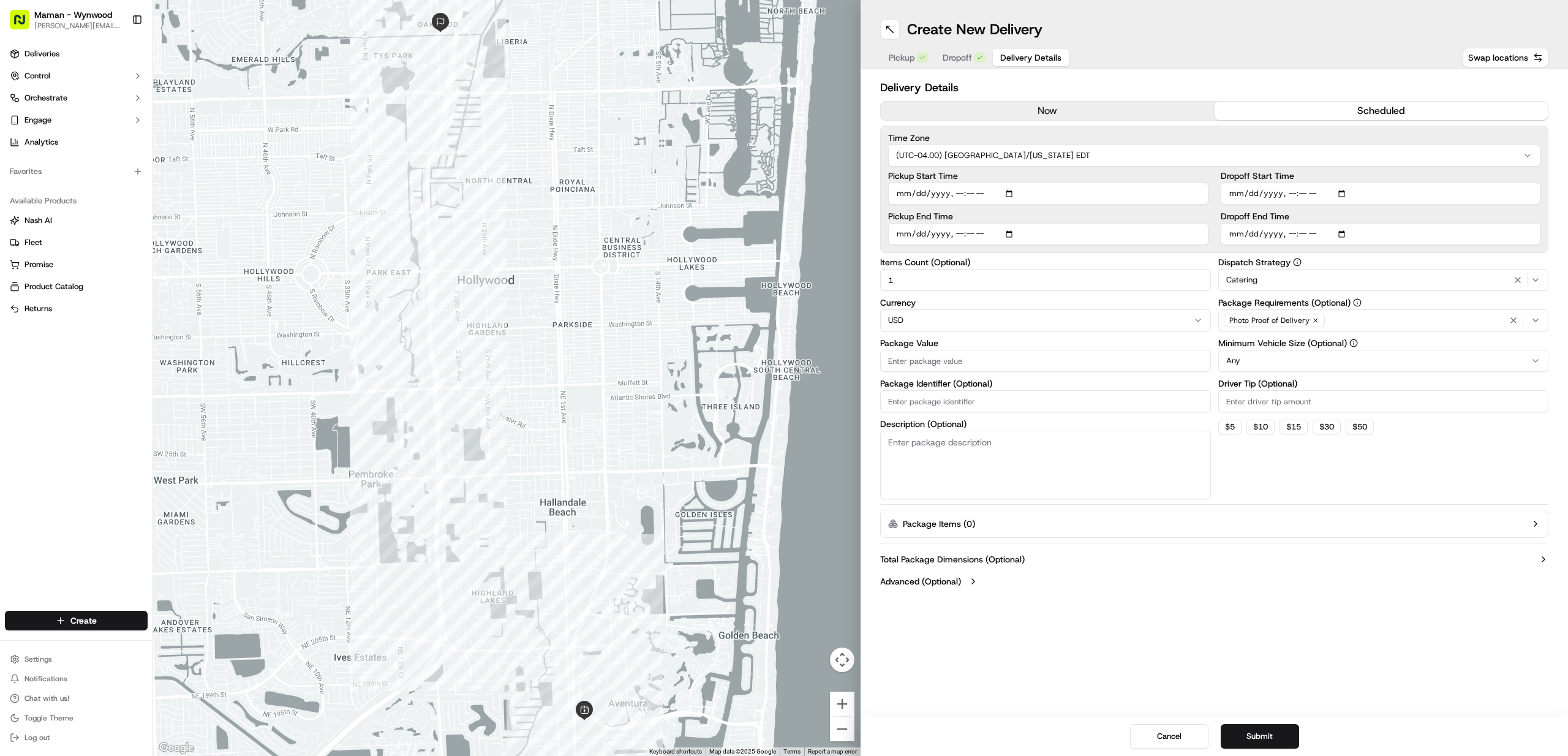
click at [904, 271] on input "1" at bounding box center [1046, 280] width 331 height 22
click at [904, 276] on input "1" at bounding box center [1046, 280] width 331 height 22
type input "2"
click at [868, 302] on div "Delivery Details now scheduled Time Zone (UTC-04.00) [GEOGRAPHIC_DATA]/[US_STAT…" at bounding box center [1214, 335] width 708 height 533
click at [1028, 362] on input "Package Value" at bounding box center [1046, 360] width 331 height 22
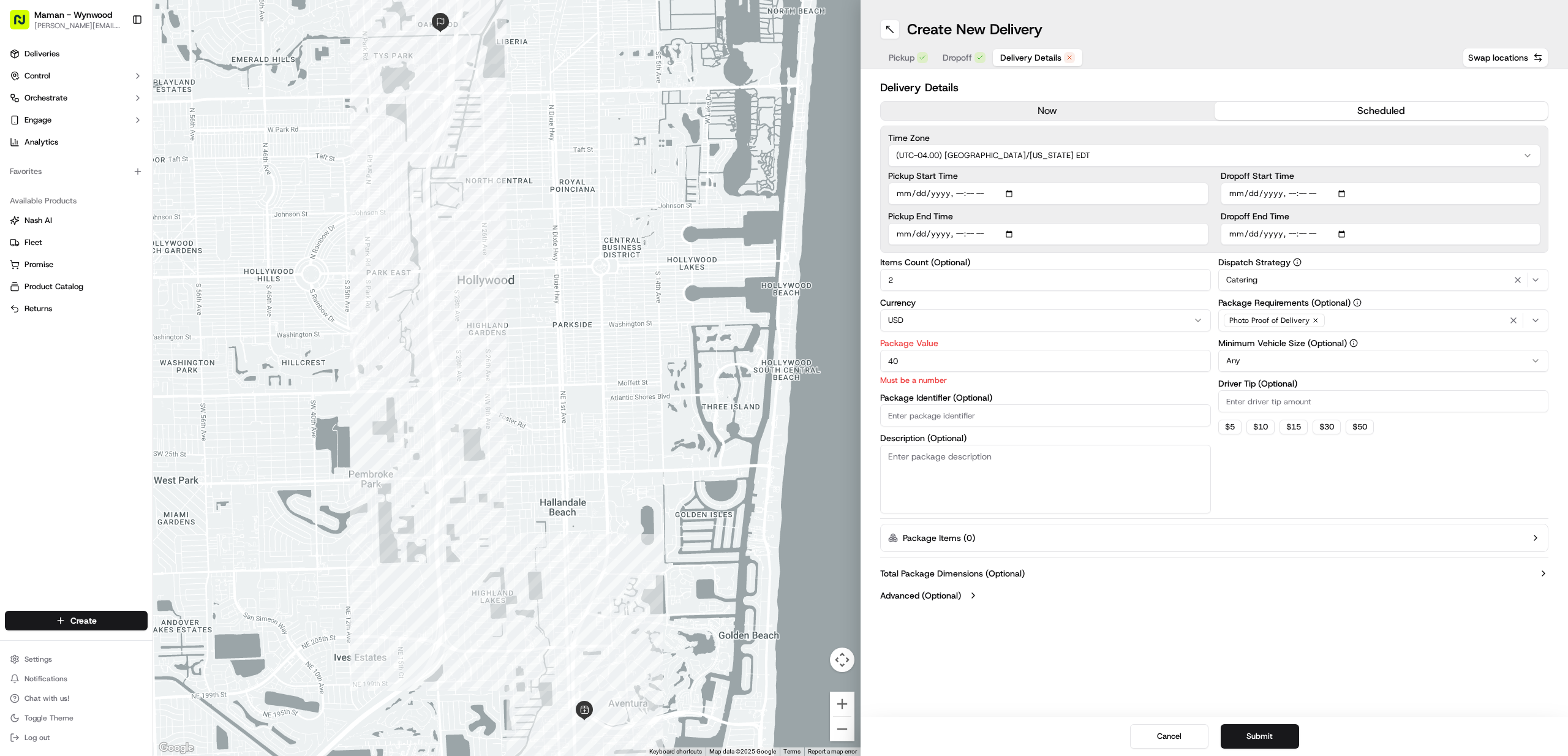
type input "4"
type input "70"
click at [1230, 425] on button "$ 5" at bounding box center [1230, 427] width 23 height 15
type input "5"
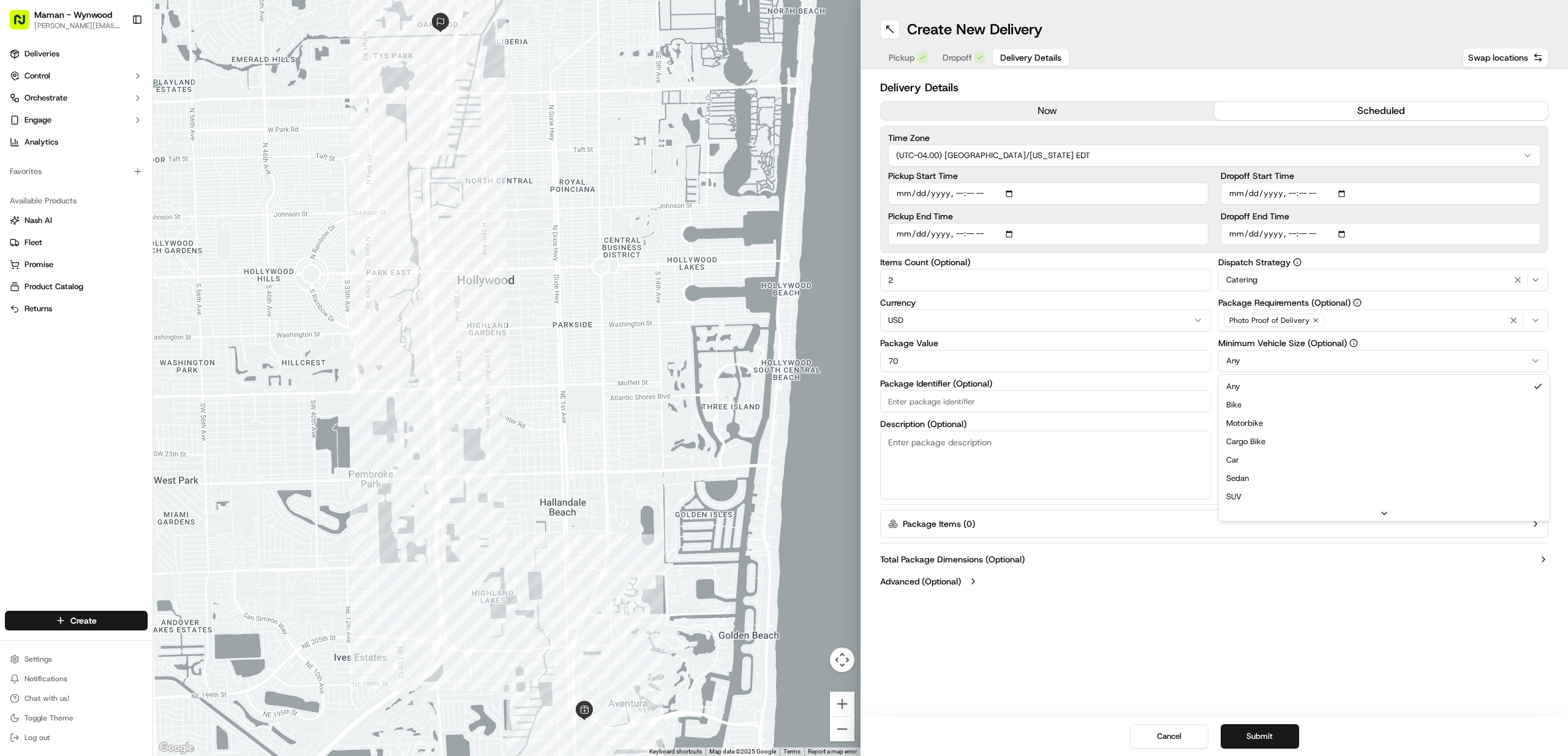
click at [1250, 364] on html "Maman - Wynwood [EMAIL_ADDRESS][DOMAIN_NAME] Toggle Sidebar Deliveries Control …" at bounding box center [784, 378] width 1568 height 756
click at [1257, 344] on html "Maman - Wynwood [EMAIL_ADDRESS][DOMAIN_NAME] Toggle Sidebar Deliveries Control …" at bounding box center [784, 378] width 1568 height 756
click at [1257, 364] on html "Maman - Wynwood [EMAIL_ADDRESS][DOMAIN_NAME] Toggle Sidebar Deliveries Control …" at bounding box center [784, 378] width 1568 height 756
click at [1208, 378] on div "Items Count (Optional) 2 Currency USD Package Value 70 Package Identifier (Opti…" at bounding box center [1046, 378] width 331 height 241
drag, startPoint x: 1251, startPoint y: 726, endPoint x: 1254, endPoint y: 227, distance: 499.0
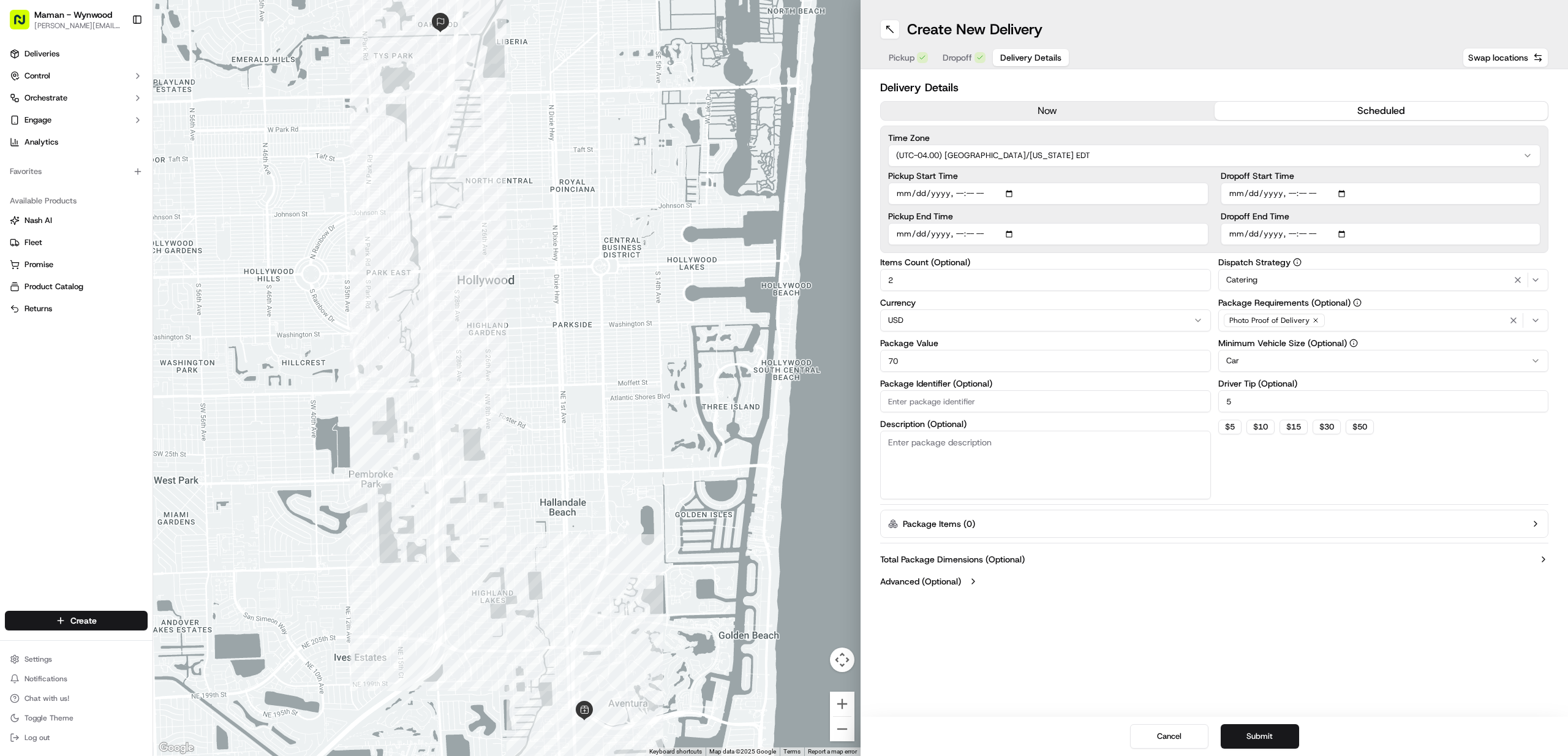
click at [1254, 227] on div "Create New Delivery Pickup Dropoff Delivery Details Swap locations Delivery Det…" at bounding box center [1214, 378] width 708 height 756
click at [1309, 196] on input "Dropoff Start Time" at bounding box center [1380, 193] width 320 height 22
type input "[DATE]T08:40"
click at [1303, 236] on input "Dropoff End Time" at bounding box center [1380, 234] width 320 height 22
type input "[DATE]T08:45"
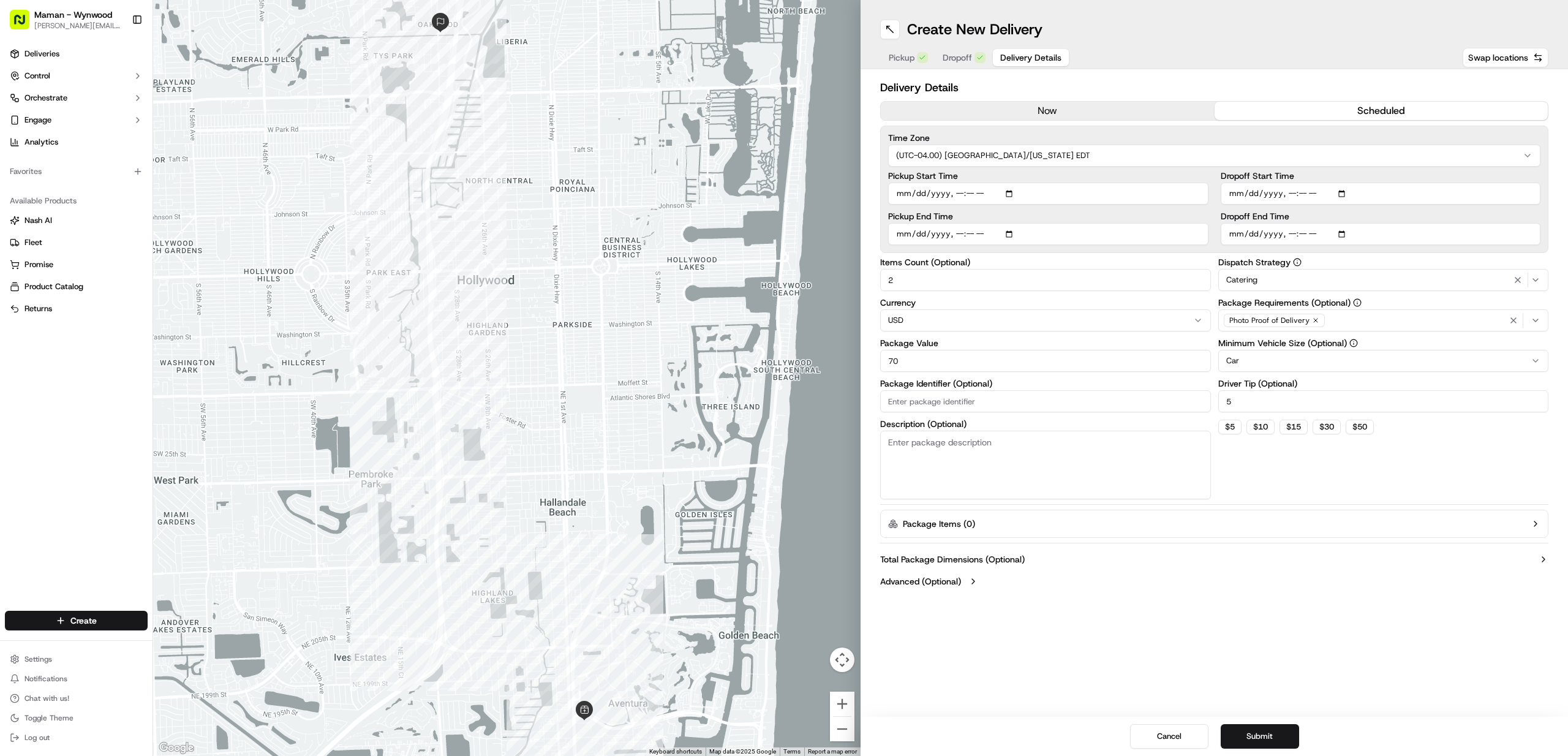
click at [1206, 255] on div "Delivery Details now scheduled Time Zone (UTC-04.00) [GEOGRAPHIC_DATA]/[US_STAT…" at bounding box center [1214, 335] width 669 height 513
click at [1267, 732] on button "Submit" at bounding box center [1260, 736] width 78 height 25
